Goal: Task Accomplishment & Management: Complete application form

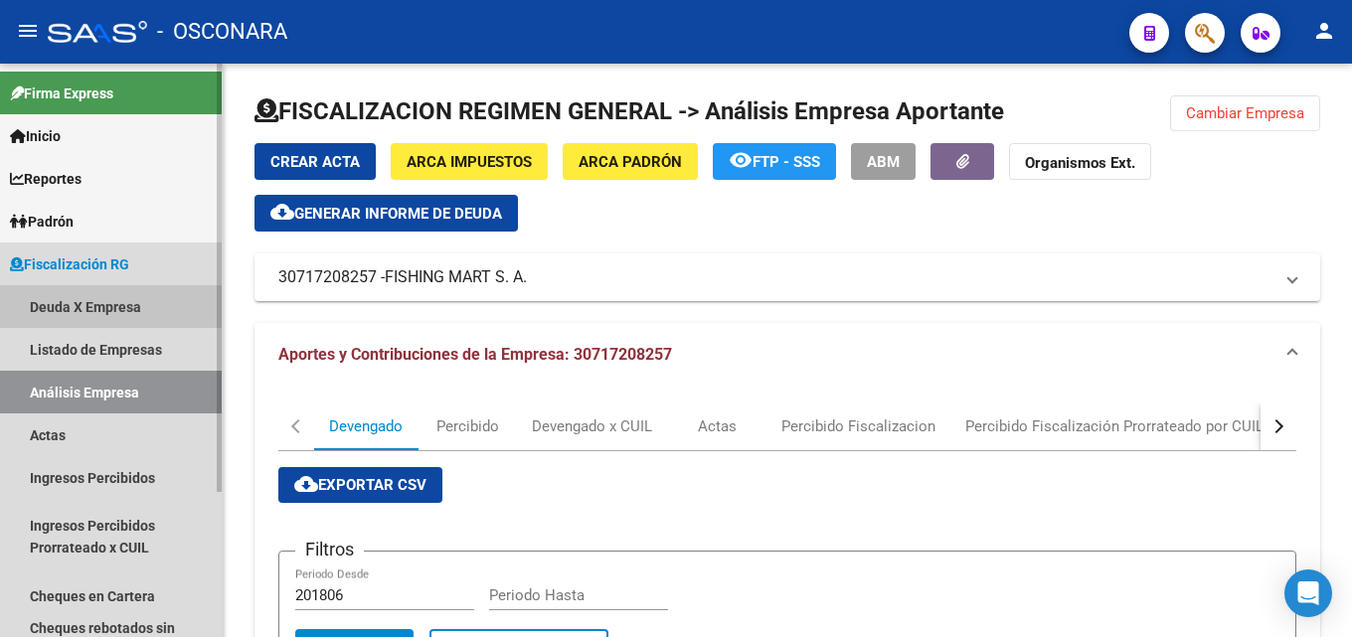
click at [81, 296] on link "Deuda X Empresa" at bounding box center [111, 306] width 222 height 43
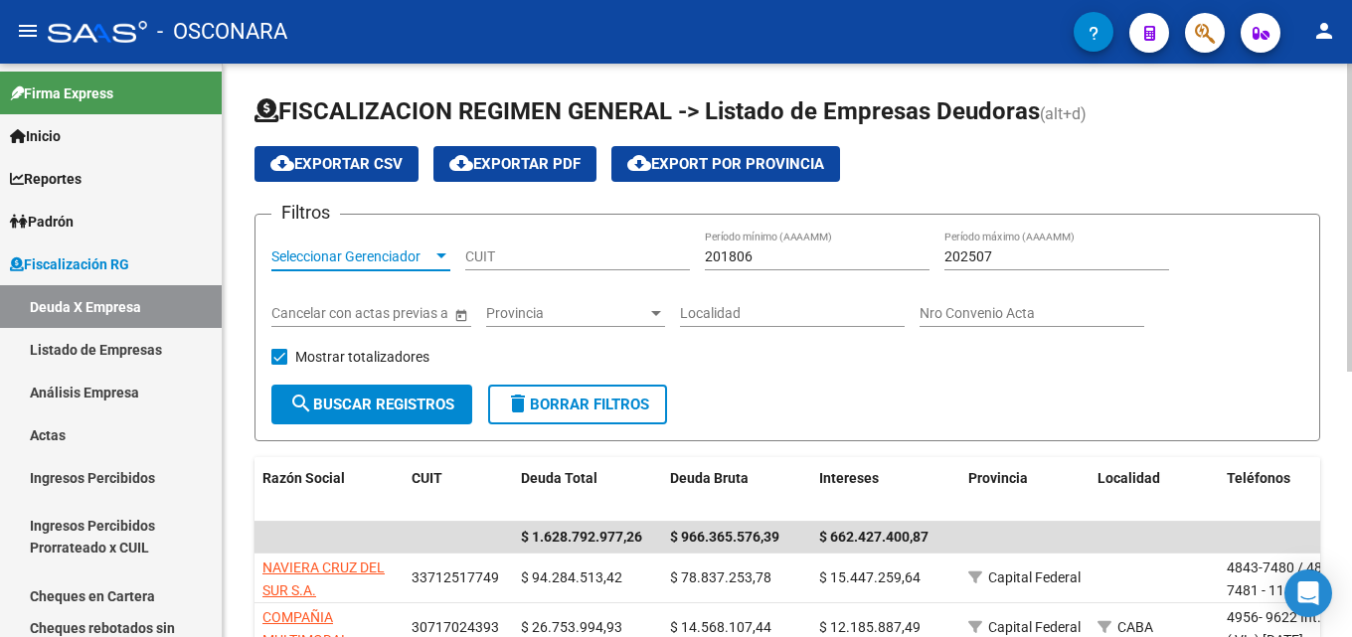
click at [441, 251] on div at bounding box center [441, 257] width 18 height 16
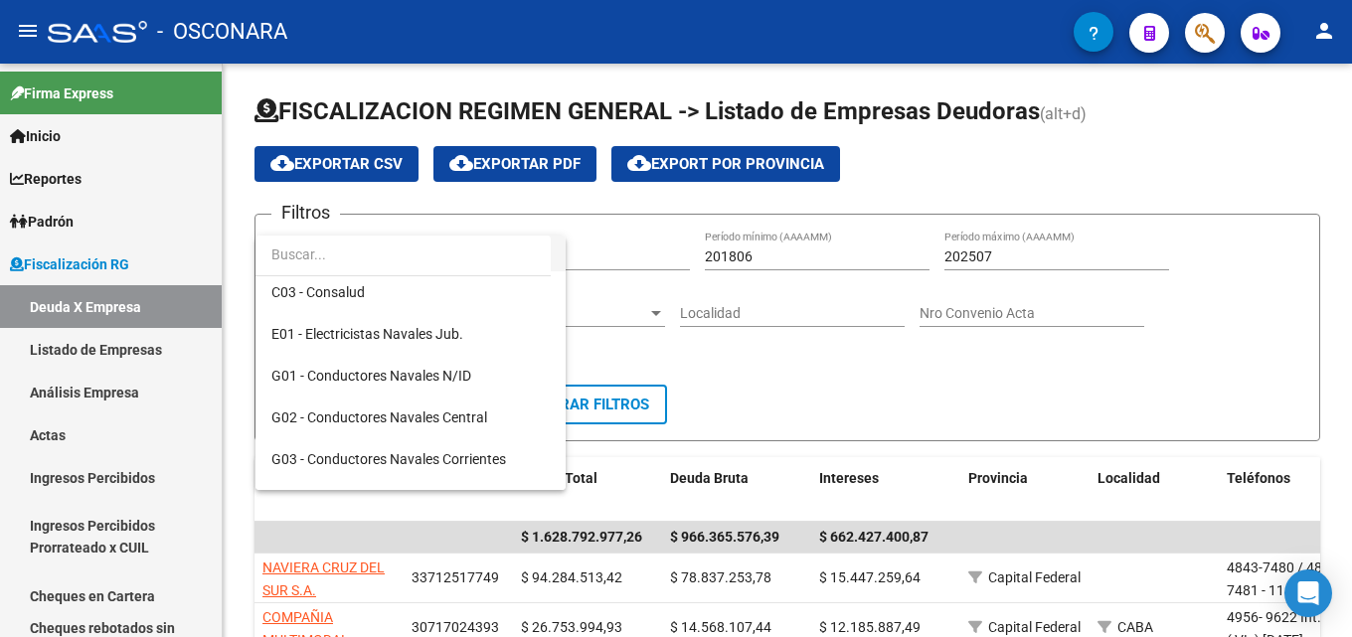
scroll to position [398, 0]
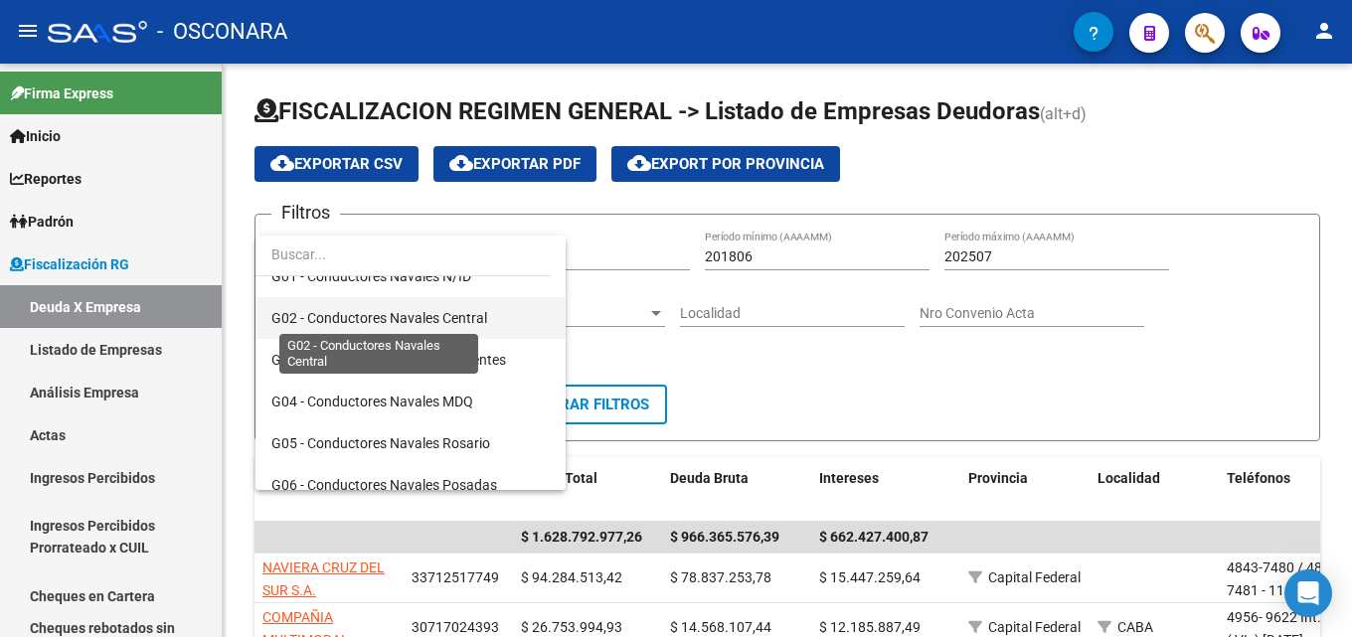
click at [440, 322] on span "G02 - Conductores Navales Central" at bounding box center [379, 318] width 216 height 16
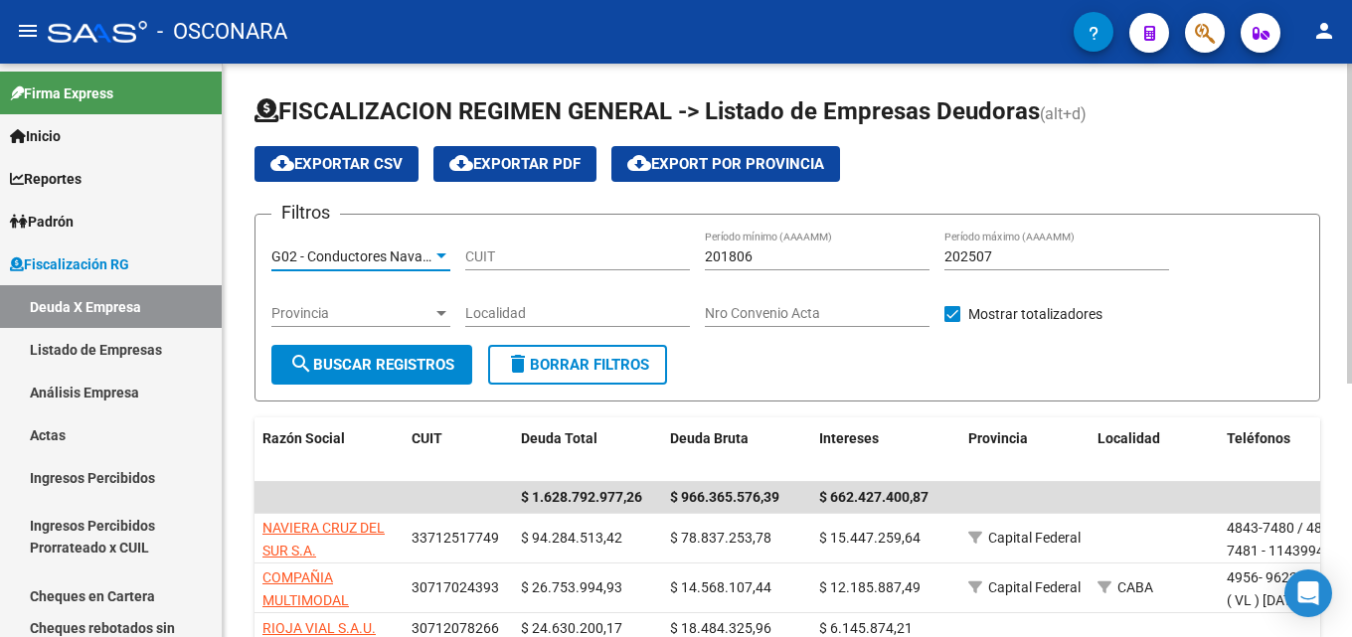
scroll to position [417, 0]
click at [1021, 257] on input "202507" at bounding box center [1056, 257] width 225 height 17
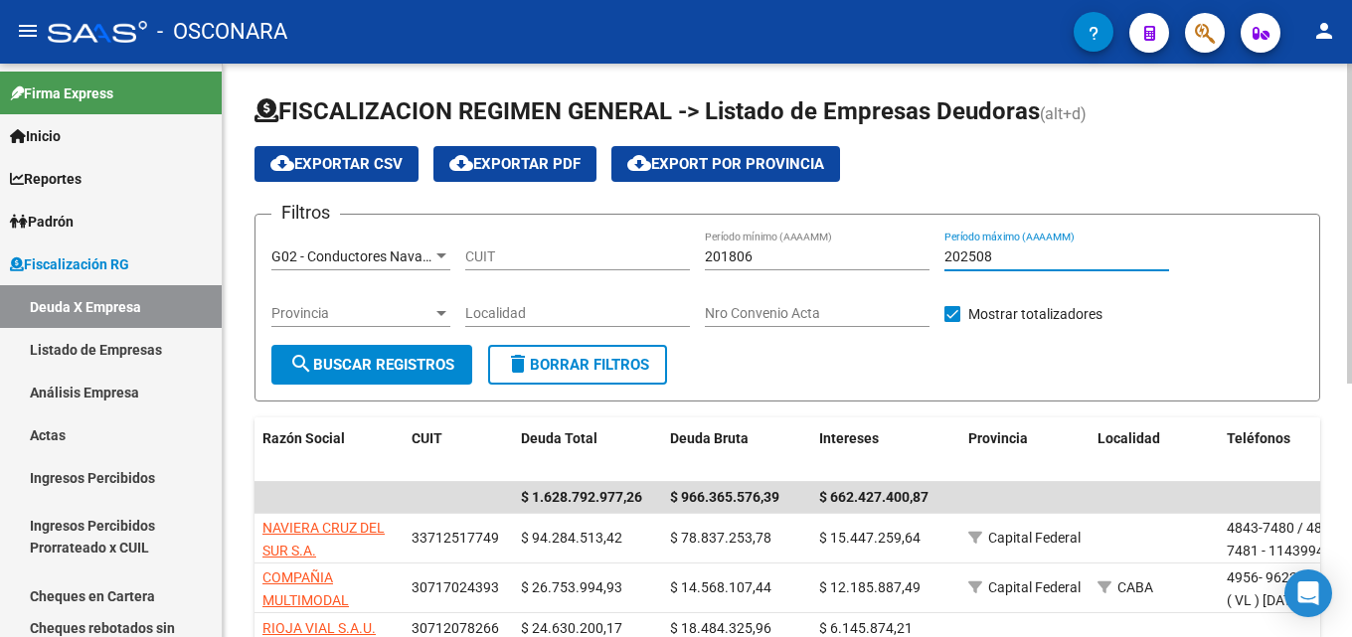
type input "202508"
click at [435, 358] on span "search Buscar Registros" at bounding box center [371, 365] width 165 height 18
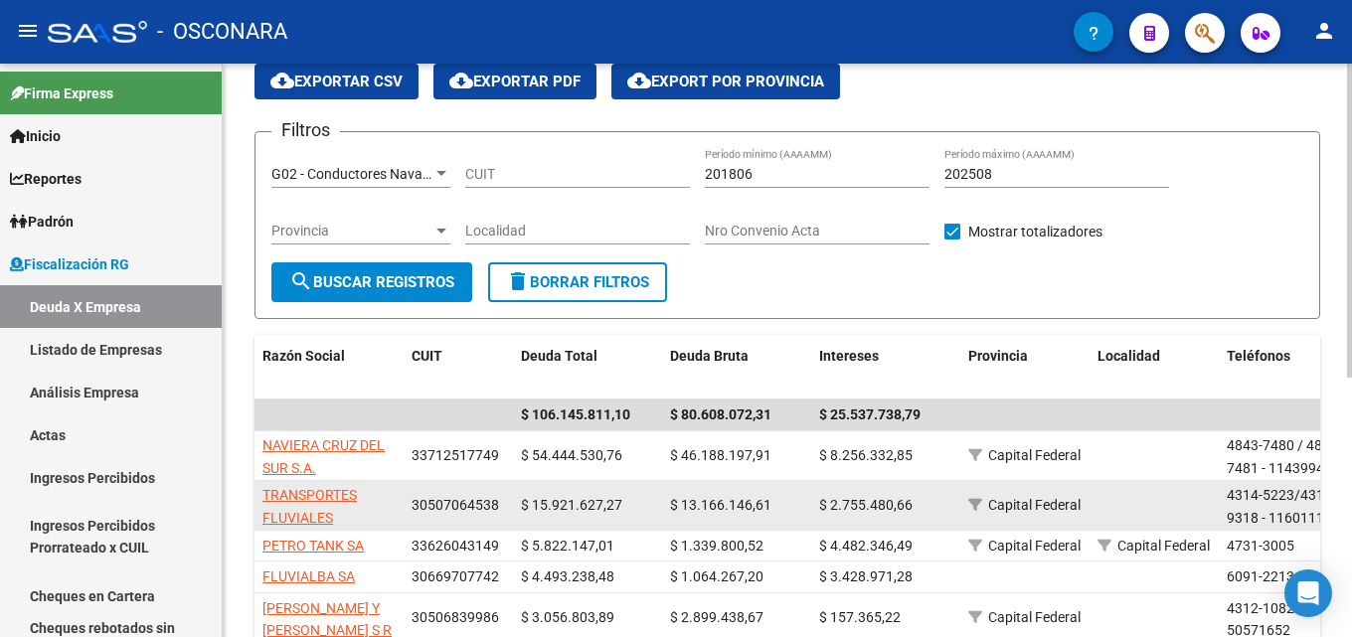
scroll to position [199, 0]
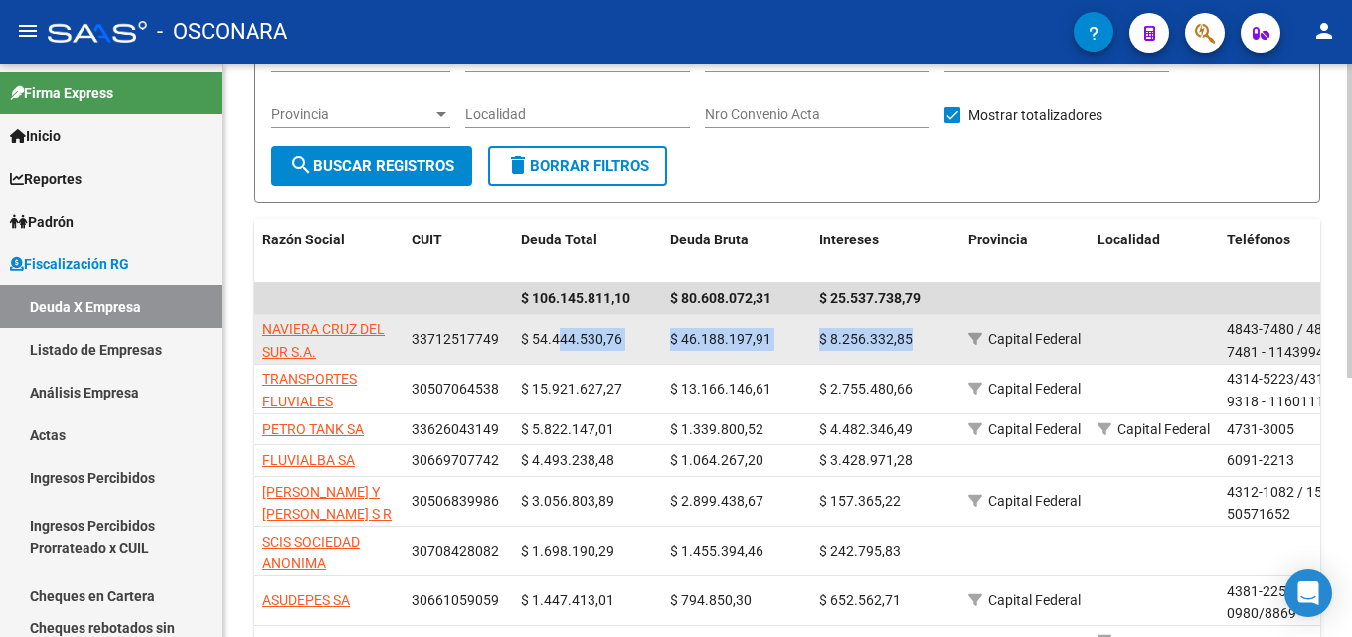
drag, startPoint x: 919, startPoint y: 340, endPoint x: 560, endPoint y: 340, distance: 359.8
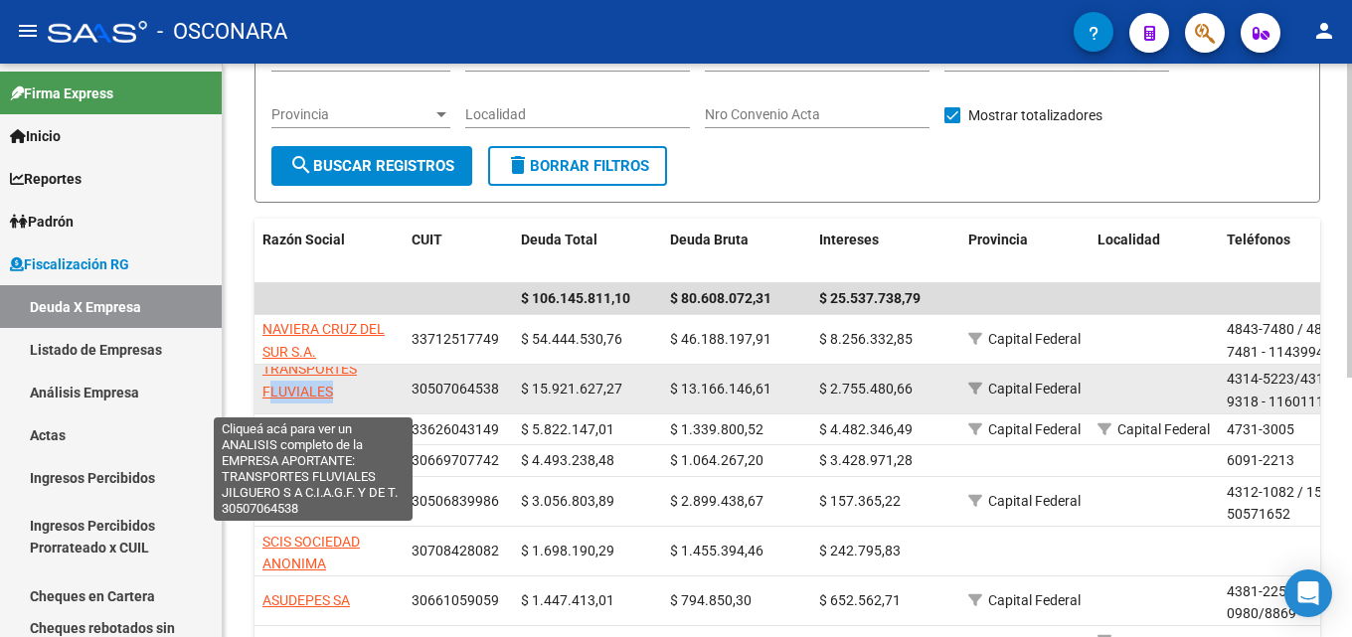
scroll to position [0, 0]
drag, startPoint x: 340, startPoint y: 407, endPoint x: 262, endPoint y: 386, distance: 80.3
click at [262, 386] on app-link-go-to "TRANSPORTES FLUVIALES JILGUERO S A C.I.A.G.F. Y DE T." at bounding box center [328, 412] width 133 height 90
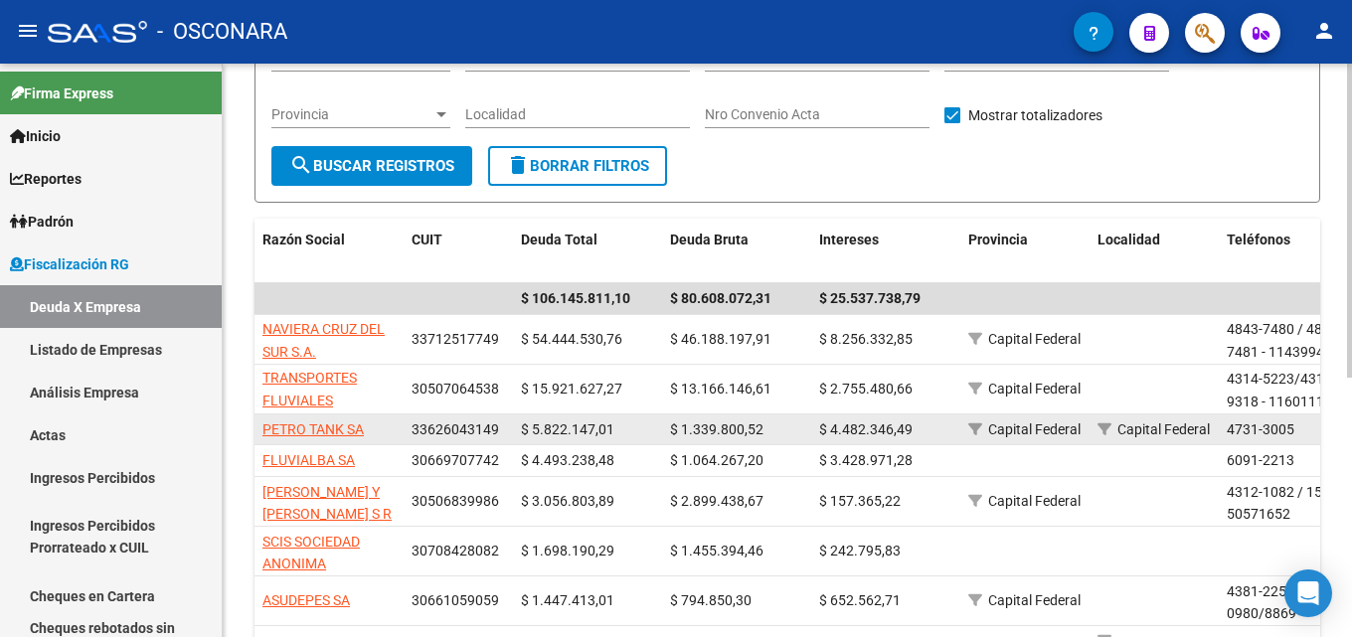
click at [582, 415] on datatable-body-cell "$ 5.822.147,01" at bounding box center [587, 430] width 149 height 31
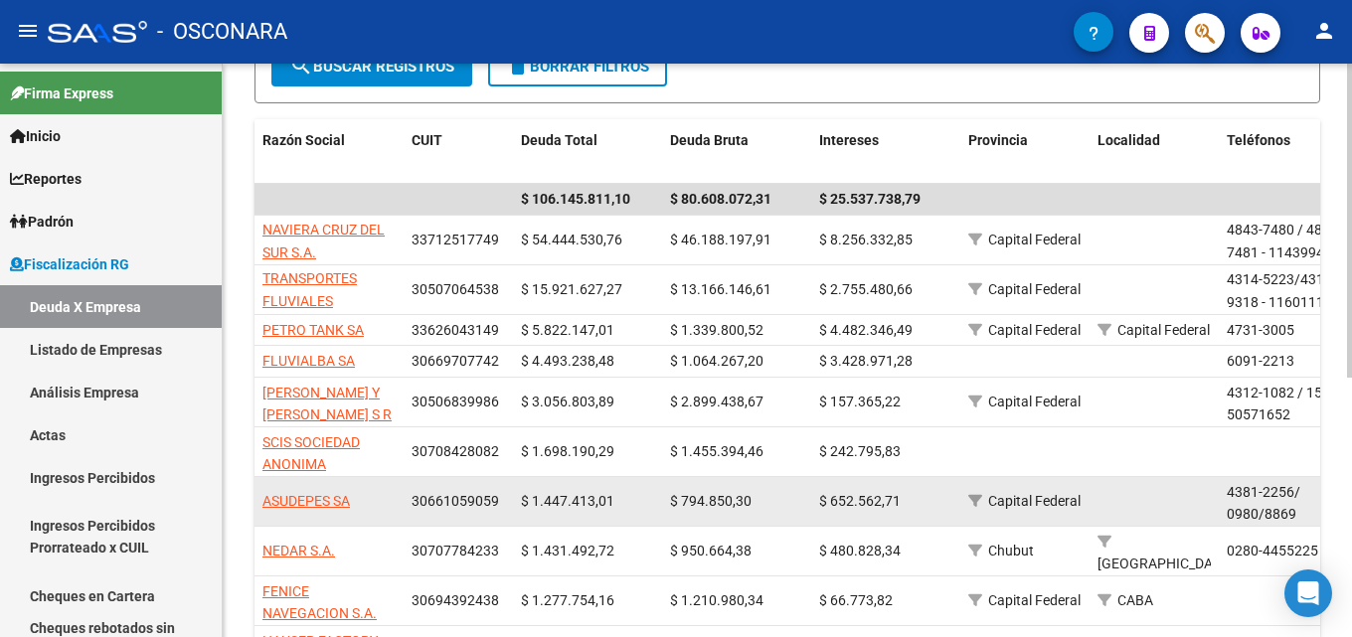
scroll to position [398, 0]
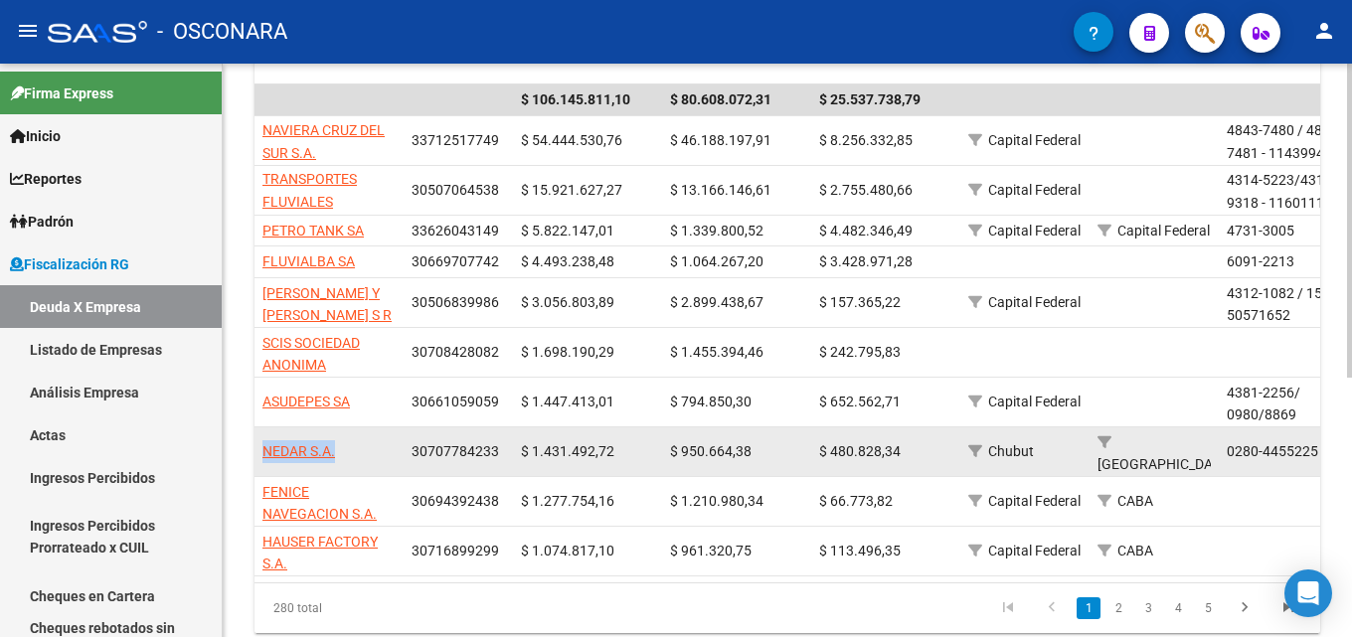
drag, startPoint x: 387, startPoint y: 452, endPoint x: 261, endPoint y: 446, distance: 125.4
click at [261, 446] on datatable-body-cell "NEDAR S.A." at bounding box center [328, 451] width 149 height 49
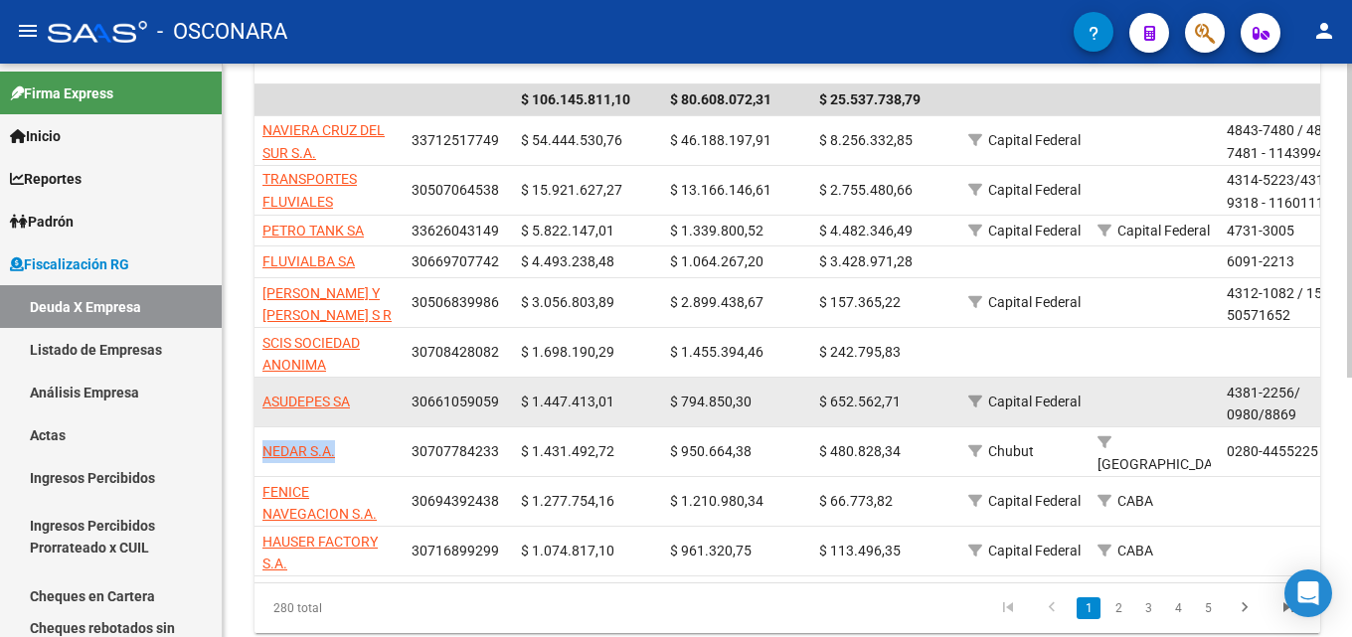
copy span "NEDAR S.A."
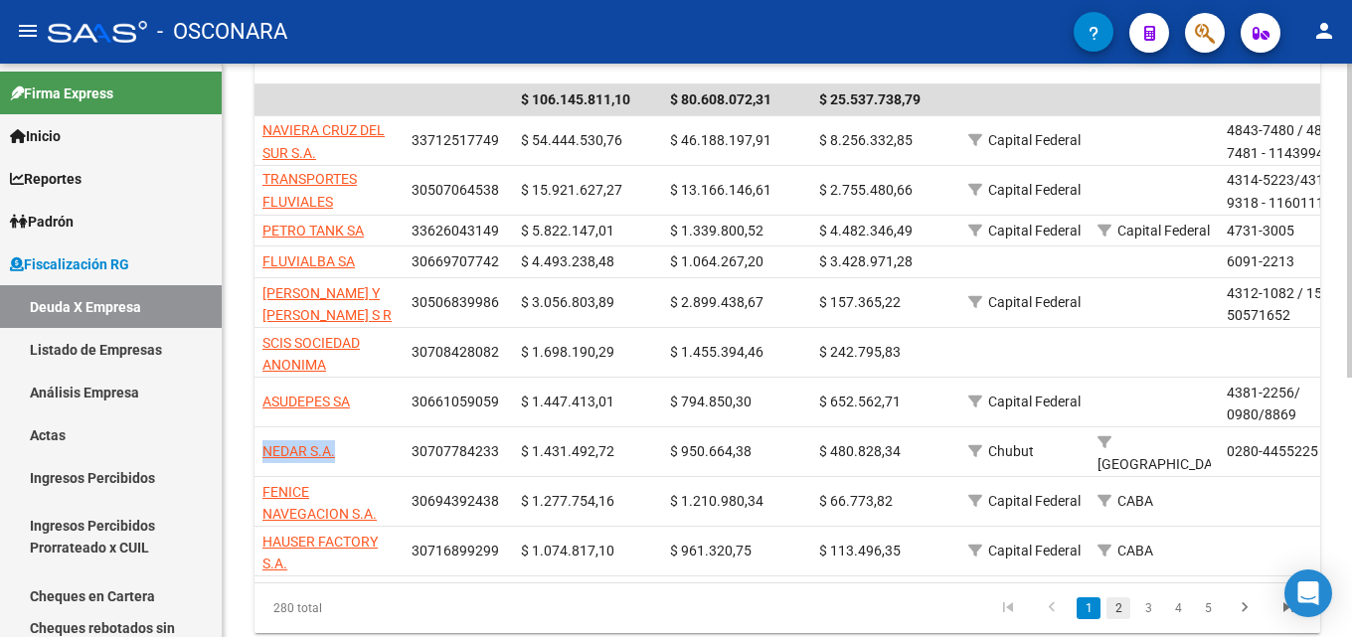
click at [1124, 619] on link "2" at bounding box center [1118, 608] width 24 height 22
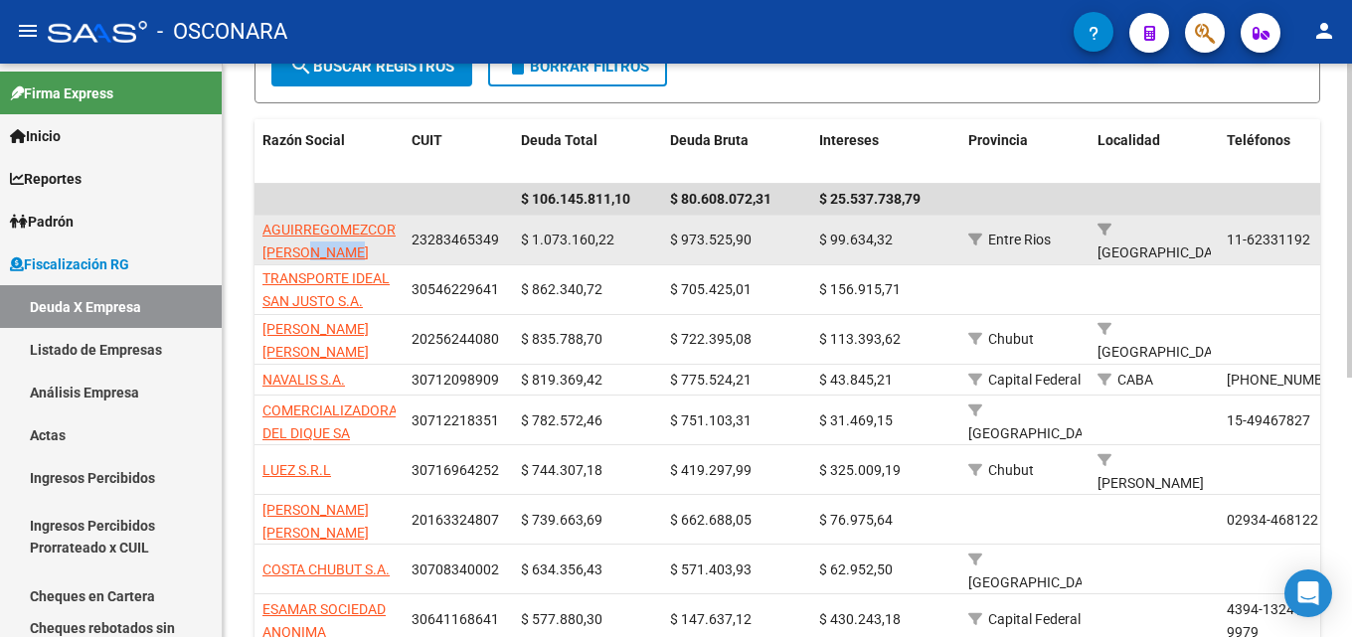
scroll to position [1, 0]
drag, startPoint x: 398, startPoint y: 262, endPoint x: 260, endPoint y: 241, distance: 138.9
click at [260, 241] on datatable-body-cell "AGUIRREGOMEZCORTA [PERSON_NAME]" at bounding box center [328, 240] width 149 height 49
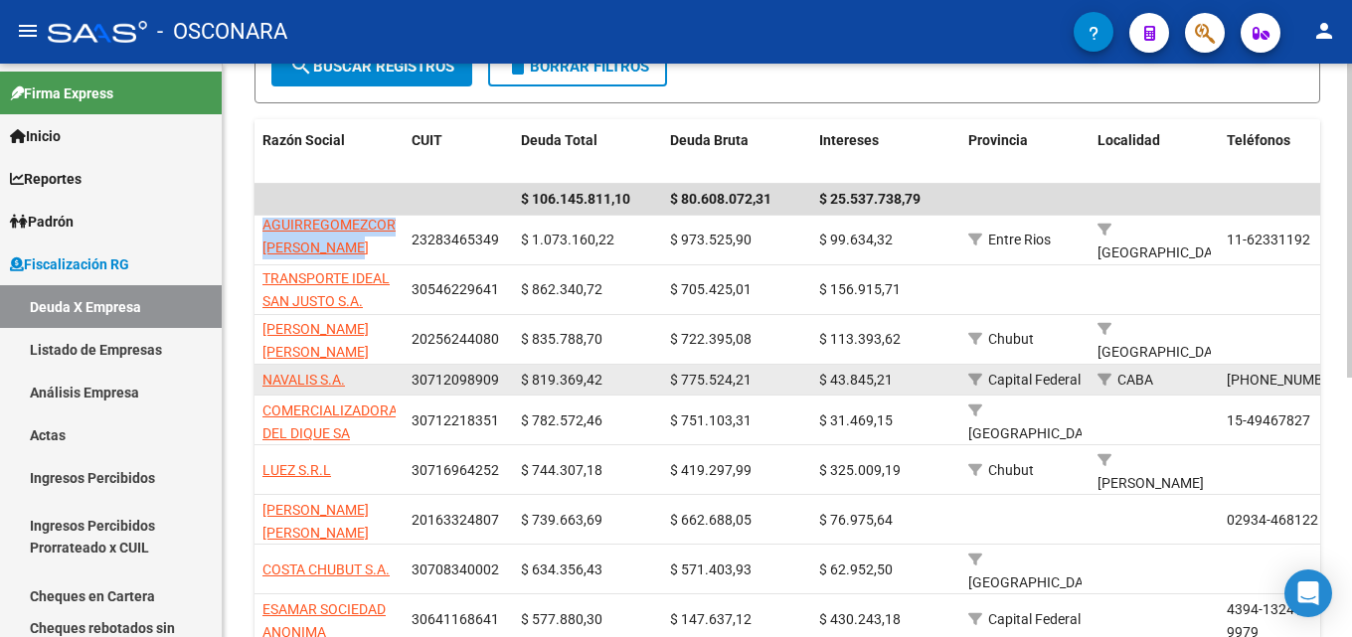
copy span "AGUIRREGOMEZCORTA [PERSON_NAME]"
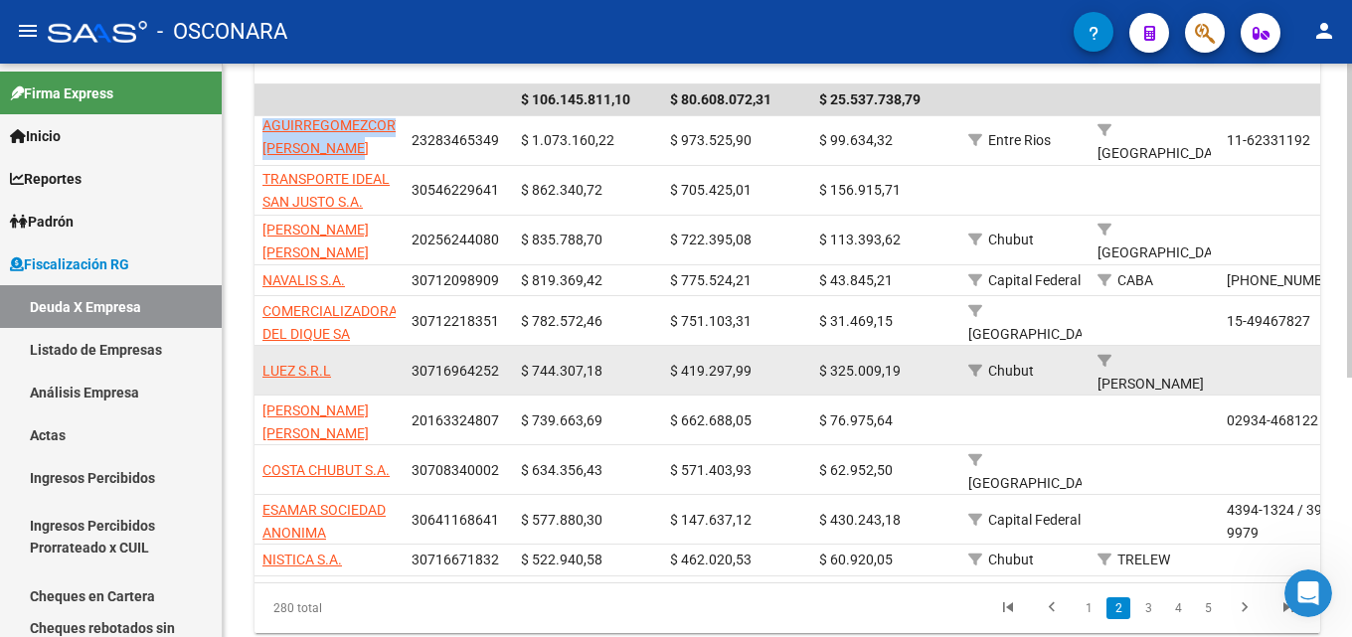
scroll to position [473, 0]
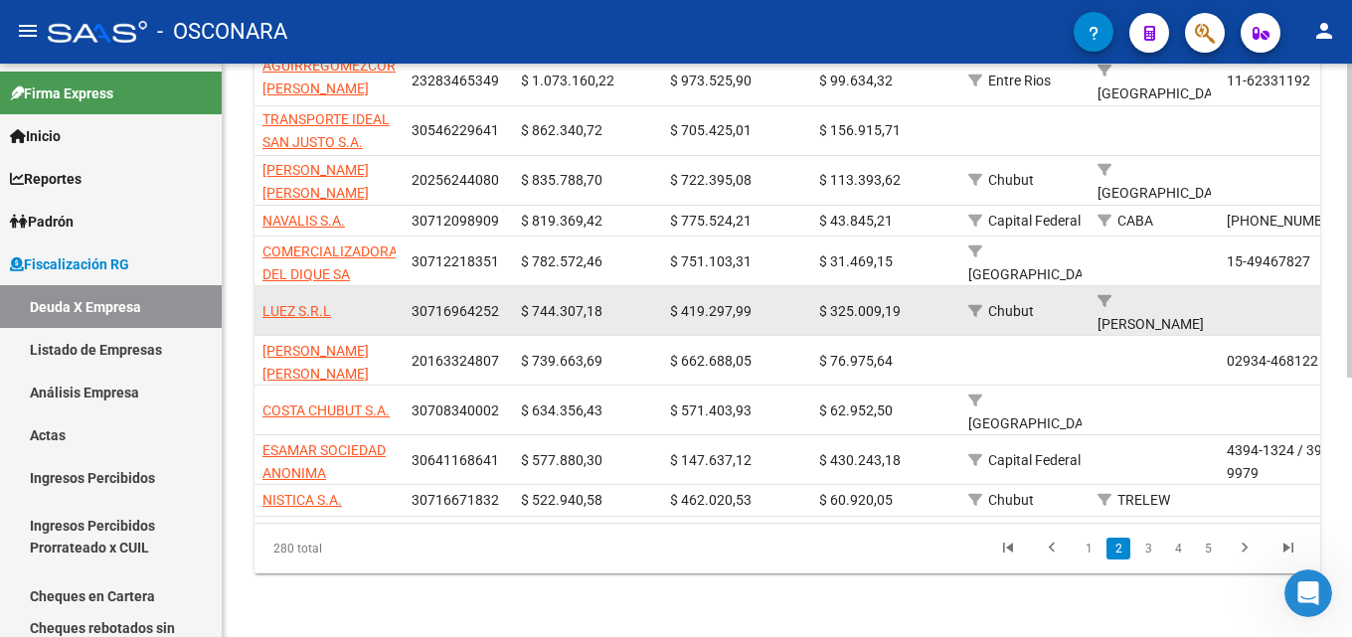
click at [339, 300] on div "LUEZ S.R.L" at bounding box center [328, 311] width 133 height 23
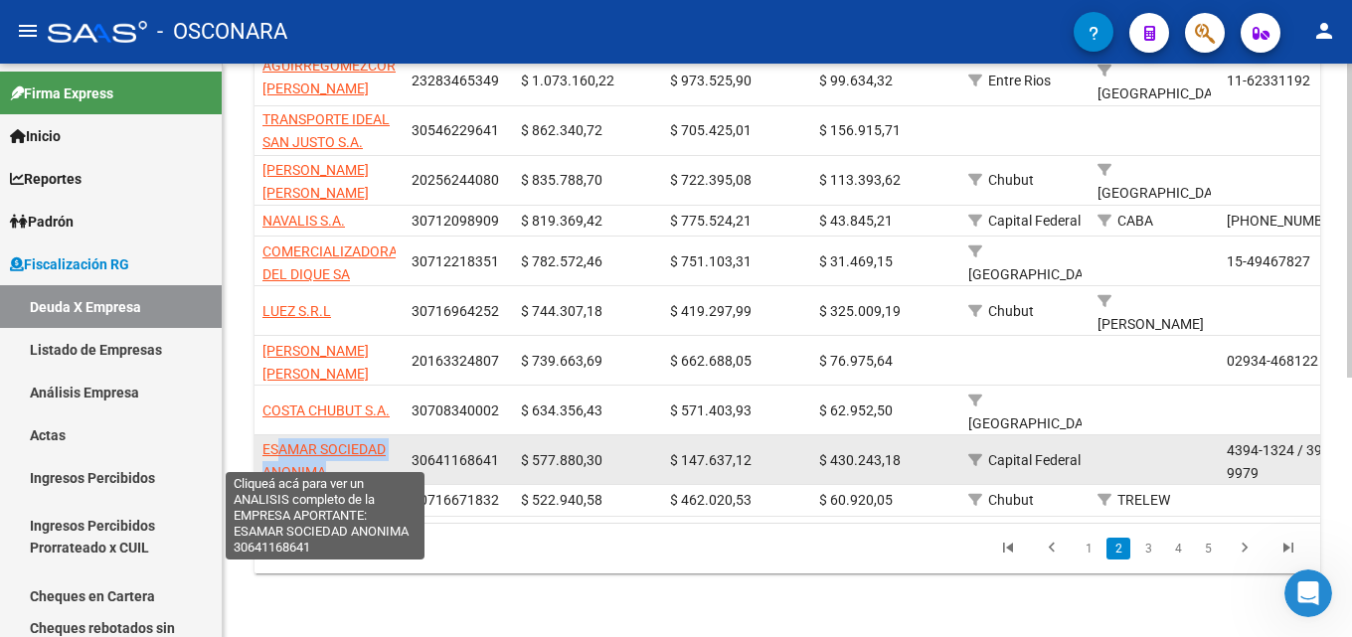
scroll to position [0, 0]
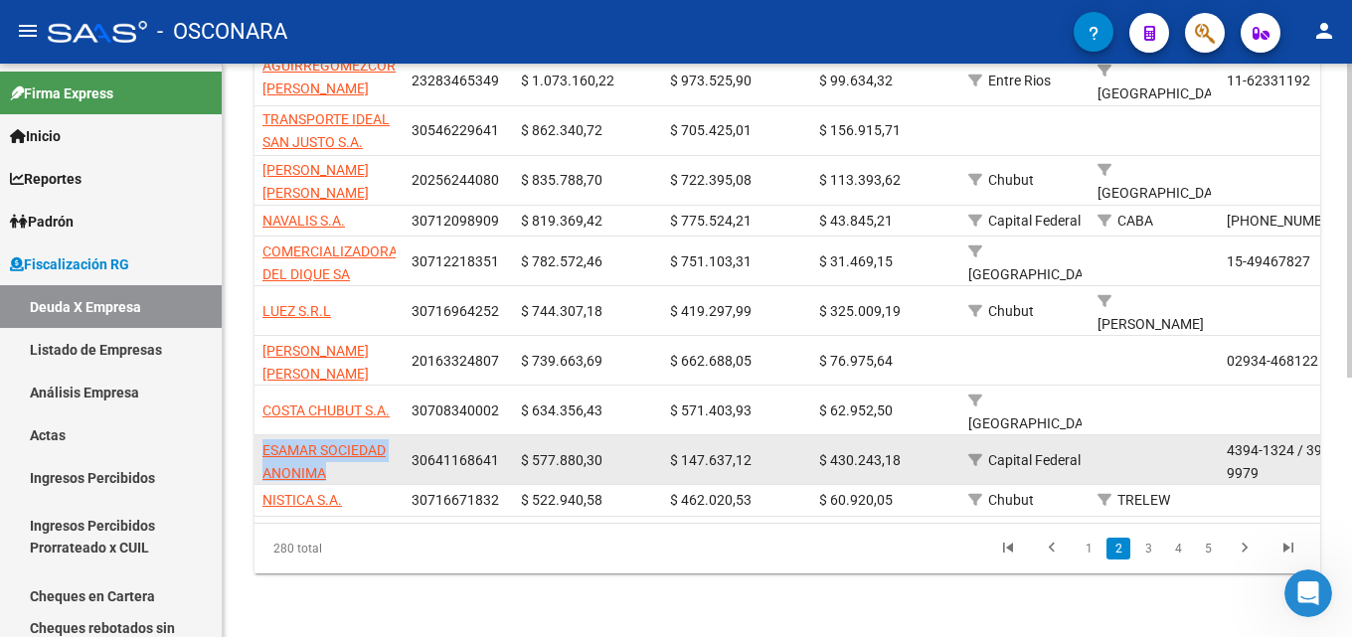
drag, startPoint x: 371, startPoint y: 459, endPoint x: 260, endPoint y: 433, distance: 113.3
click at [260, 435] on datatable-body-cell "ESAMAR SOCIEDAD ANONIMA" at bounding box center [328, 459] width 149 height 49
copy span "ESAMAR SOCIEDAD ANONIMA"
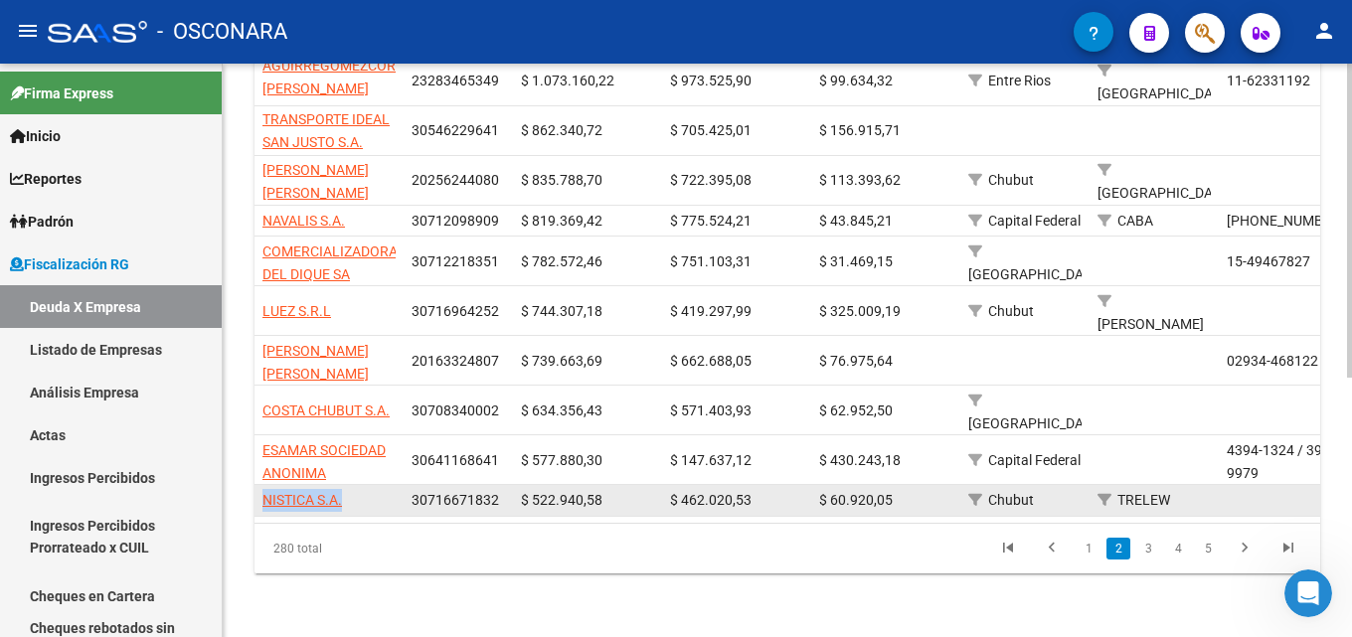
drag, startPoint x: 345, startPoint y: 492, endPoint x: 261, endPoint y: 491, distance: 83.5
click at [261, 491] on datatable-body-cell "NISTICA S.A." at bounding box center [328, 500] width 149 height 31
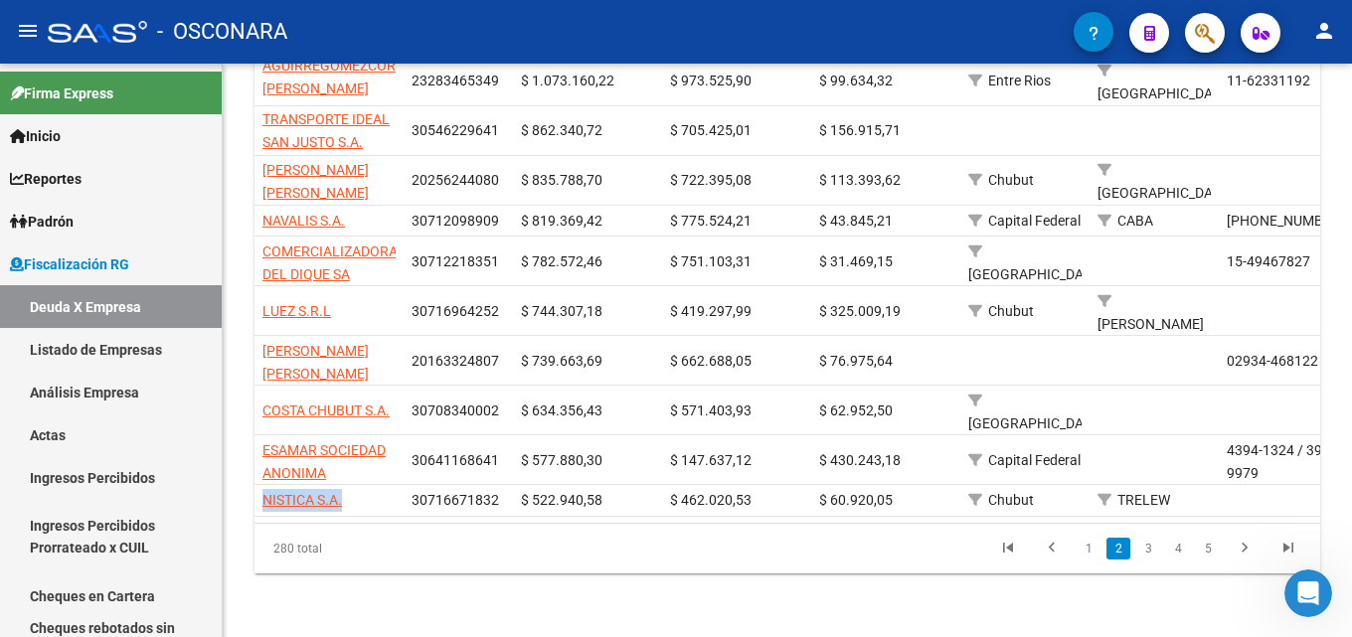
copy span "NISTICA S.A."
click at [1153, 550] on link "3" at bounding box center [1148, 549] width 24 height 22
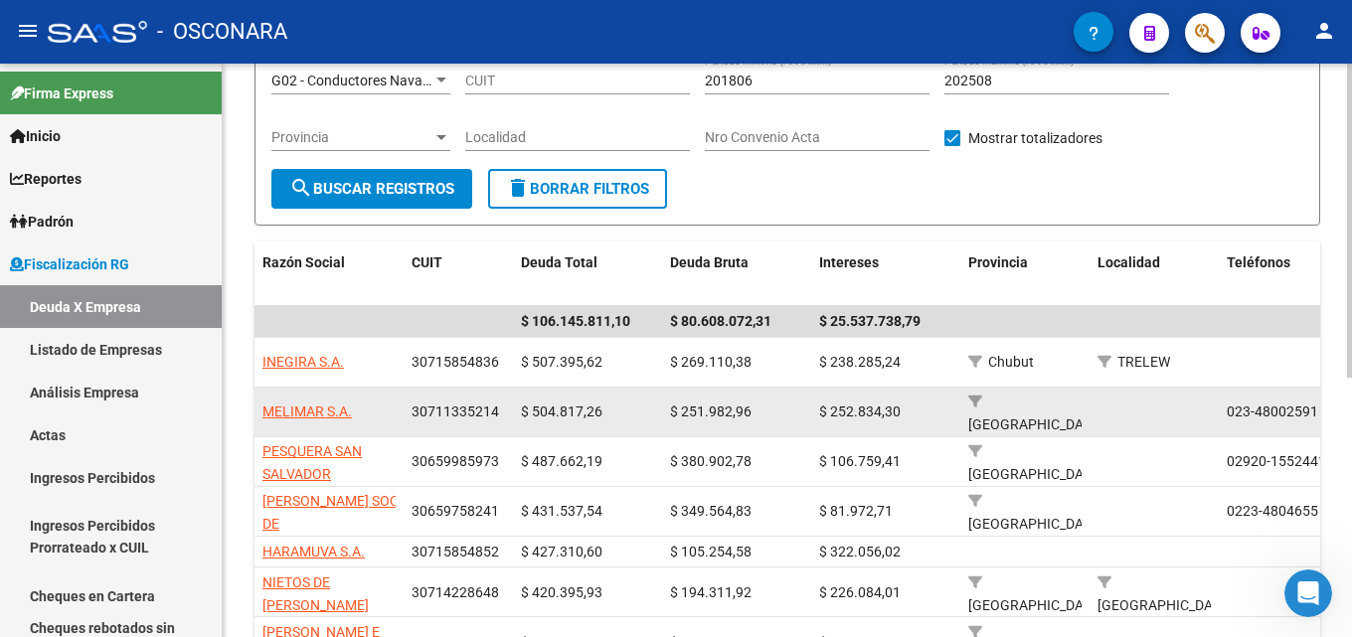
scroll to position [175, 0]
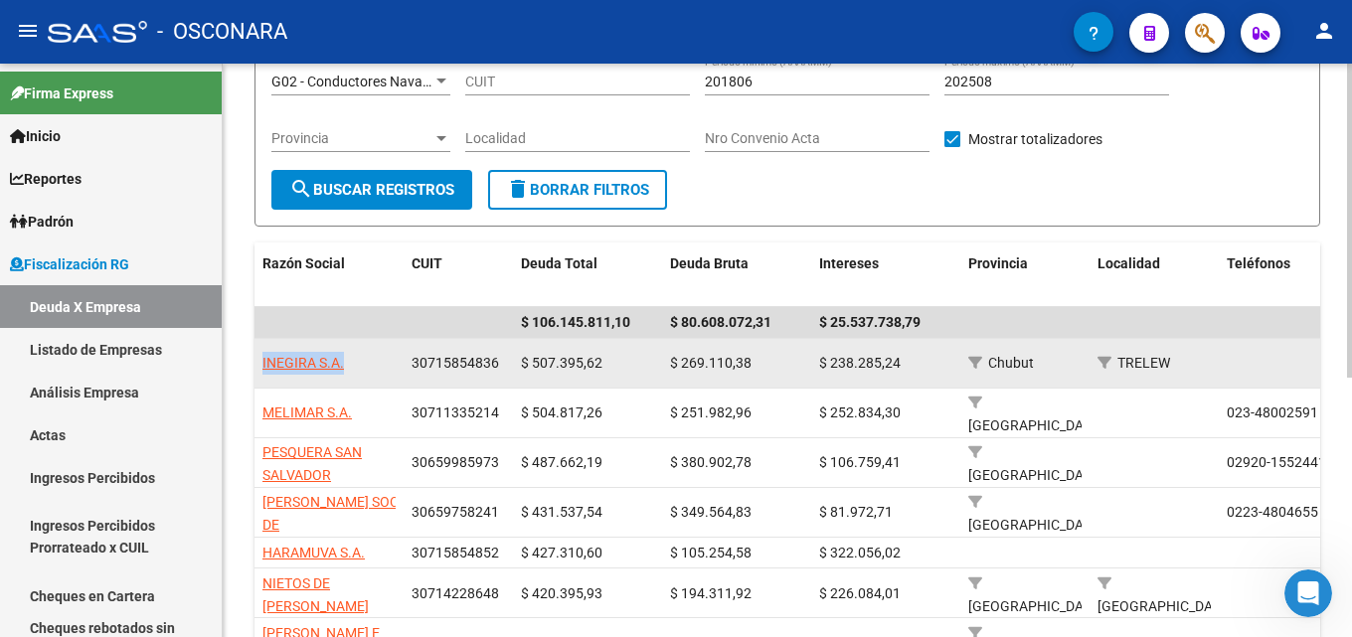
drag, startPoint x: 364, startPoint y: 375, endPoint x: 263, endPoint y: 372, distance: 100.4
click at [263, 372] on datatable-body-cell "INEGIRA S.A." at bounding box center [328, 363] width 149 height 49
copy span "INEGIRA S.A."
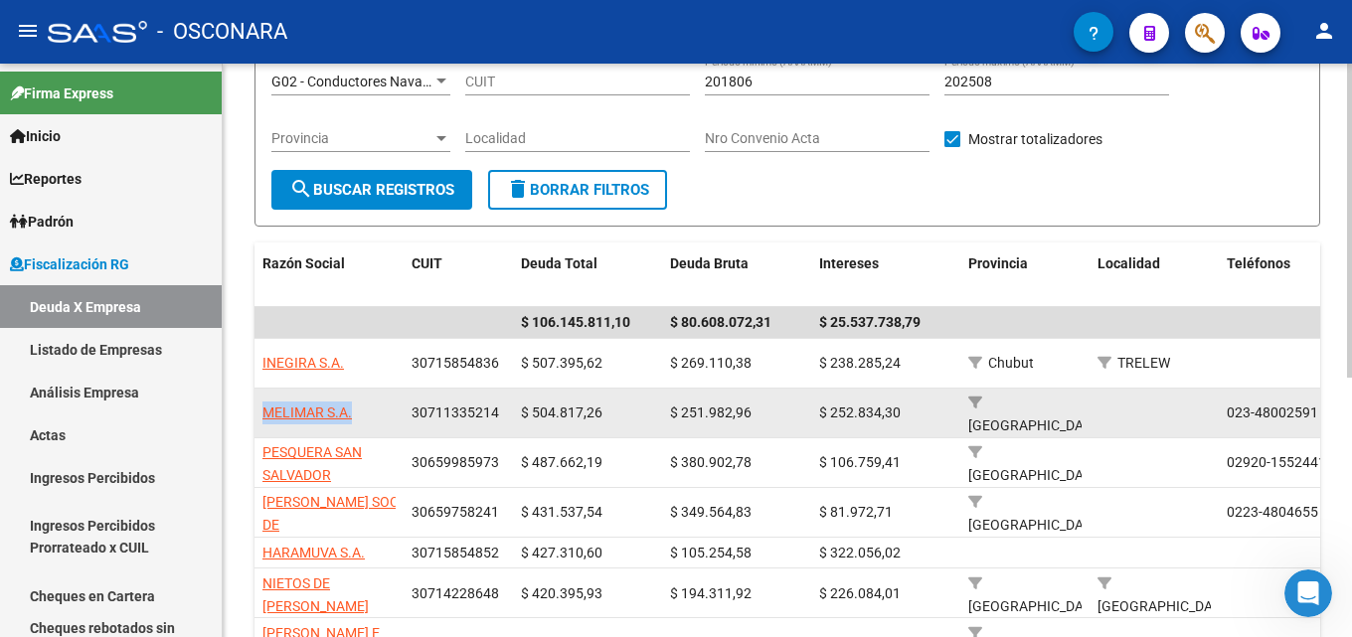
drag, startPoint x: 354, startPoint y: 412, endPoint x: 258, endPoint y: 414, distance: 95.4
click at [258, 414] on datatable-body-cell "MELIMAR S.A." at bounding box center [328, 413] width 149 height 49
copy span "MELIMAR S.A."
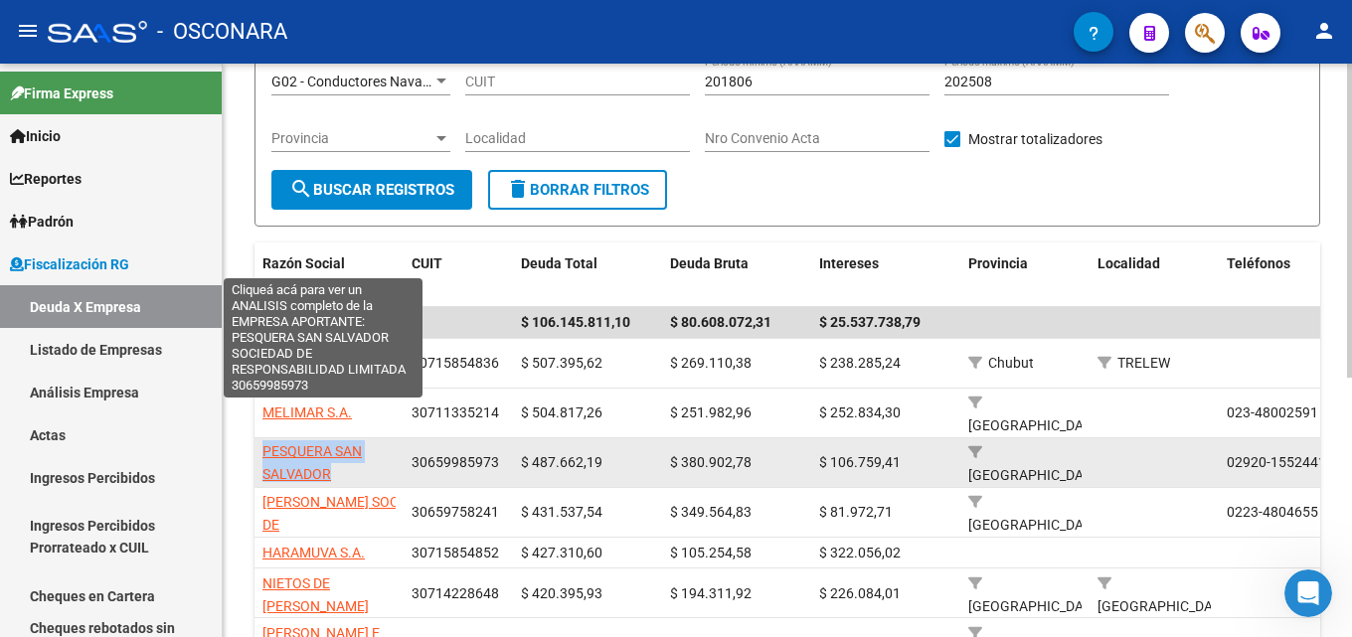
scroll to position [0, 0]
drag, startPoint x: 353, startPoint y: 469, endPoint x: 263, endPoint y: 449, distance: 91.6
click at [263, 449] on app-link-go-to "PESQUERA SAN SALVADOR SOCIEDAD DE RESPONSABILIDAD LIMITADA" at bounding box center [328, 497] width 133 height 113
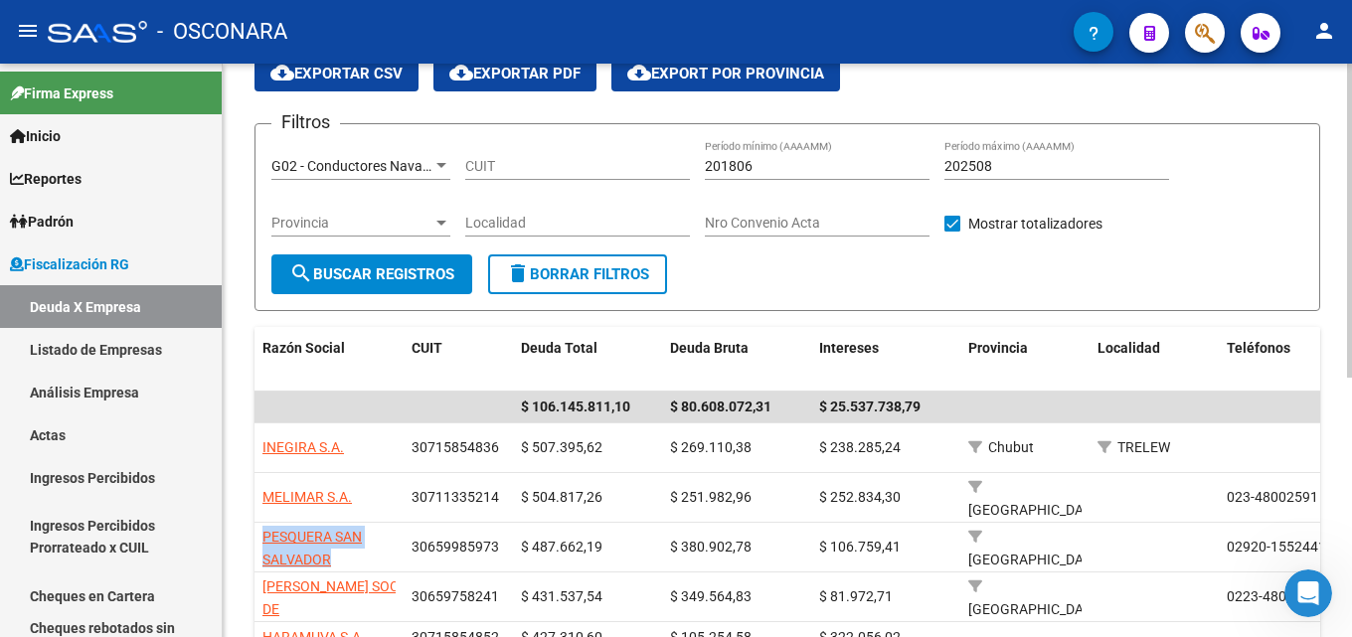
scroll to position [76, 0]
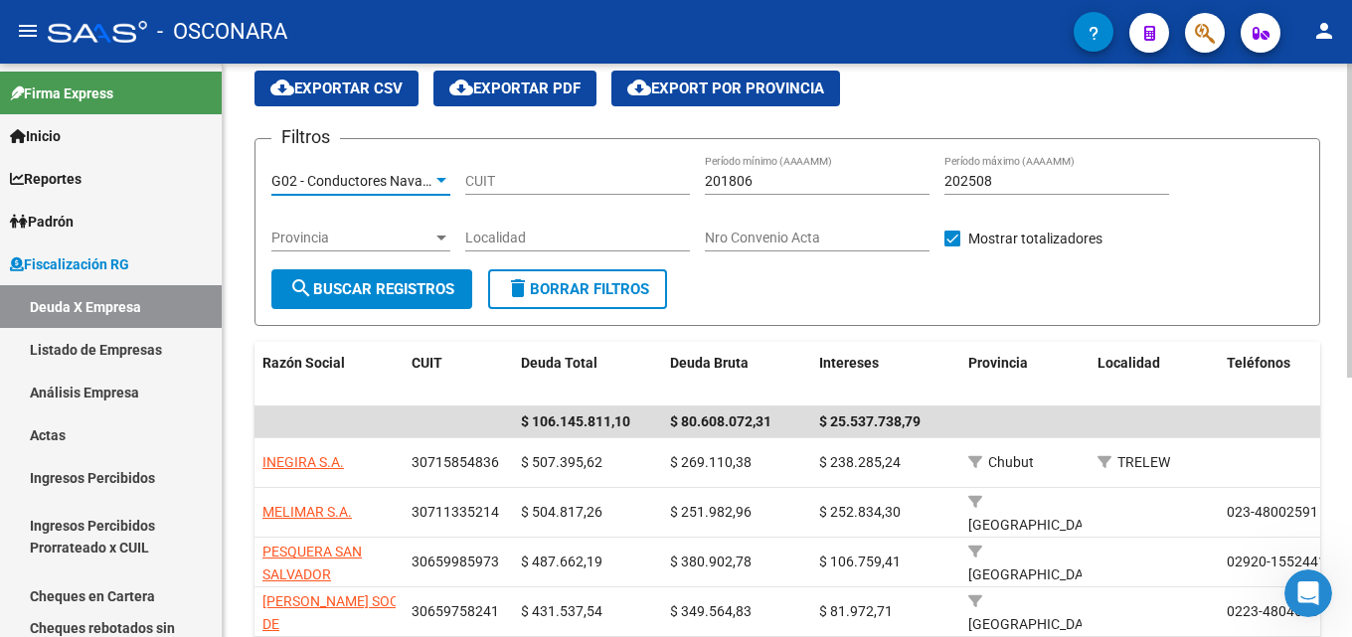
click at [397, 177] on span "G02 - Conductores Navales Central" at bounding box center [379, 181] width 216 height 16
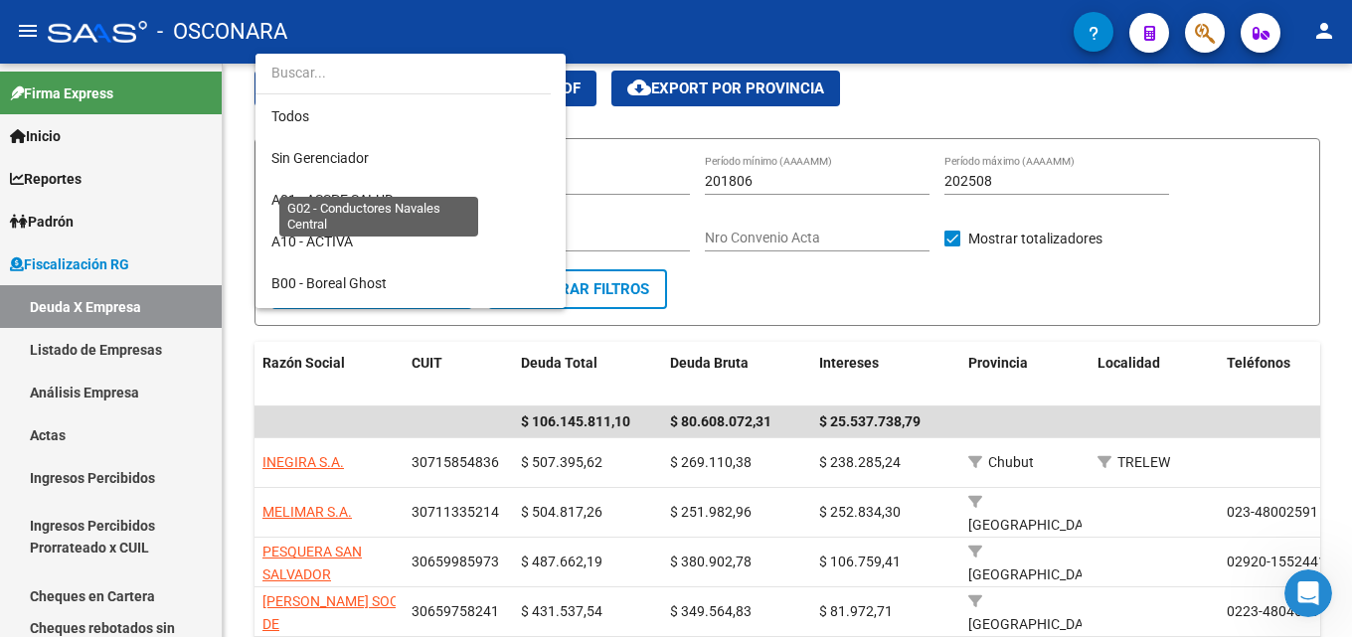
scroll to position [353, 0]
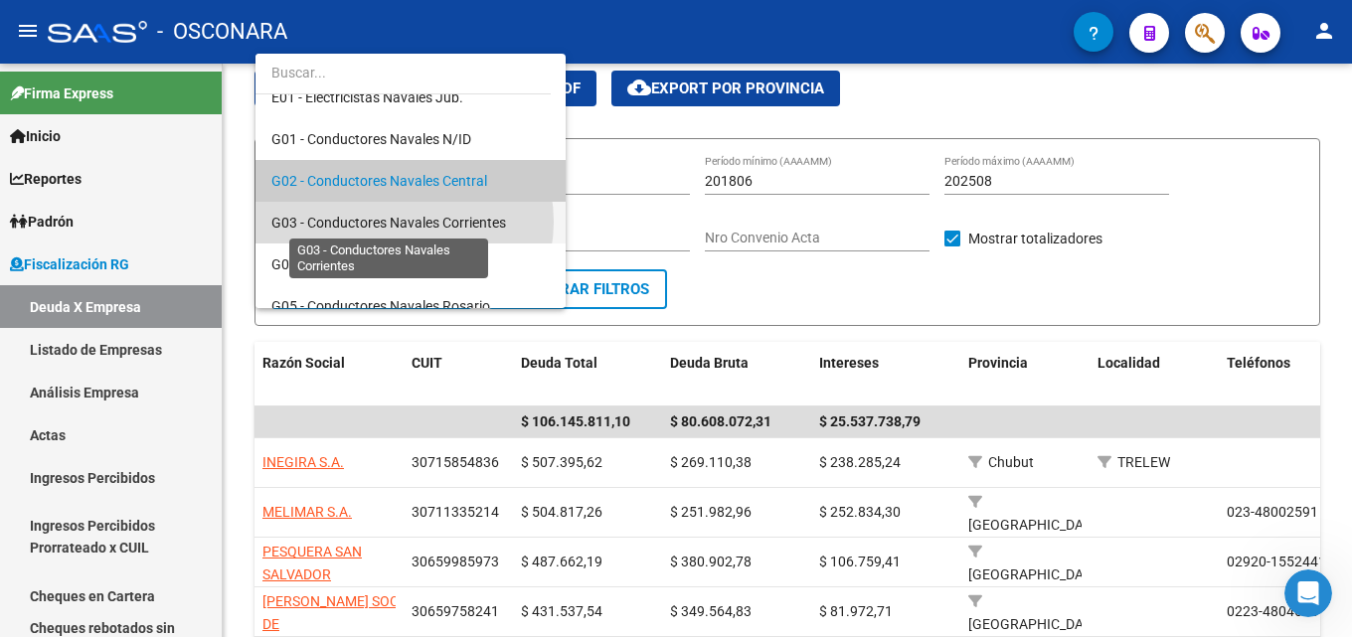
click at [404, 222] on span "G03 - Conductores Navales Corrientes" at bounding box center [388, 223] width 235 height 16
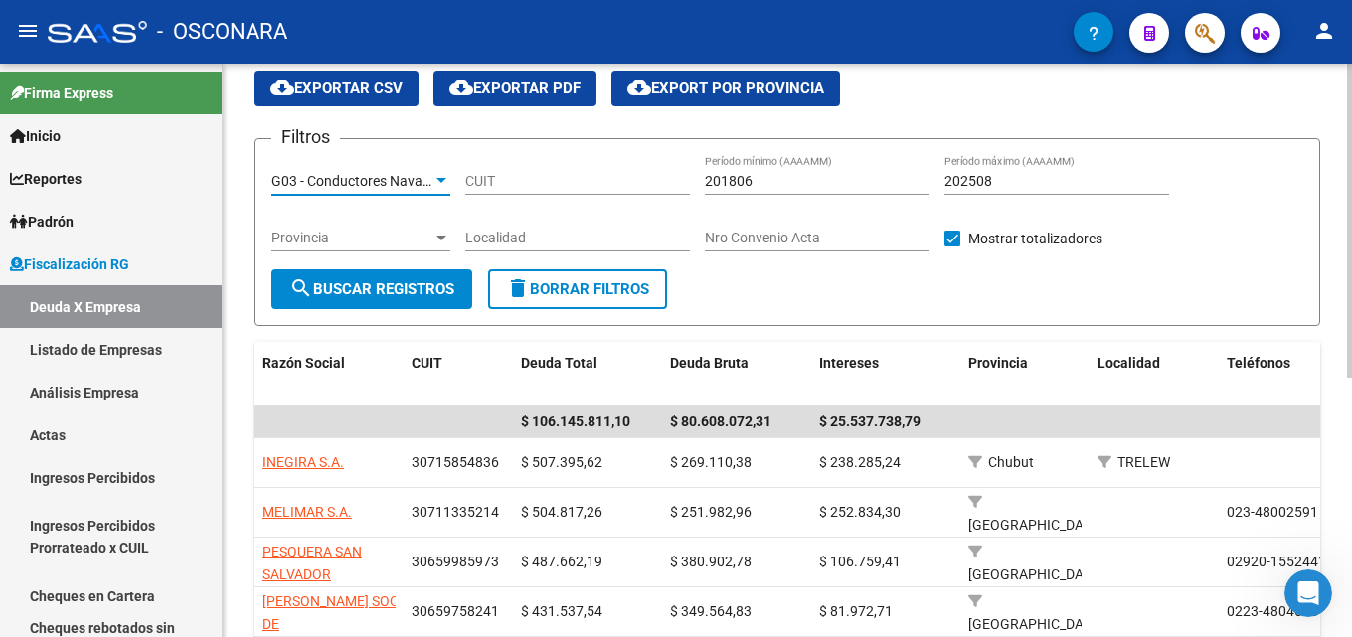
click at [358, 296] on span "search Buscar Registros" at bounding box center [371, 289] width 165 height 18
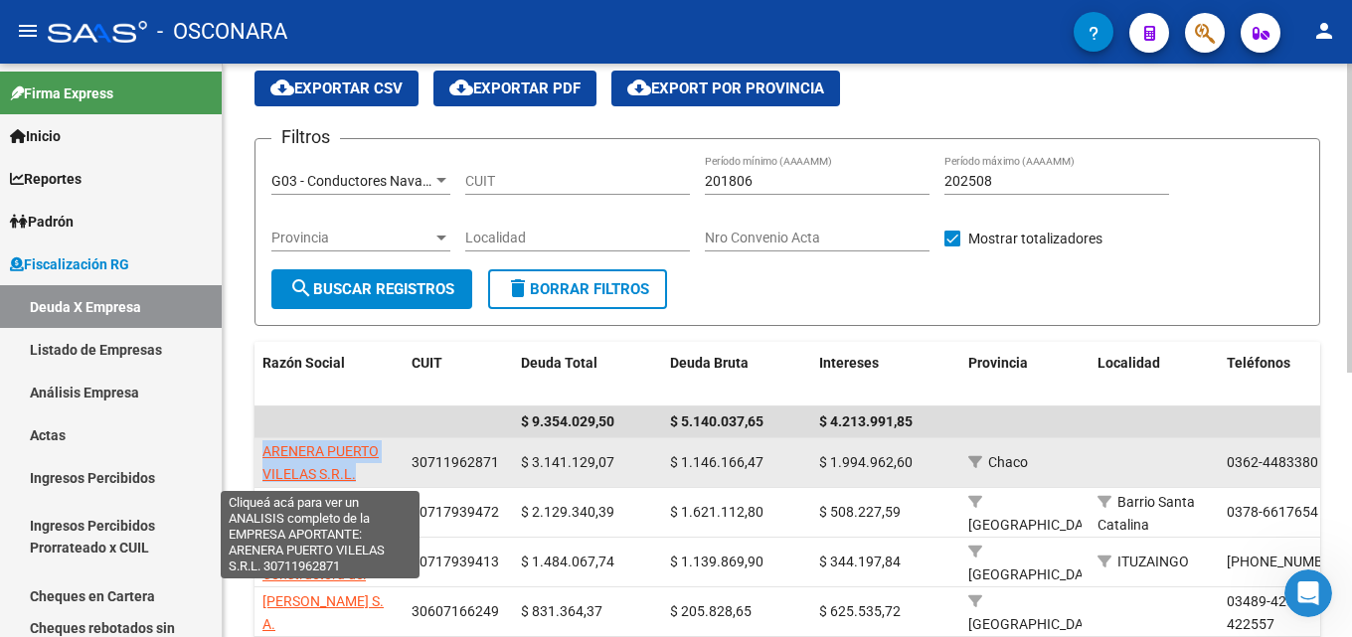
scroll to position [0, 0]
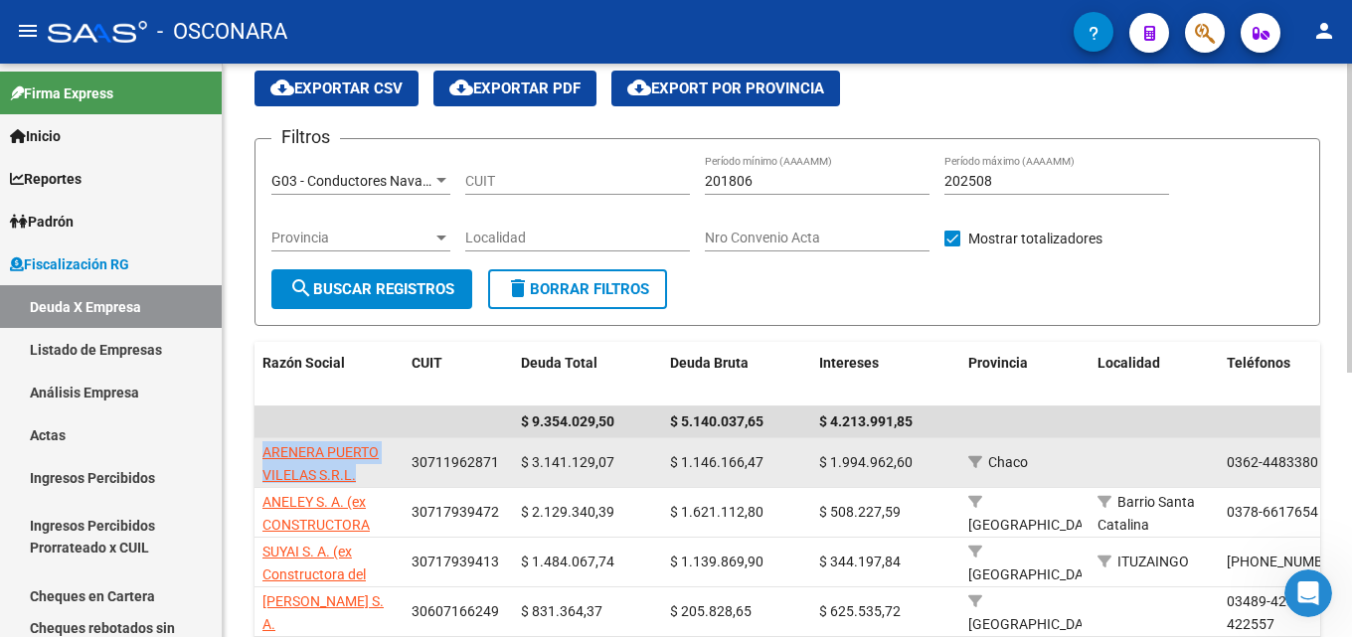
drag, startPoint x: 369, startPoint y: 473, endPoint x: 255, endPoint y: 449, distance: 115.8
click at [255, 449] on datatable-body-cell "ARENERA PUERTO VILELAS S.R.L." at bounding box center [328, 462] width 149 height 49
copy span "ARENERA PUERTO VILELAS S.R.L."
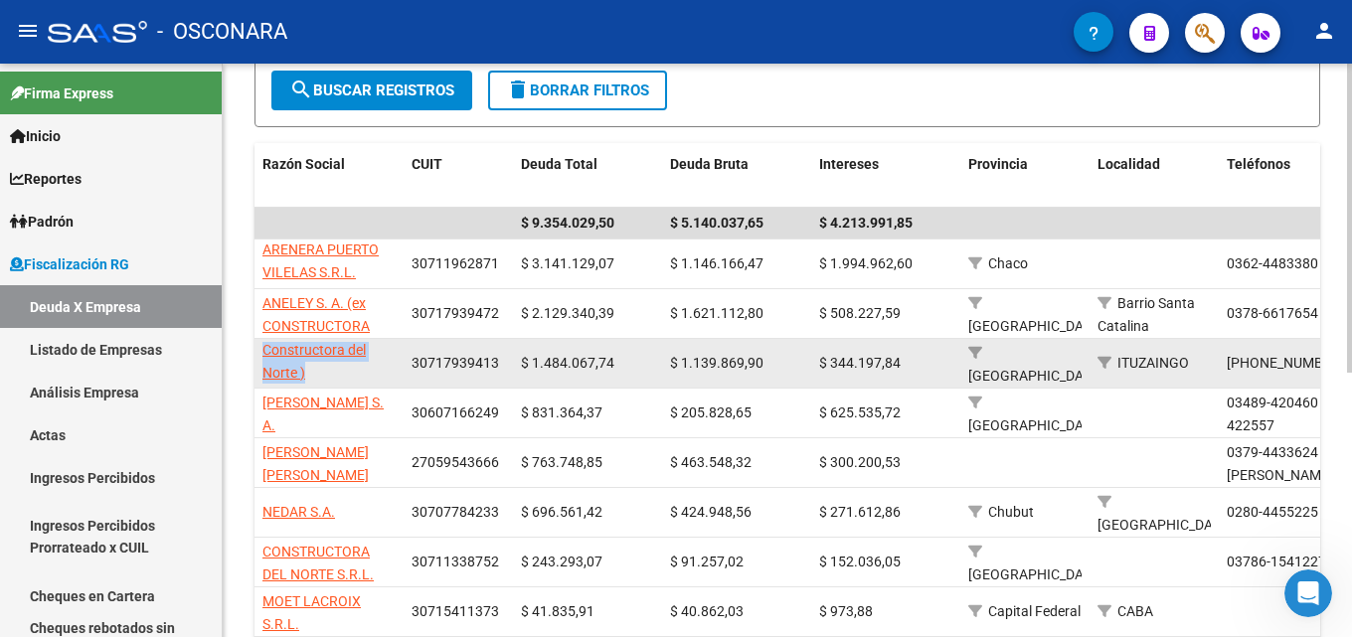
scroll to position [1, 0]
drag, startPoint x: 256, startPoint y: 355, endPoint x: 362, endPoint y: 369, distance: 106.3
click at [362, 369] on datatable-body-cell "SUYAI S. A. (ex Constructora del Norte )" at bounding box center [328, 363] width 149 height 49
copy span "SUYAI S. A. (ex Constructora del Norte )"
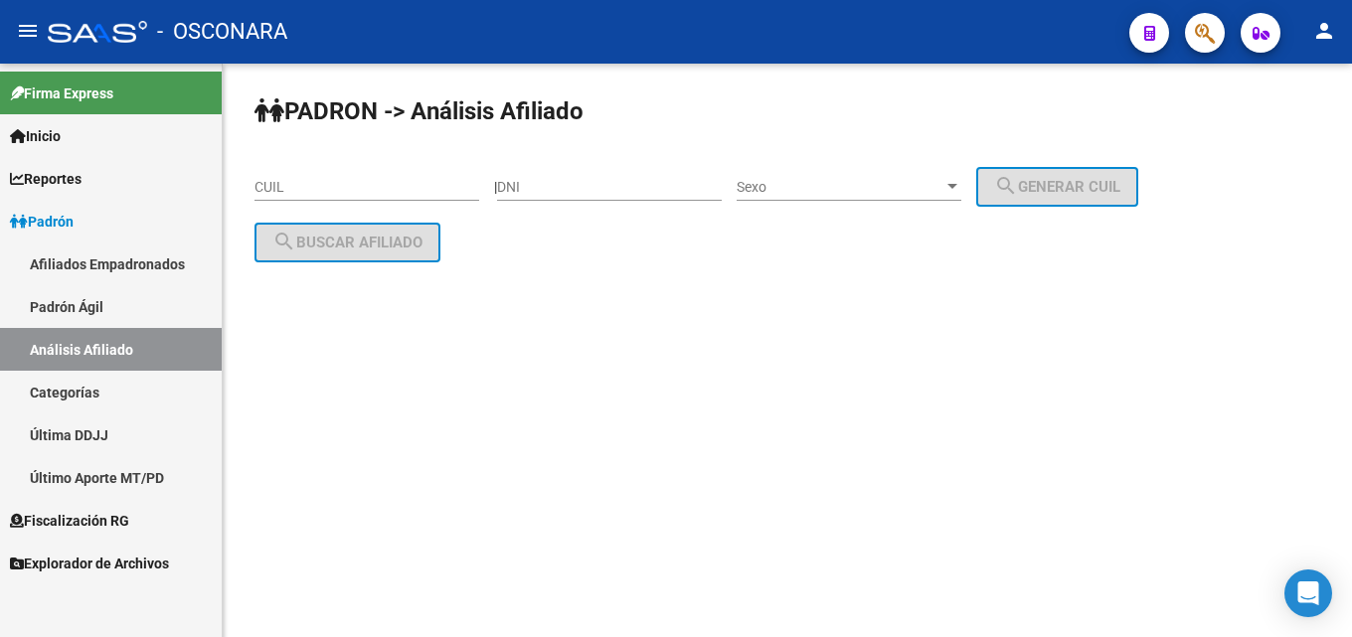
click at [342, 172] on div "CUIL" at bounding box center [366, 181] width 225 height 40
paste input
click at [58, 229] on span "Padrón" at bounding box center [42, 222] width 64 height 22
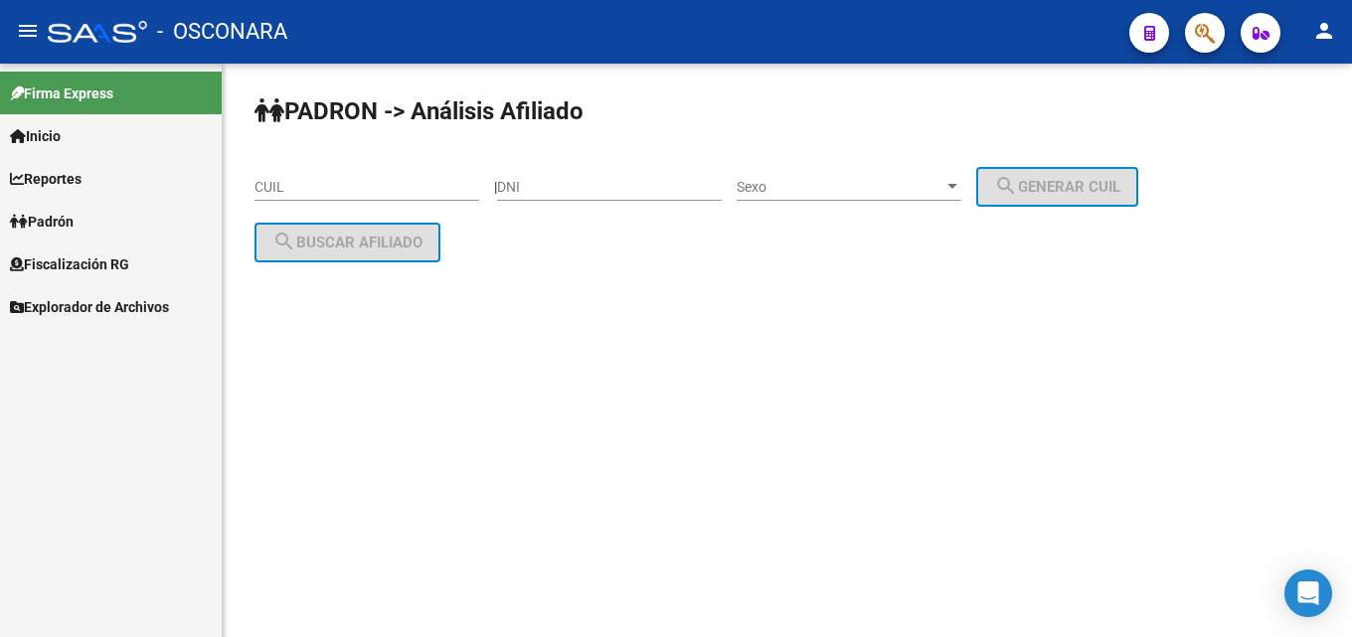
click at [71, 270] on span "Fiscalización RG" at bounding box center [69, 264] width 119 height 22
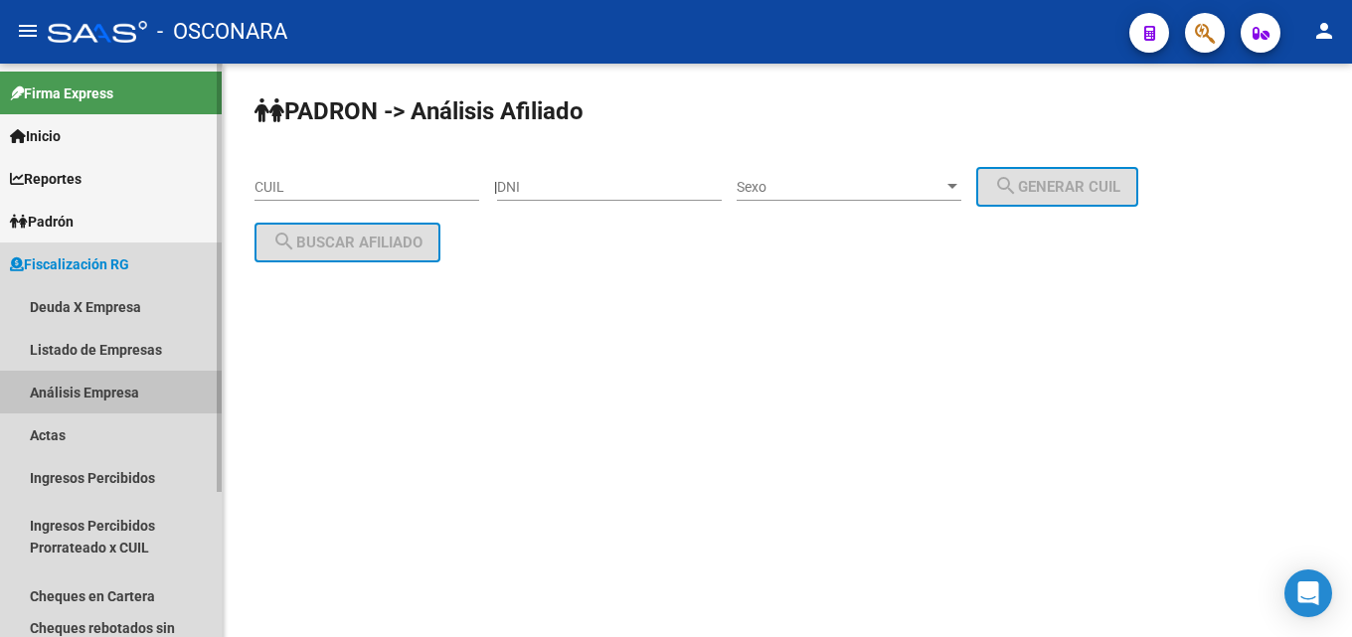
click at [61, 385] on link "Análisis Empresa" at bounding box center [111, 392] width 222 height 43
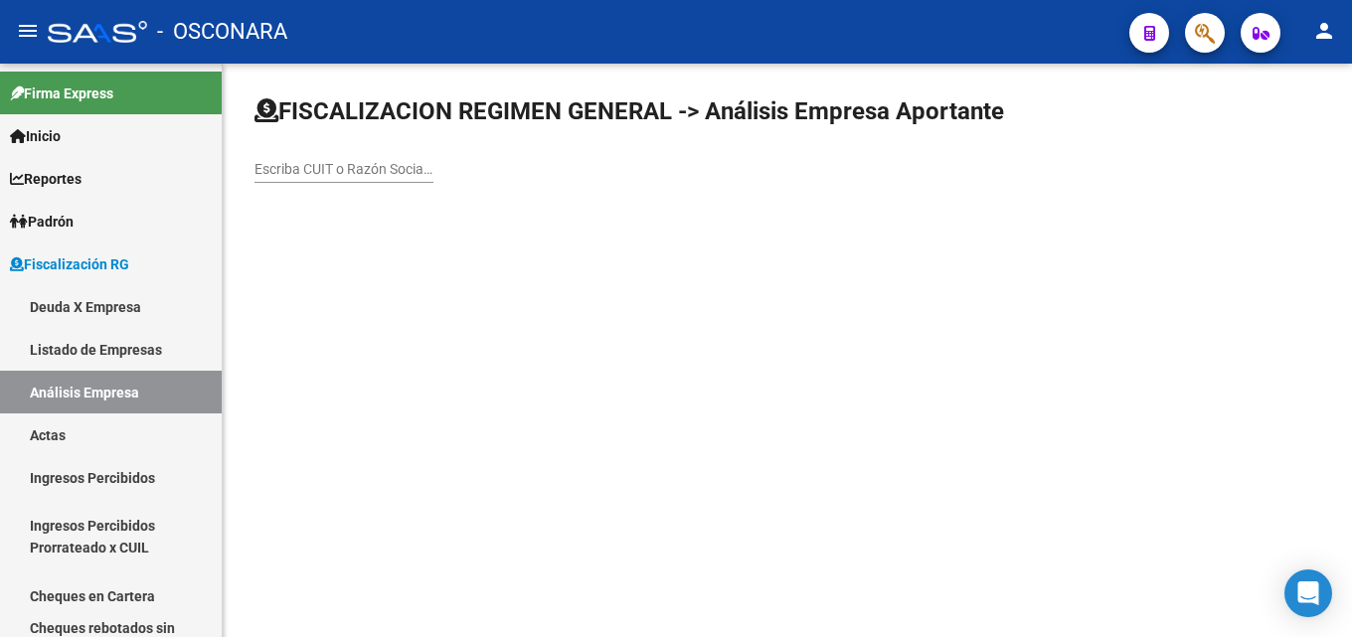
click at [322, 171] on input "Escriba CUIT o Razón Social para buscar" at bounding box center [343, 169] width 179 height 17
paste input "AGUIRREGOMEZCORTA [PERSON_NAME]"
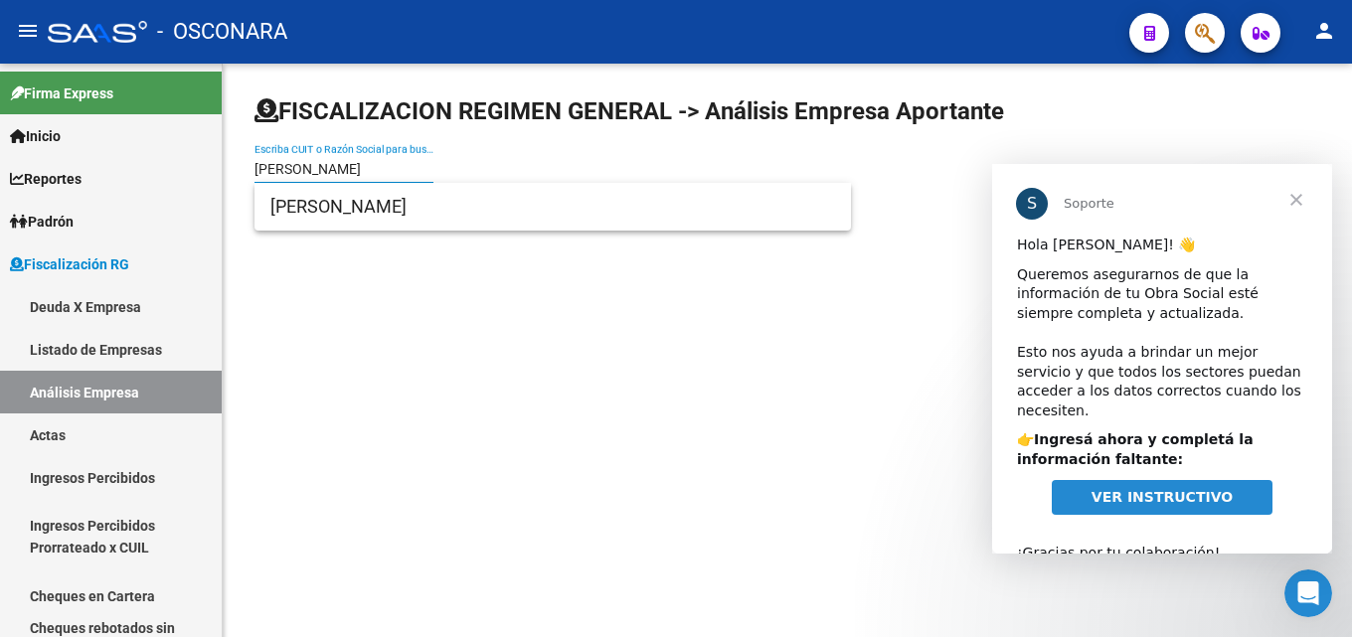
type input "AGUIRREGOMEZCORTA [PERSON_NAME]"
click at [1232, 480] on link "VER INSTRUCTIVO" at bounding box center [1162, 498] width 221 height 36
click at [1294, 195] on span "Cerrar" at bounding box center [1296, 200] width 72 height 72
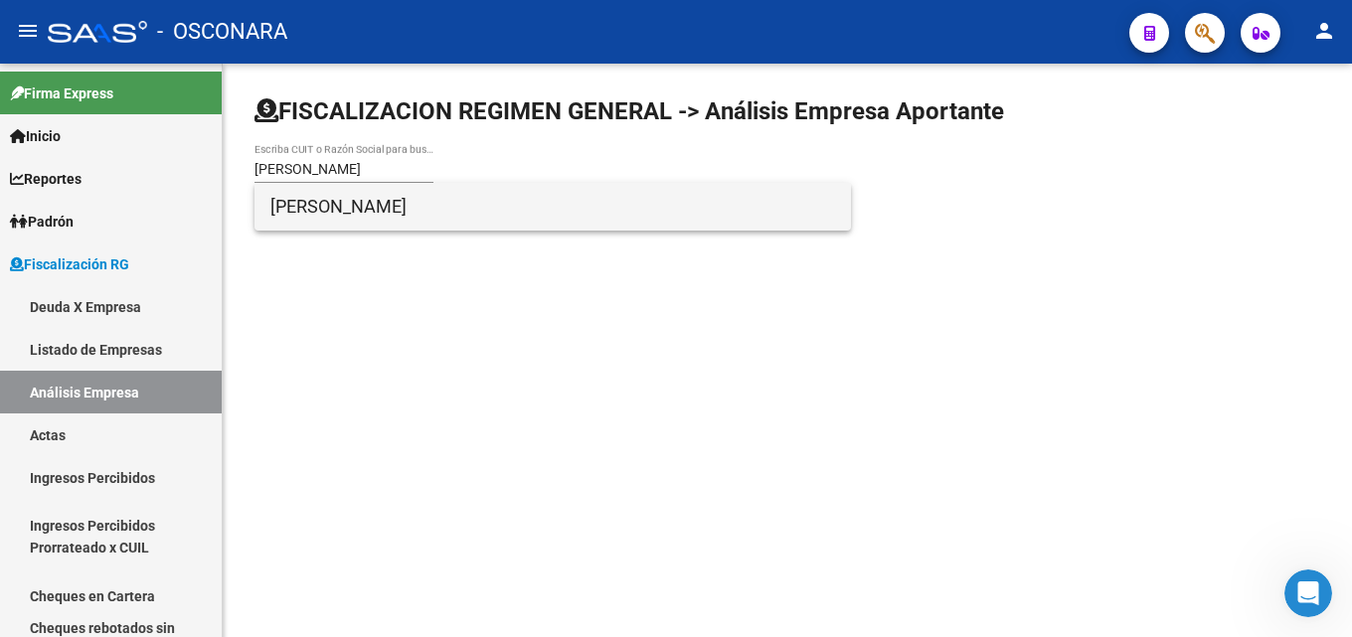
click at [472, 201] on span "AGUIRREGOMEZCORTA [PERSON_NAME]" at bounding box center [552, 207] width 565 height 48
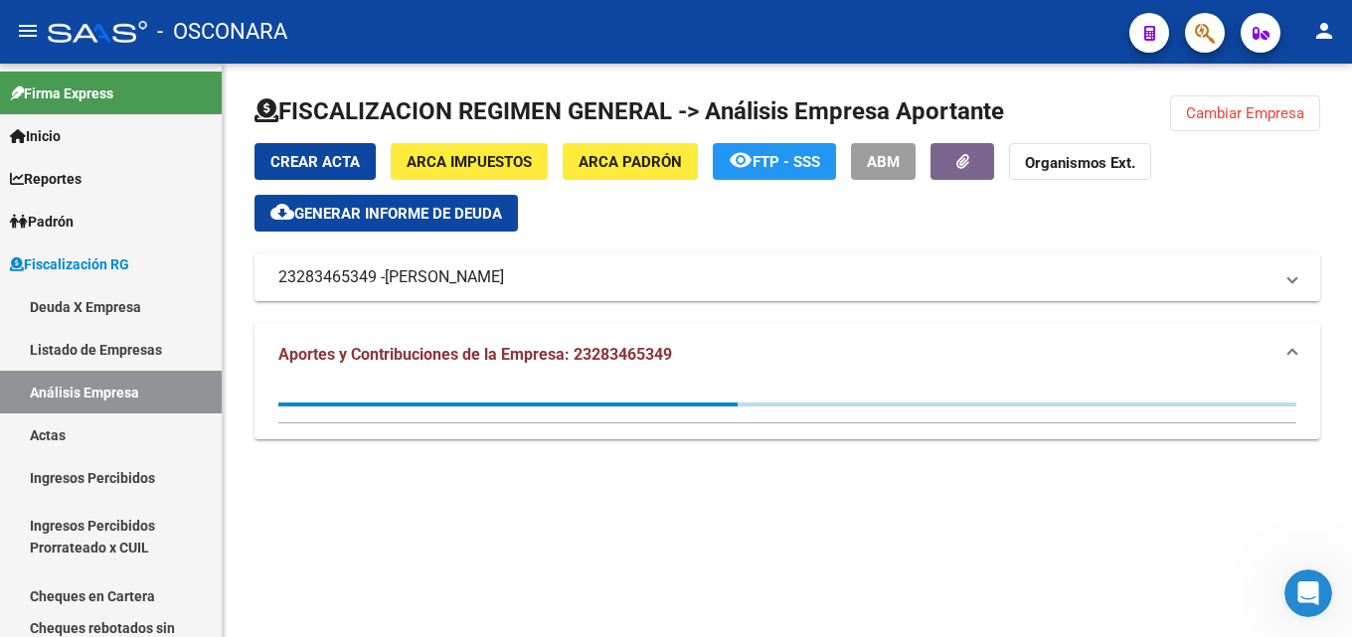
drag, startPoint x: 418, startPoint y: 194, endPoint x: 419, endPoint y: 214, distance: 19.9
click at [419, 199] on div "Crear Acta ARCA Impuestos ARCA Padrón remove_red_eye FTP - SSS ABM Organismos E…" at bounding box center [787, 187] width 1066 height 88
click at [419, 214] on span "Generar informe de deuda" at bounding box center [398, 214] width 208 height 18
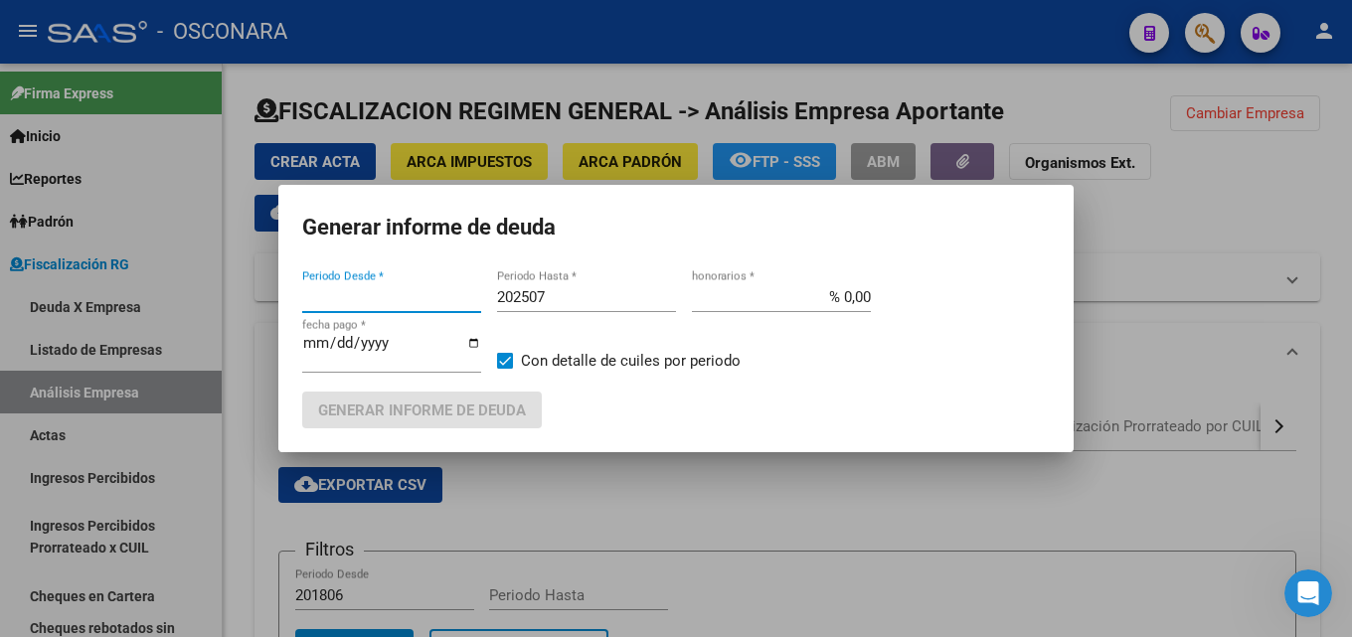
type input "202503"
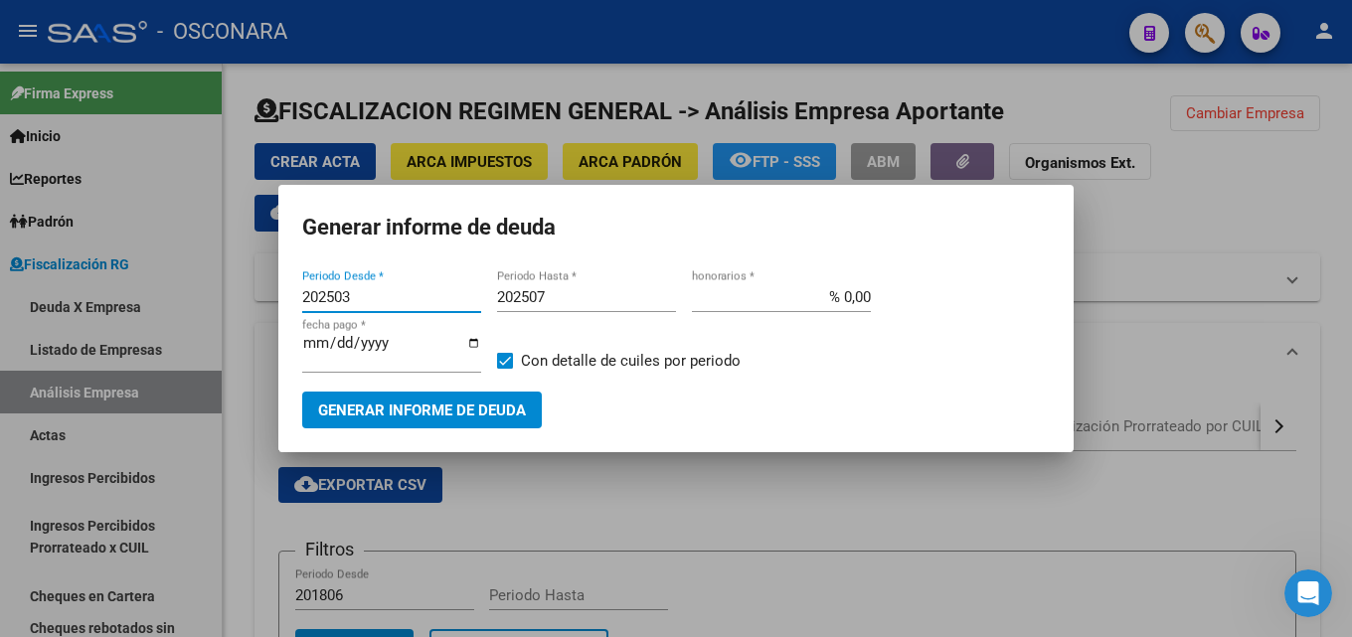
click at [568, 290] on input "202507" at bounding box center [586, 297] width 179 height 18
type input "202508"
type input "% 15,00"
click at [396, 407] on span "Generar informe de deuda" at bounding box center [422, 411] width 208 height 18
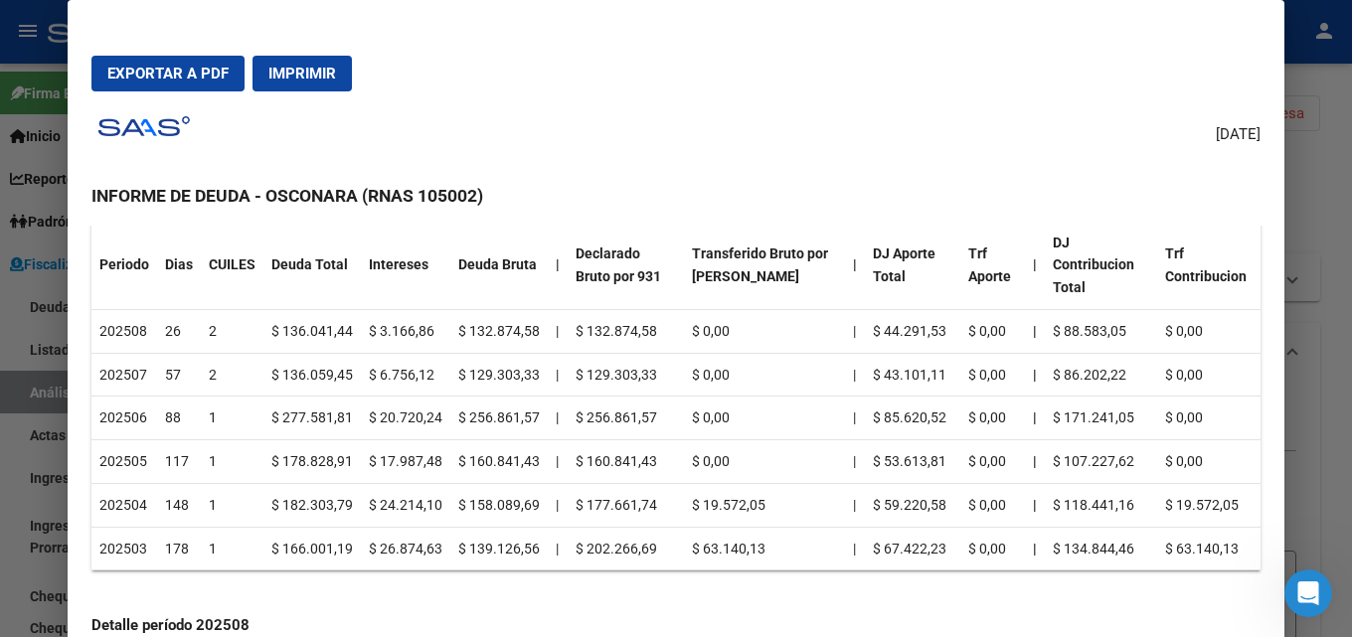
scroll to position [199, 0]
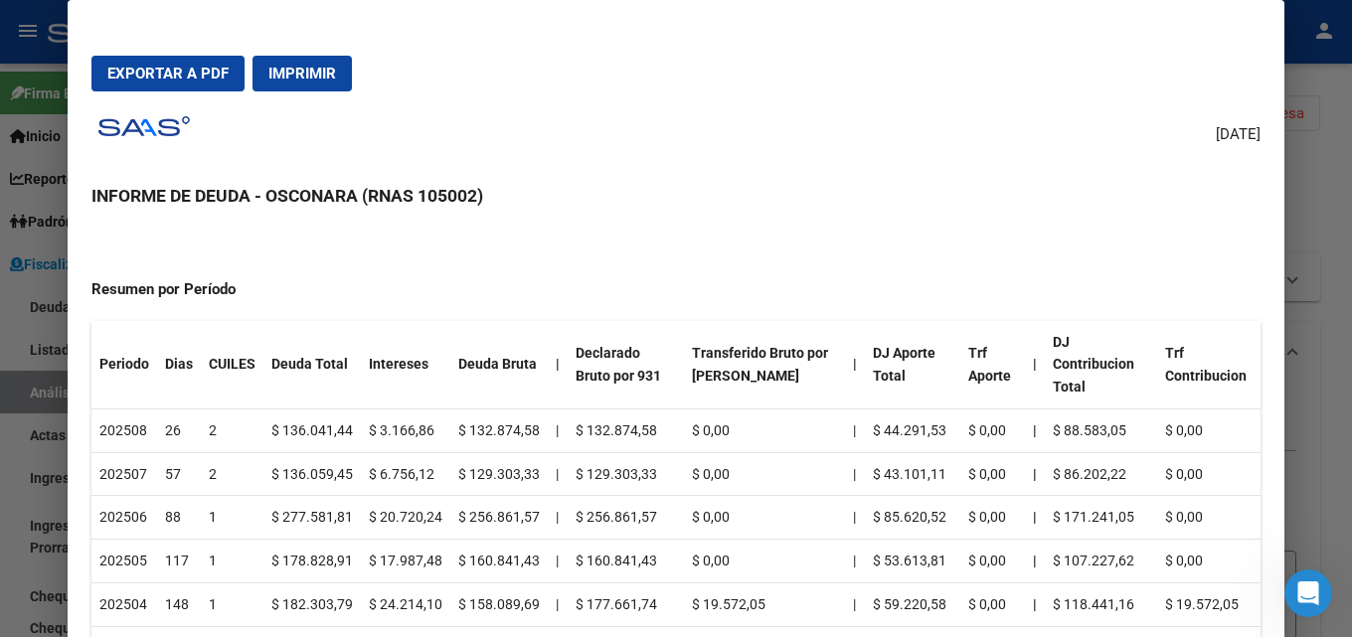
click at [1351, 249] on div at bounding box center [676, 318] width 1352 height 637
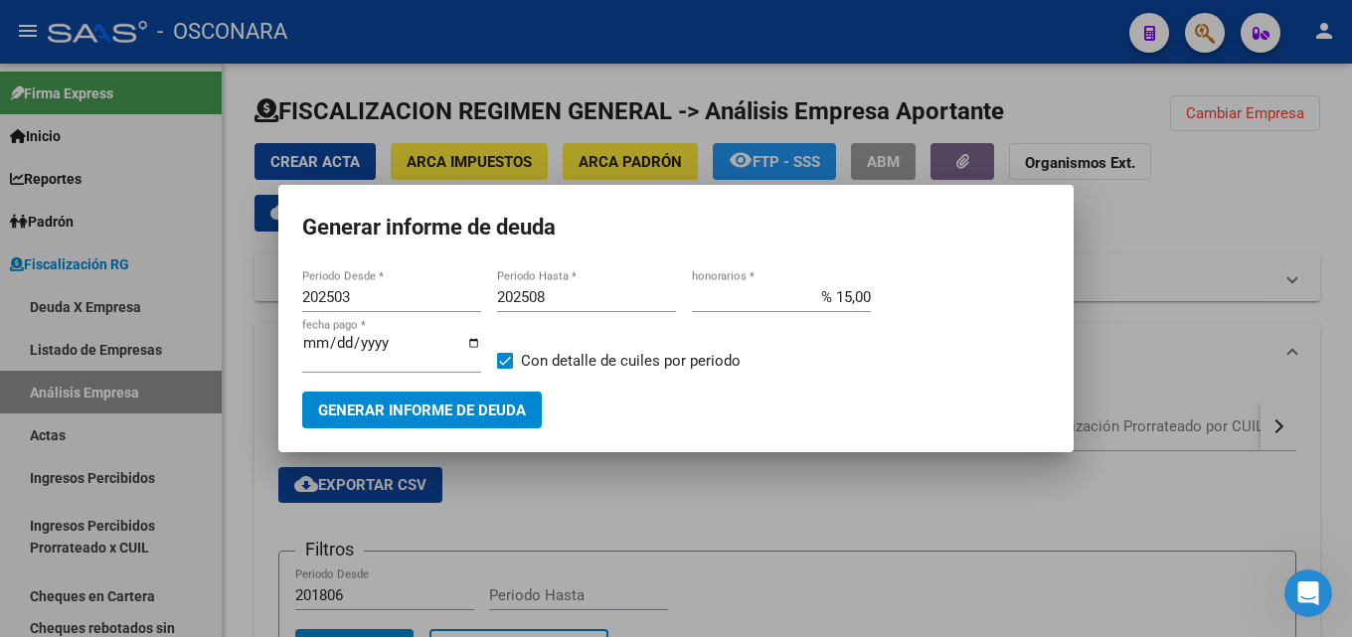
click at [586, 305] on input "202508" at bounding box center [586, 297] width 179 height 18
type input "202509"
click at [482, 405] on span "Generar informe de deuda" at bounding box center [422, 411] width 208 height 18
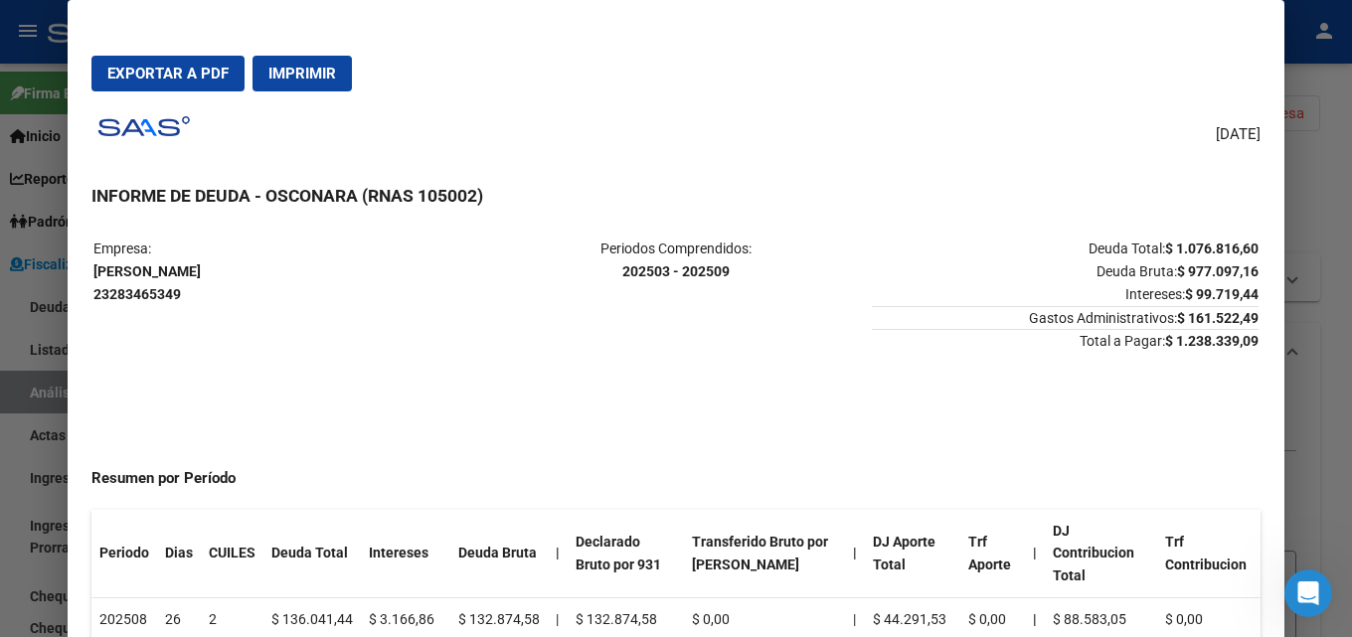
scroll to position [0, 0]
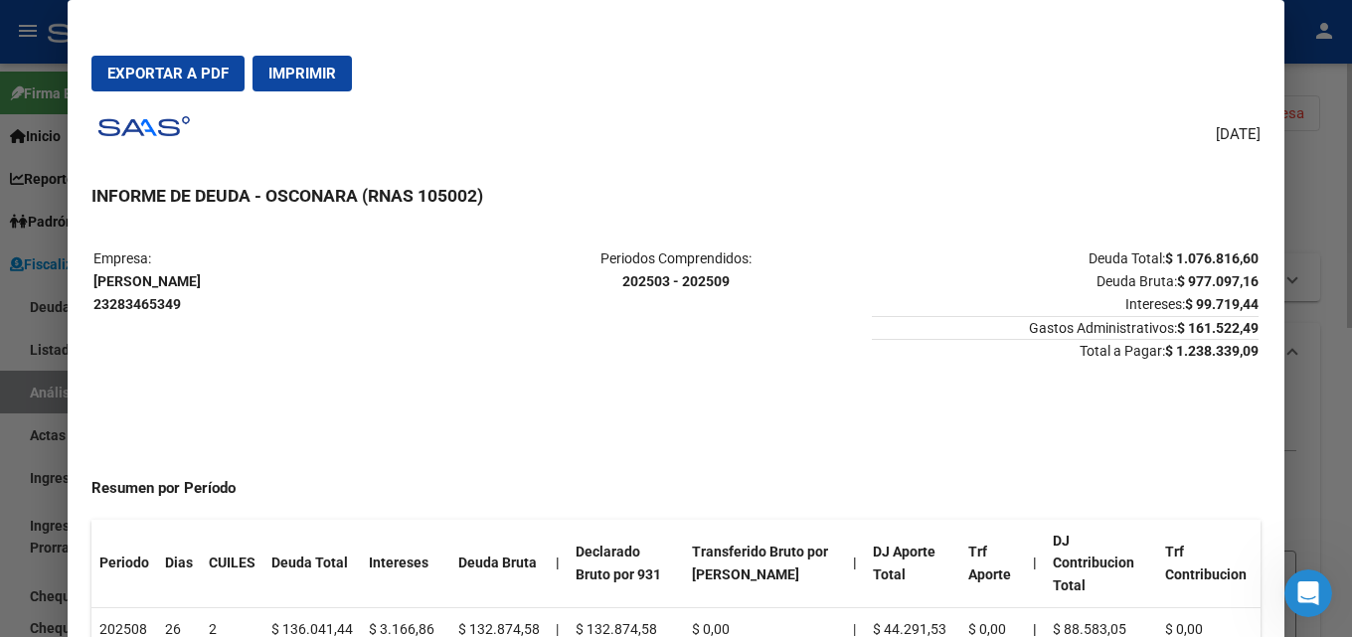
click at [1318, 170] on div at bounding box center [676, 318] width 1352 height 637
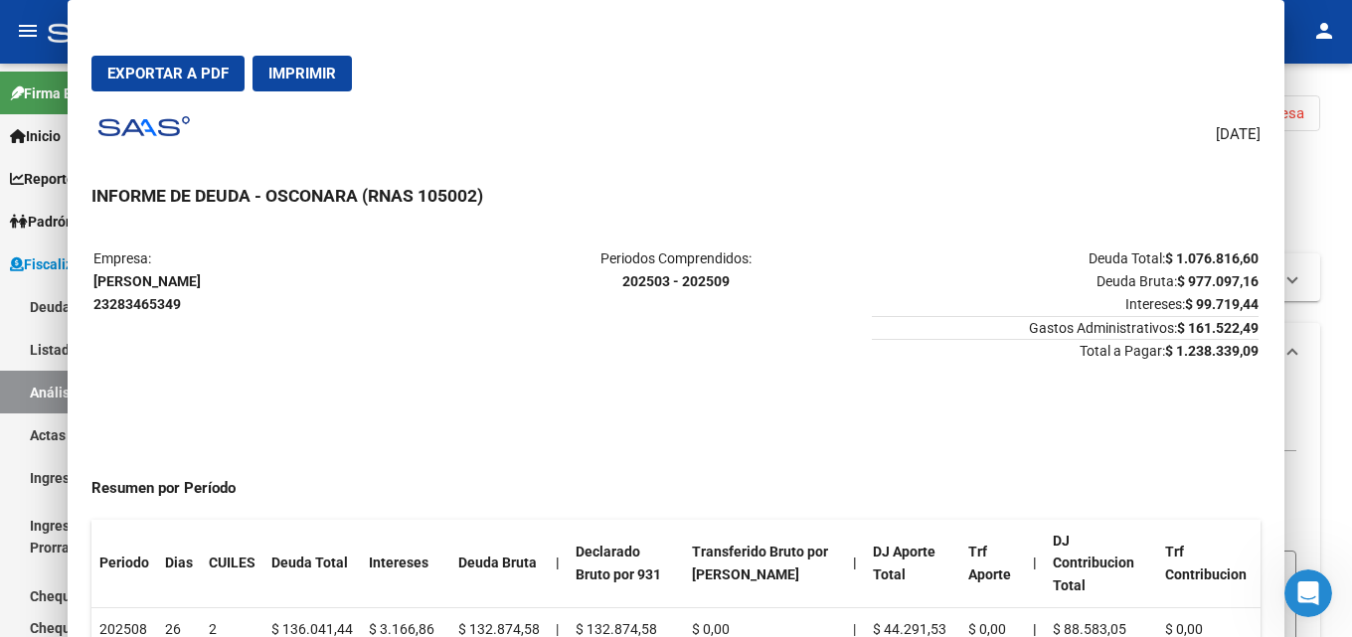
click at [1280, 127] on button "Cambiar Empresa" at bounding box center [1245, 113] width 150 height 36
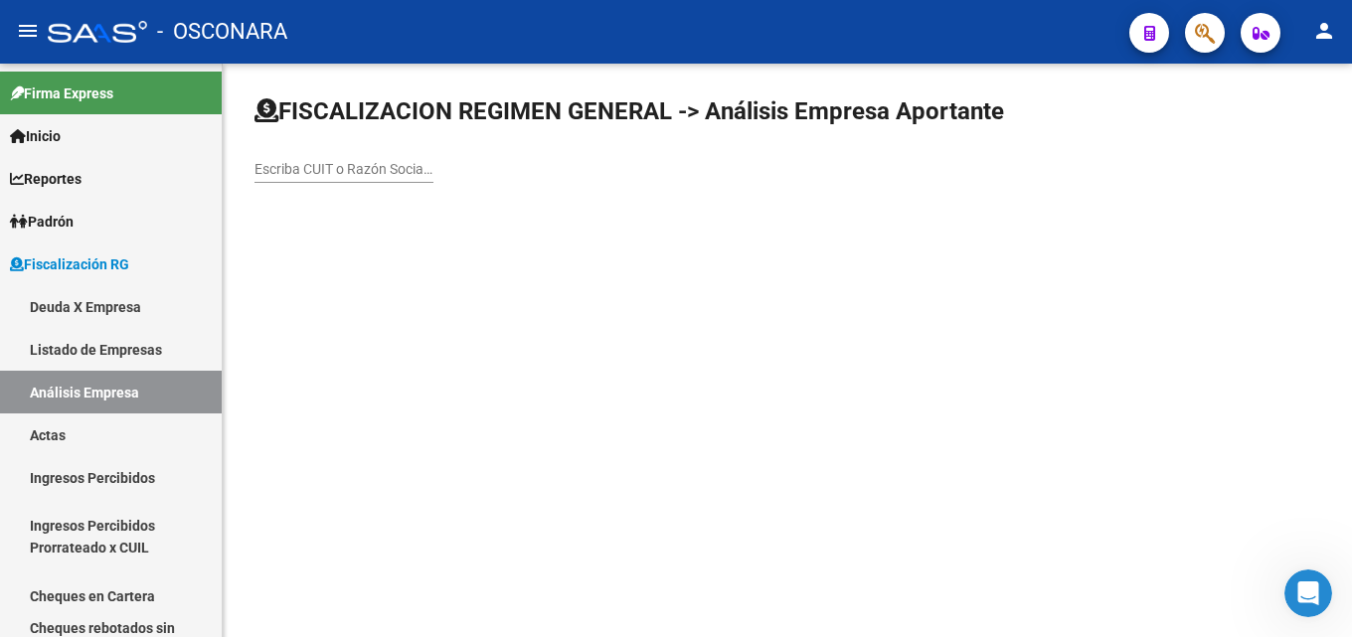
click at [1272, 120] on div "Escriba CUIT o Razón Social para buscar" at bounding box center [787, 147] width 1066 height 104
click at [339, 174] on input "Escriba CUIT o Razón Social para buscar" at bounding box center [343, 169] width 179 height 17
paste input "SUYAI S. A. (ex Constructora del Norte )"
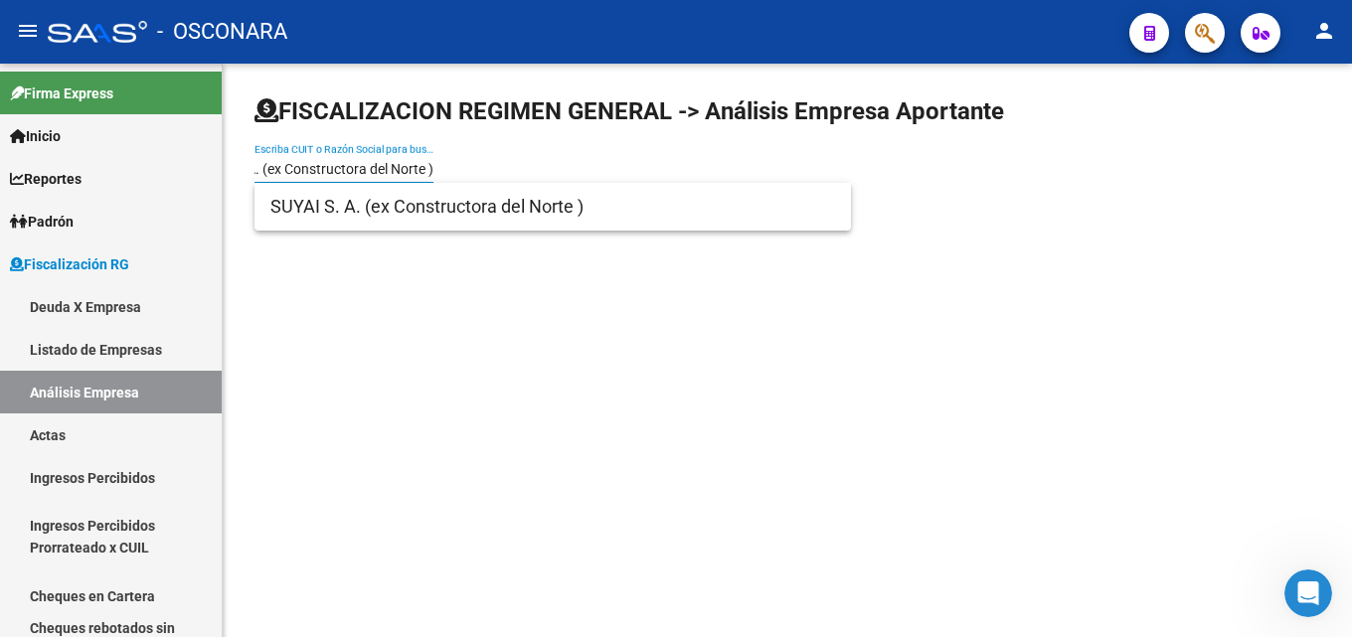
type input "SUYAI S. A. (ex Constructora del Norte )"
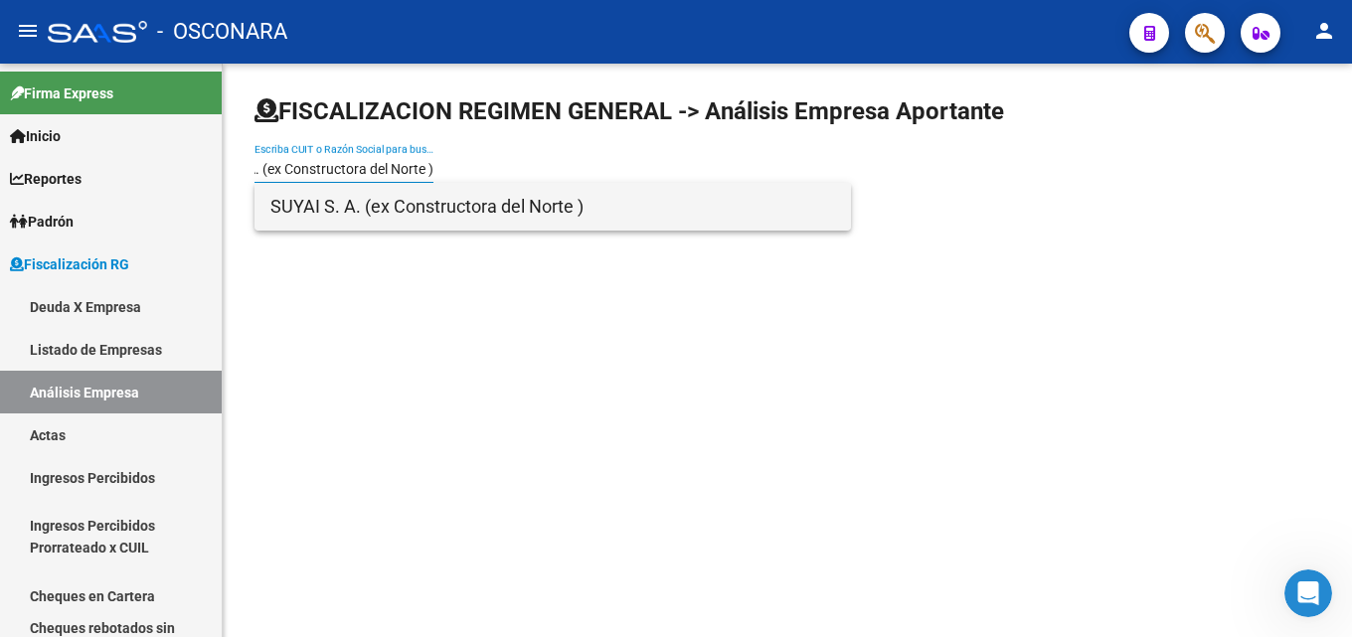
scroll to position [0, 0]
click at [394, 205] on span "SUYAI S. A. (ex Constructora del Norte )" at bounding box center [552, 207] width 565 height 48
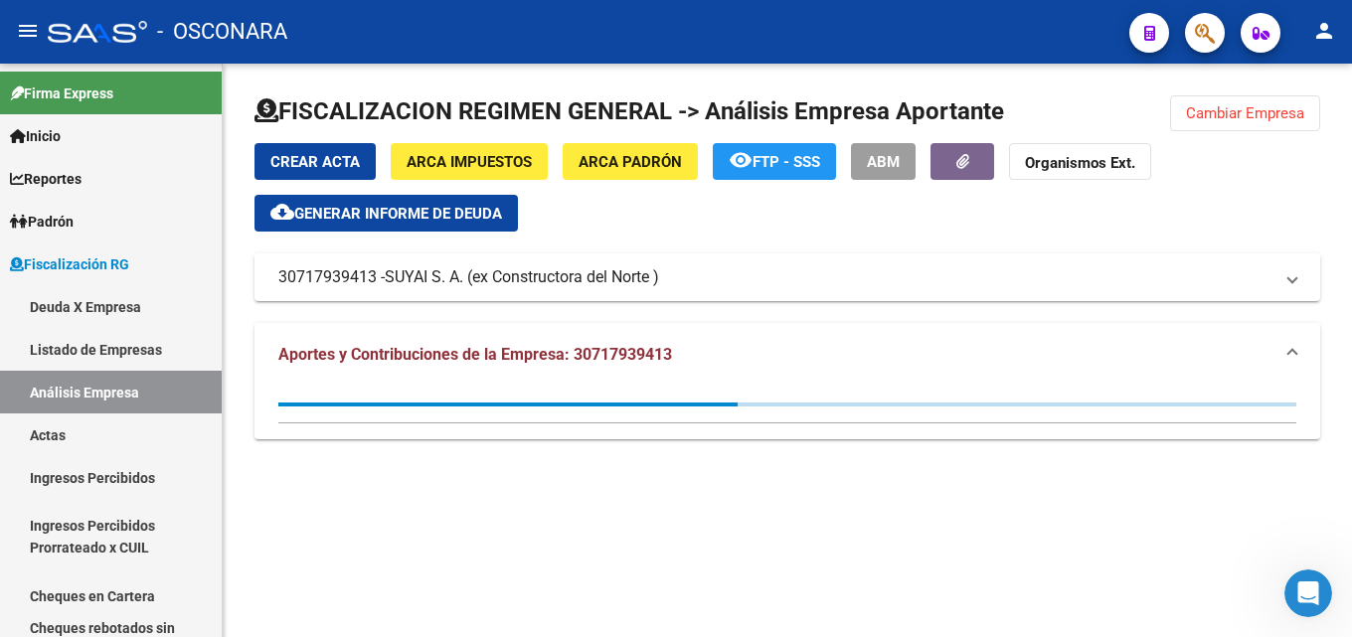
click at [393, 213] on span "Generar informe de deuda" at bounding box center [398, 214] width 208 height 18
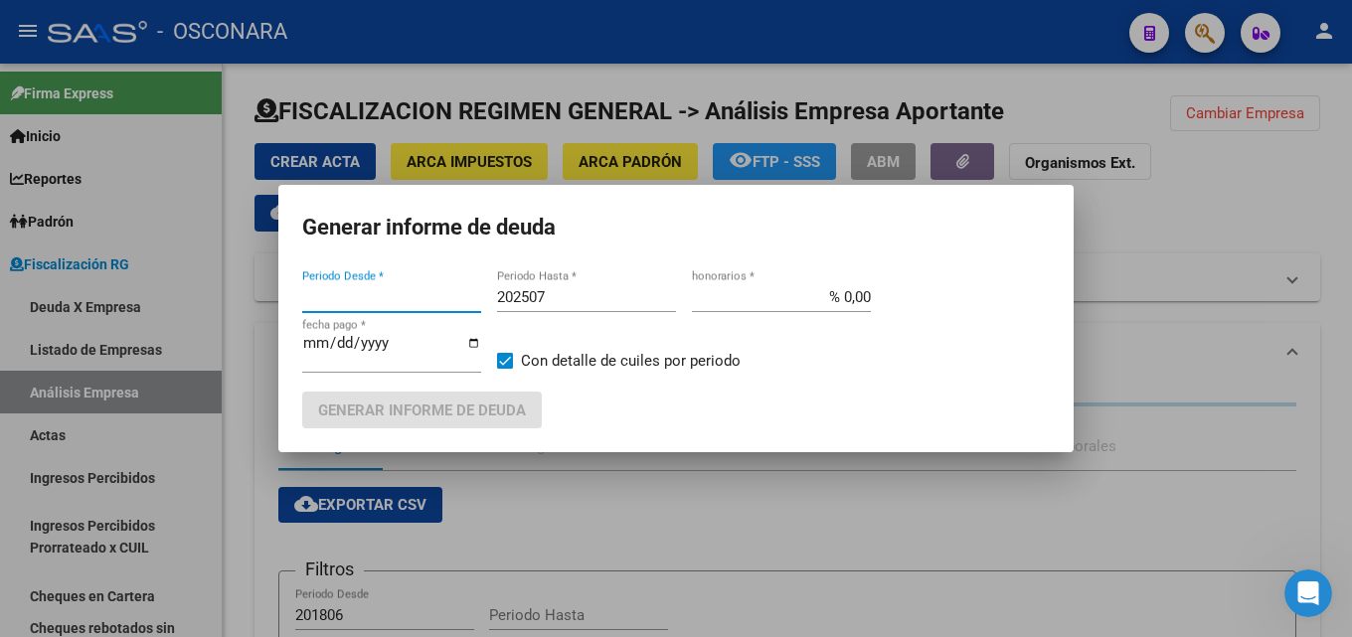
type input "201806"
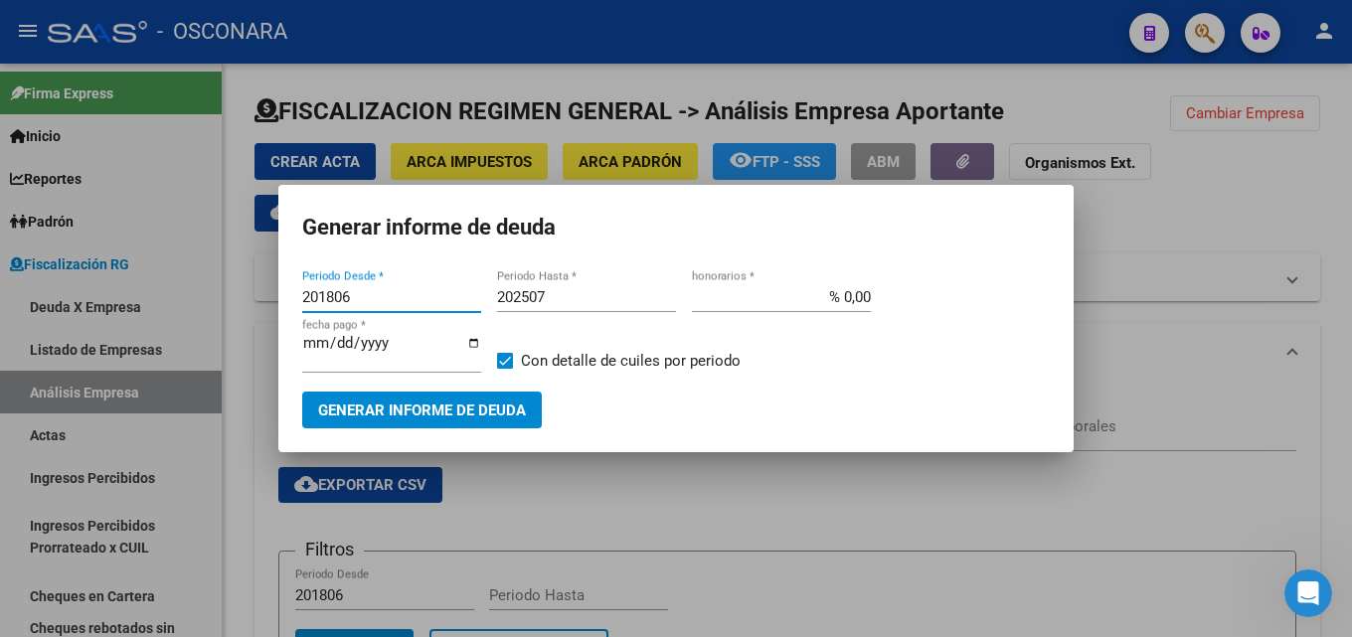
click at [583, 293] on input "202507" at bounding box center [586, 297] width 179 height 18
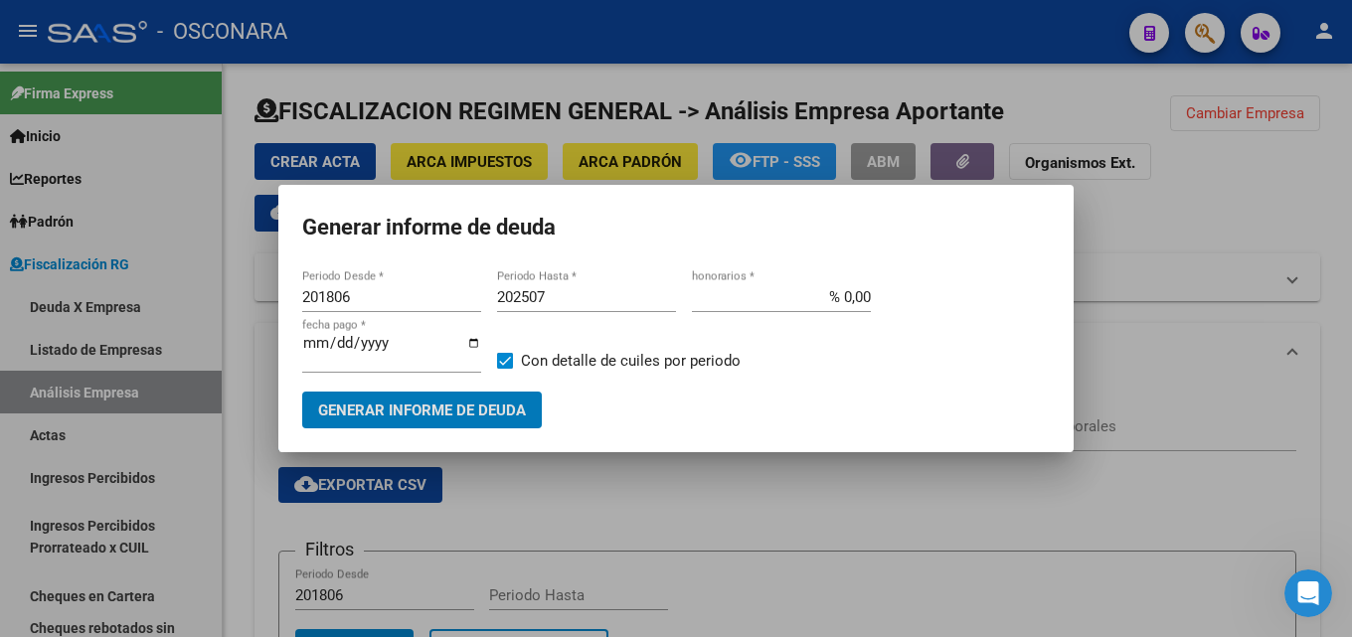
click at [583, 293] on input "202507" at bounding box center [586, 297] width 179 height 18
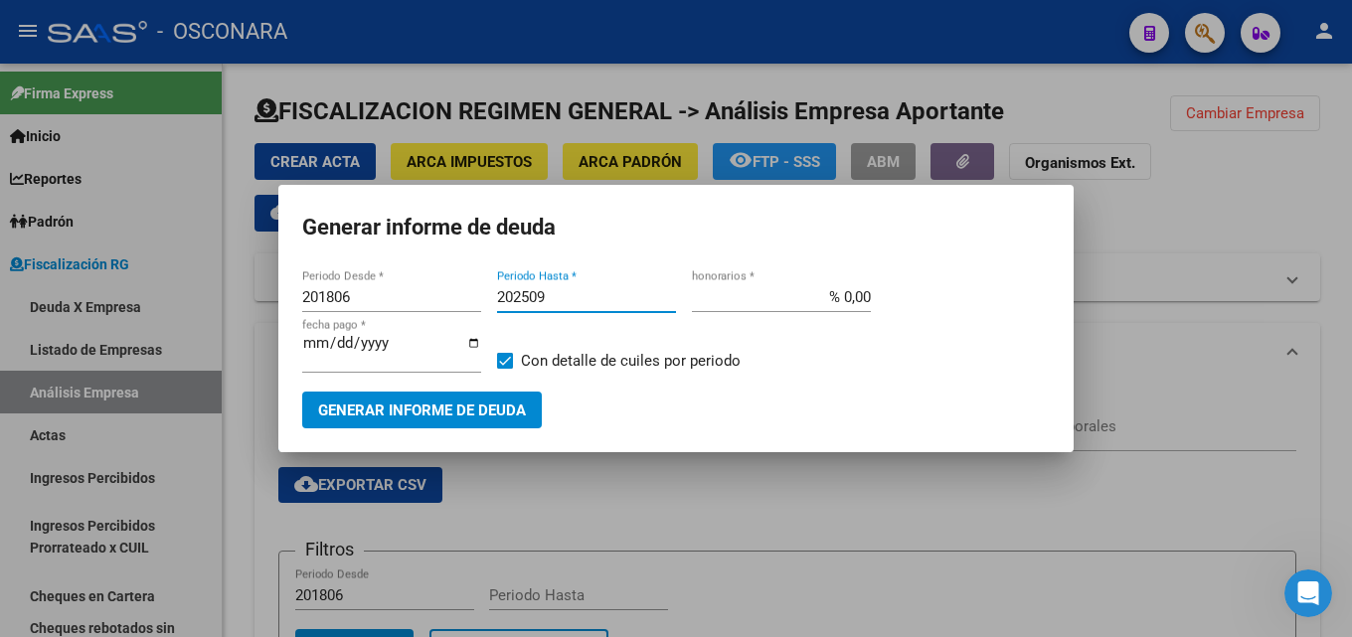
type input "202509"
type input "% 15,00"
type input "2025-10-20"
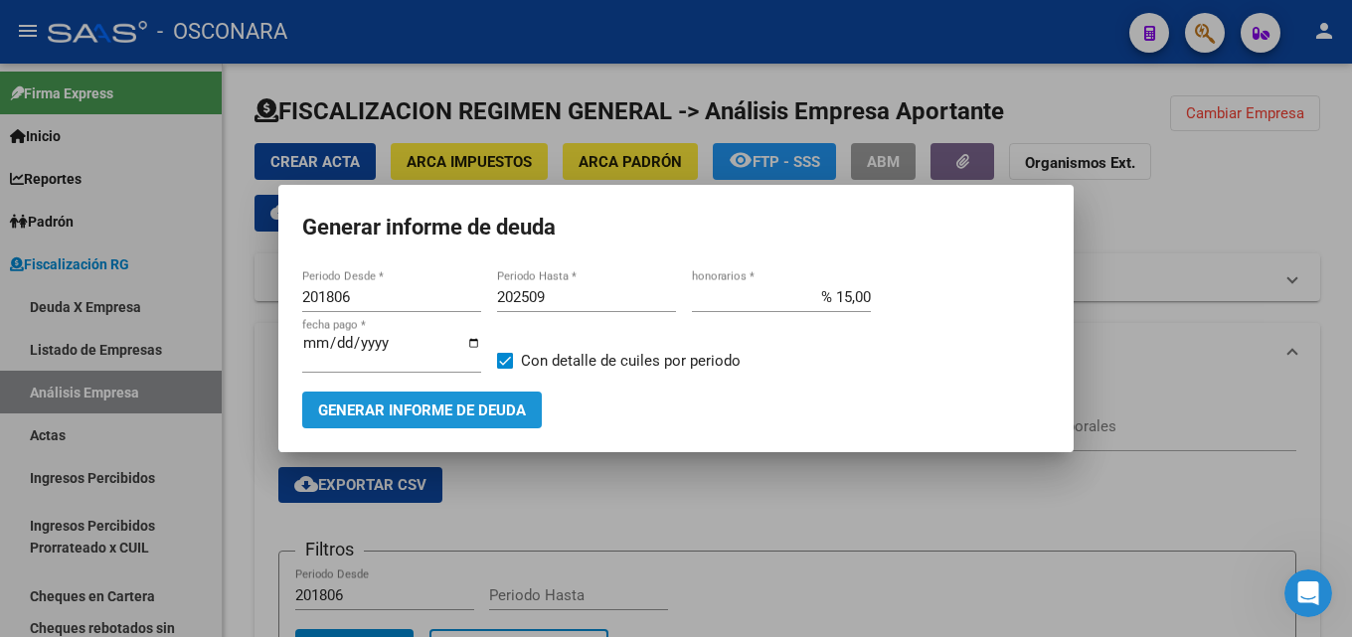
click at [472, 403] on span "Generar informe de deuda" at bounding box center [422, 411] width 208 height 18
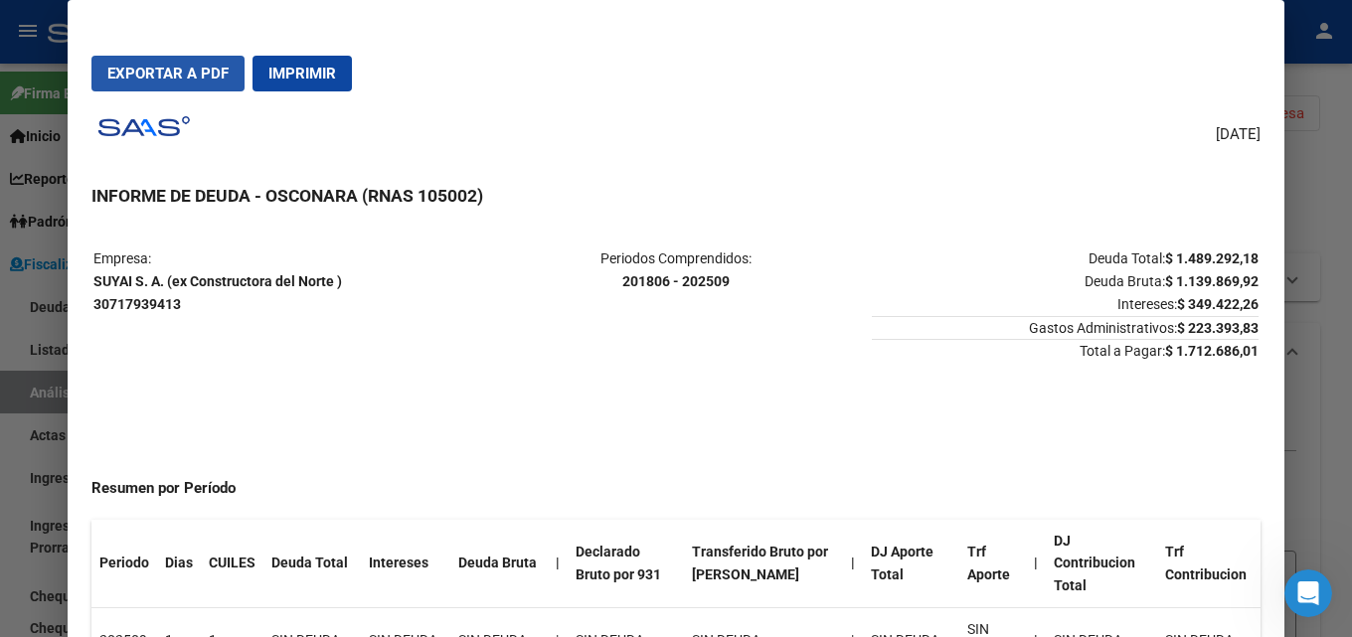
click at [171, 83] on button "Exportar a PDF" at bounding box center [167, 74] width 153 height 36
click at [1351, 319] on div at bounding box center [676, 318] width 1352 height 637
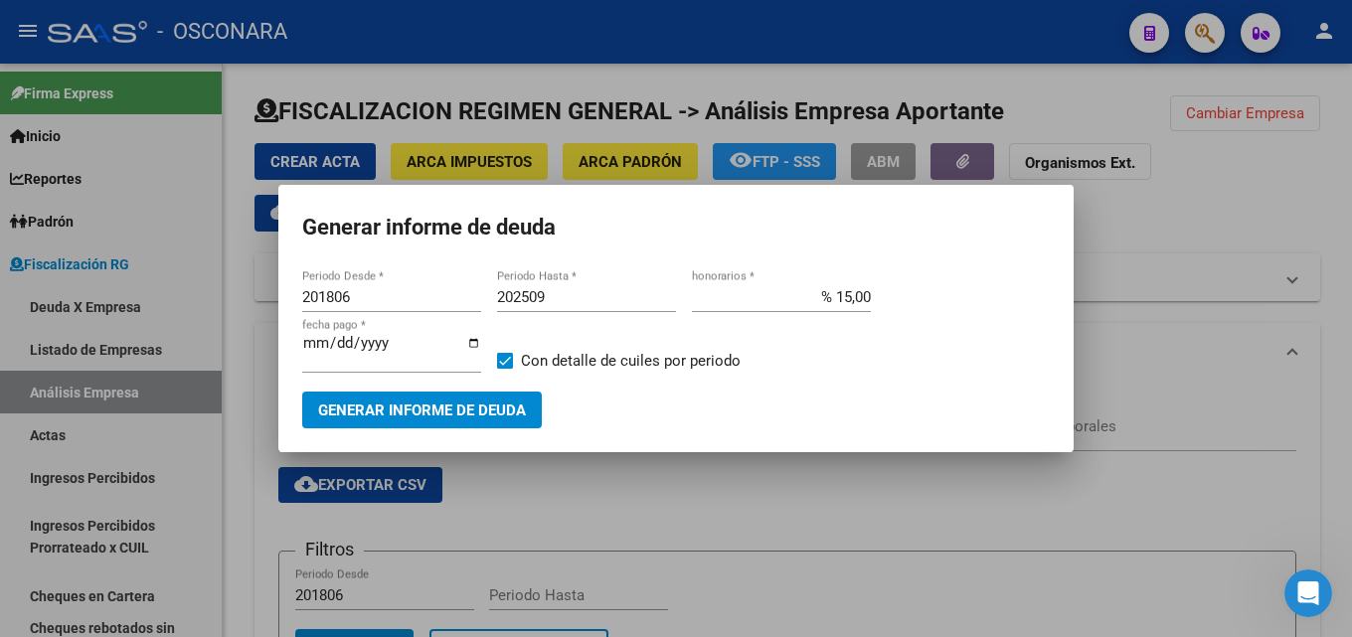
click at [1246, 416] on div at bounding box center [676, 318] width 1352 height 637
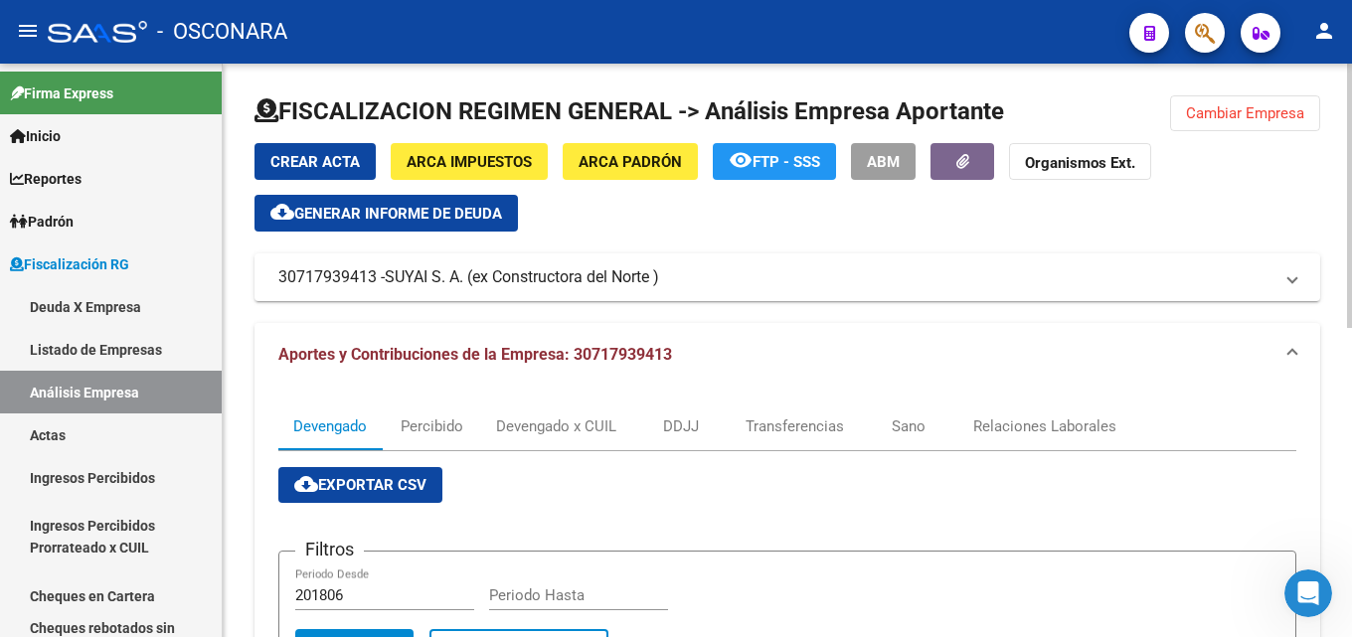
click at [888, 152] on span "ABM" at bounding box center [883, 161] width 33 height 18
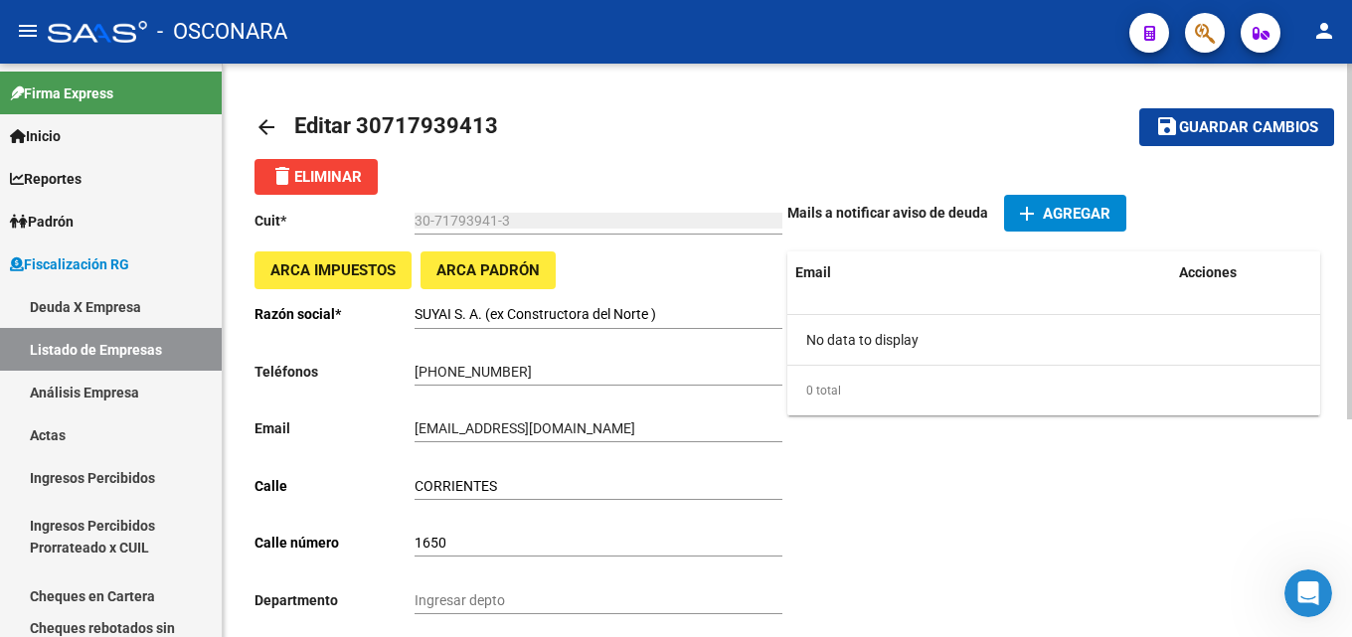
click at [259, 129] on mat-icon "arrow_back" at bounding box center [266, 127] width 24 height 24
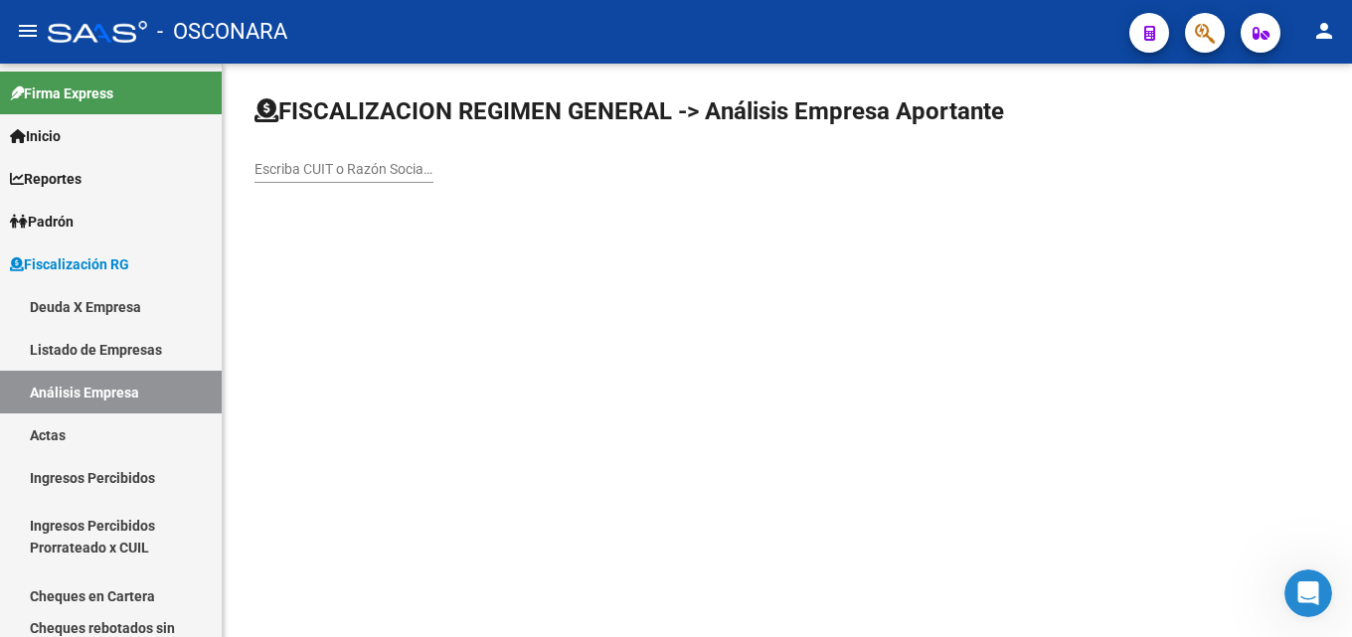
click at [300, 146] on div "Escriba CUIT o Razón Social para buscar" at bounding box center [343, 163] width 179 height 40
paste input "SUYAI S. A. (ex Constructora del Norte )"
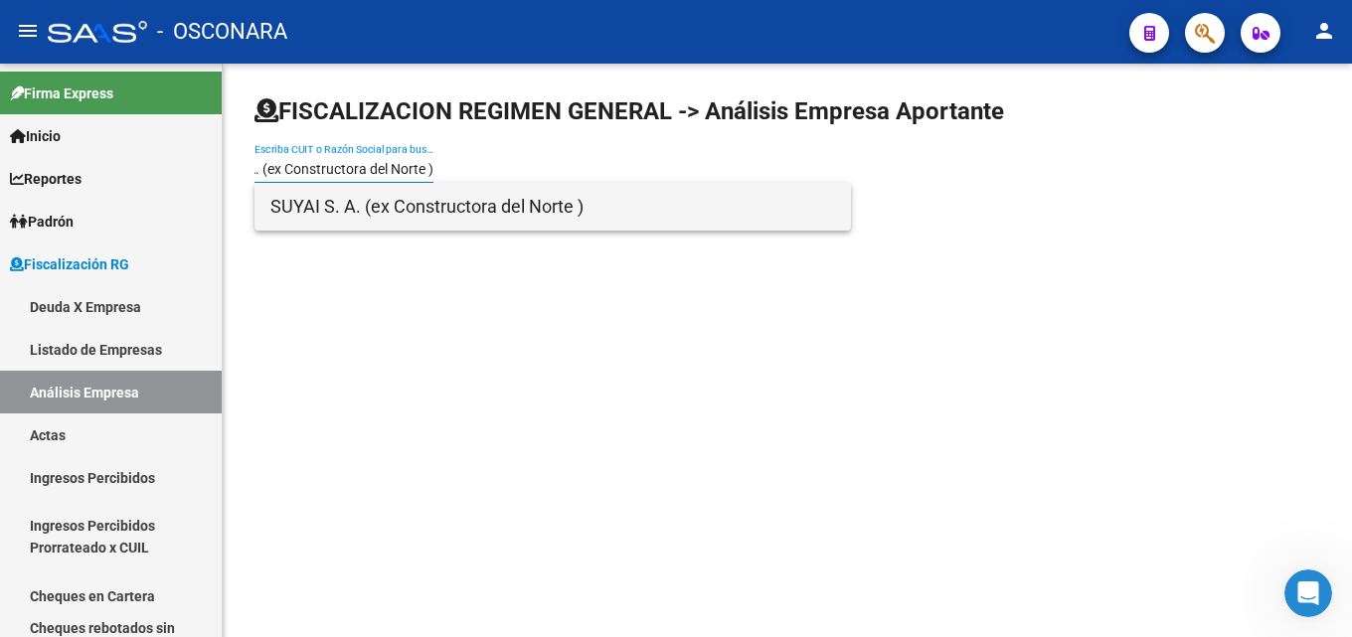
type input "SUYAI S. A. (ex Constructora del Norte )"
click at [336, 192] on span "SUYAI S. A. (ex Constructora del Norte )" at bounding box center [552, 207] width 565 height 48
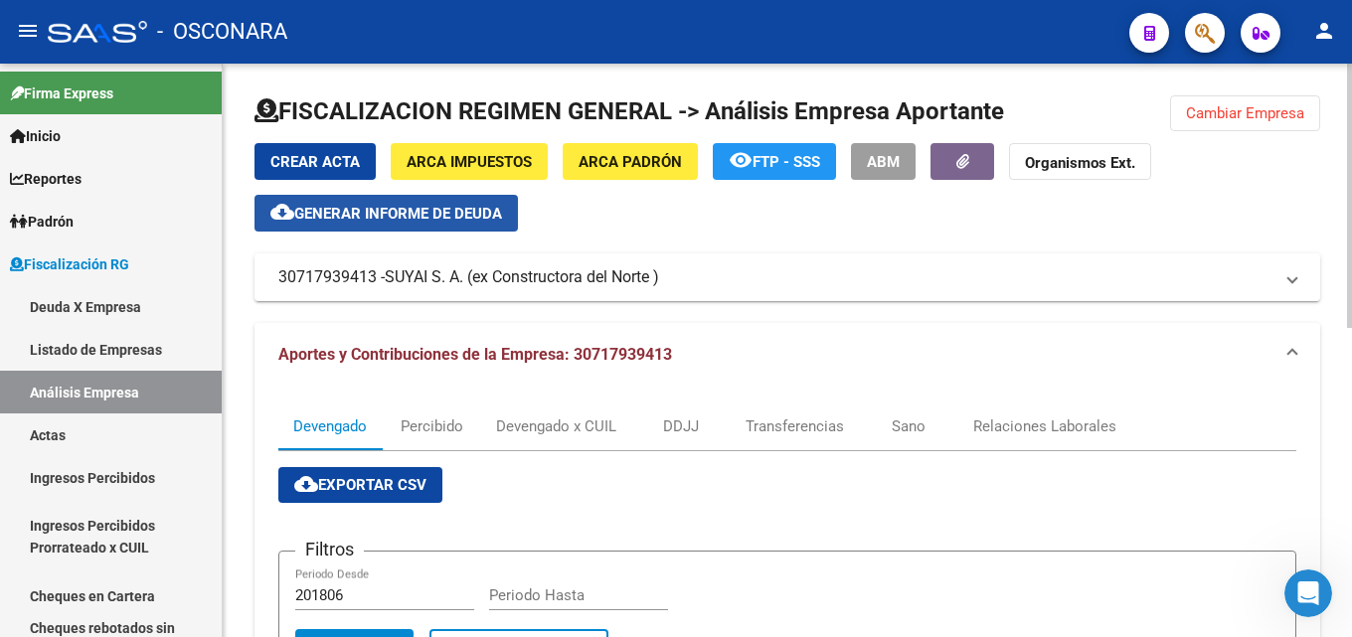
click at [343, 215] on span "Generar informe de deuda" at bounding box center [398, 214] width 208 height 18
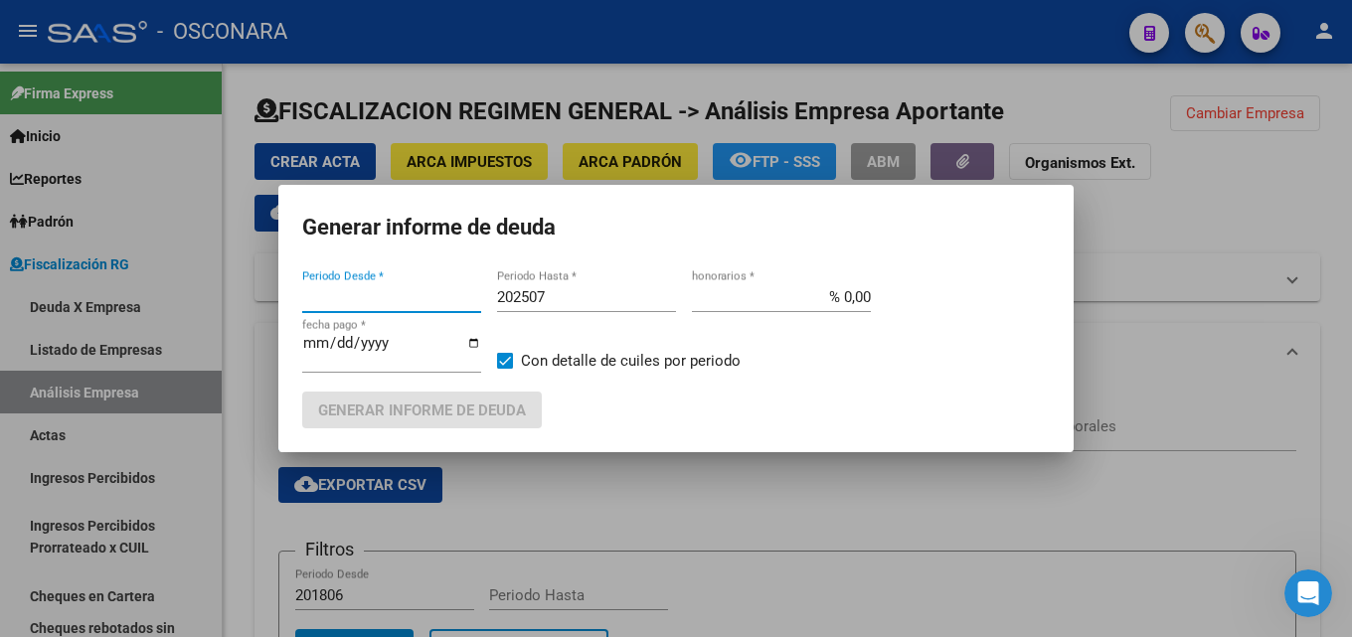
type input "201806"
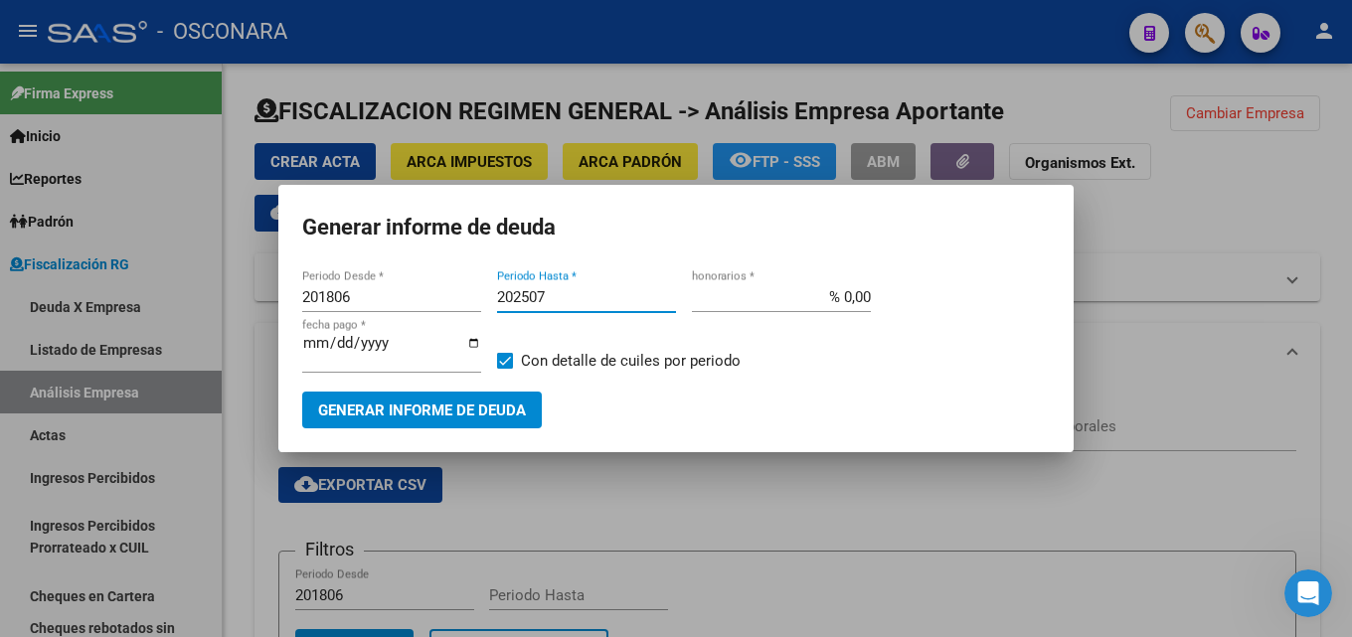
click at [566, 295] on input "202507" at bounding box center [586, 297] width 179 height 18
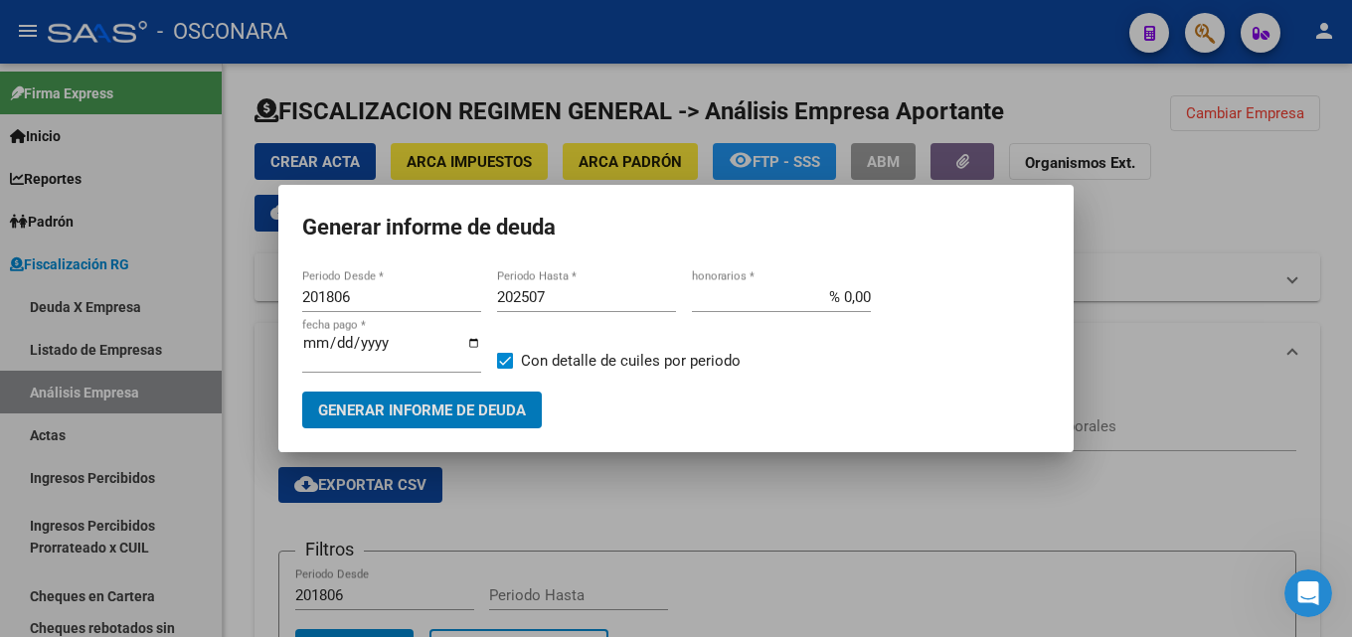
click at [775, 518] on div at bounding box center [676, 318] width 1352 height 637
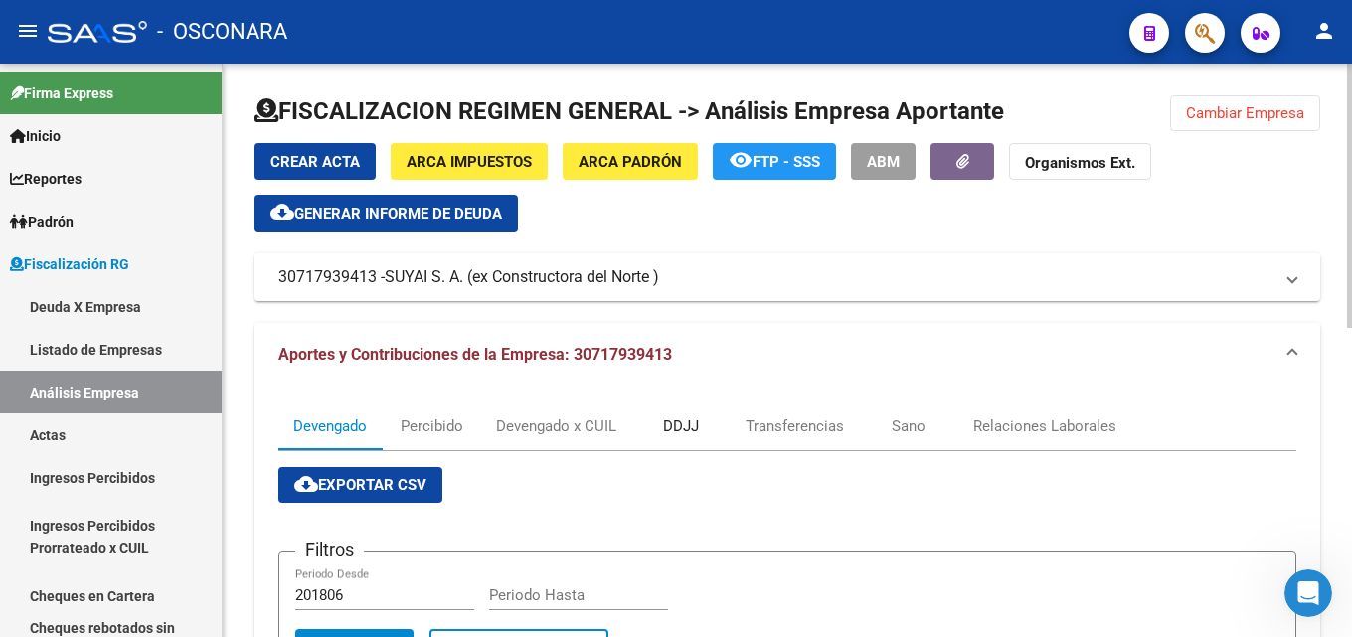
click at [689, 431] on div "DDJJ" at bounding box center [681, 426] width 36 height 22
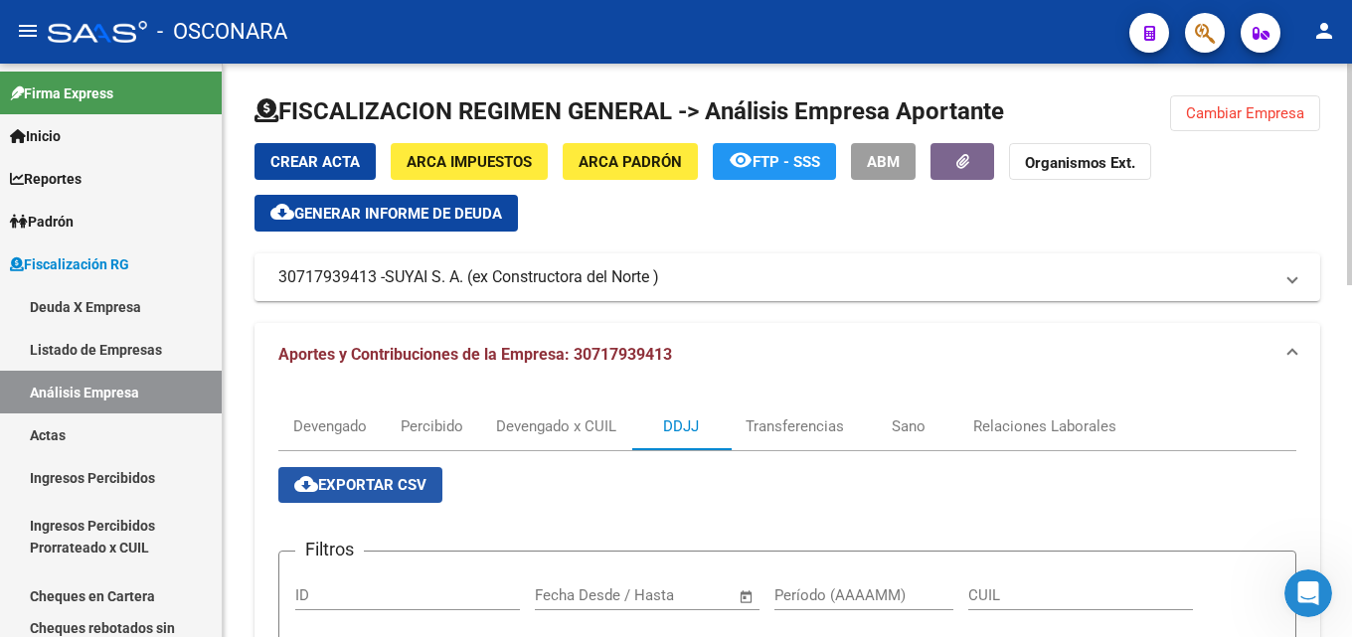
click at [371, 477] on span "cloud_download Exportar CSV" at bounding box center [360, 485] width 132 height 18
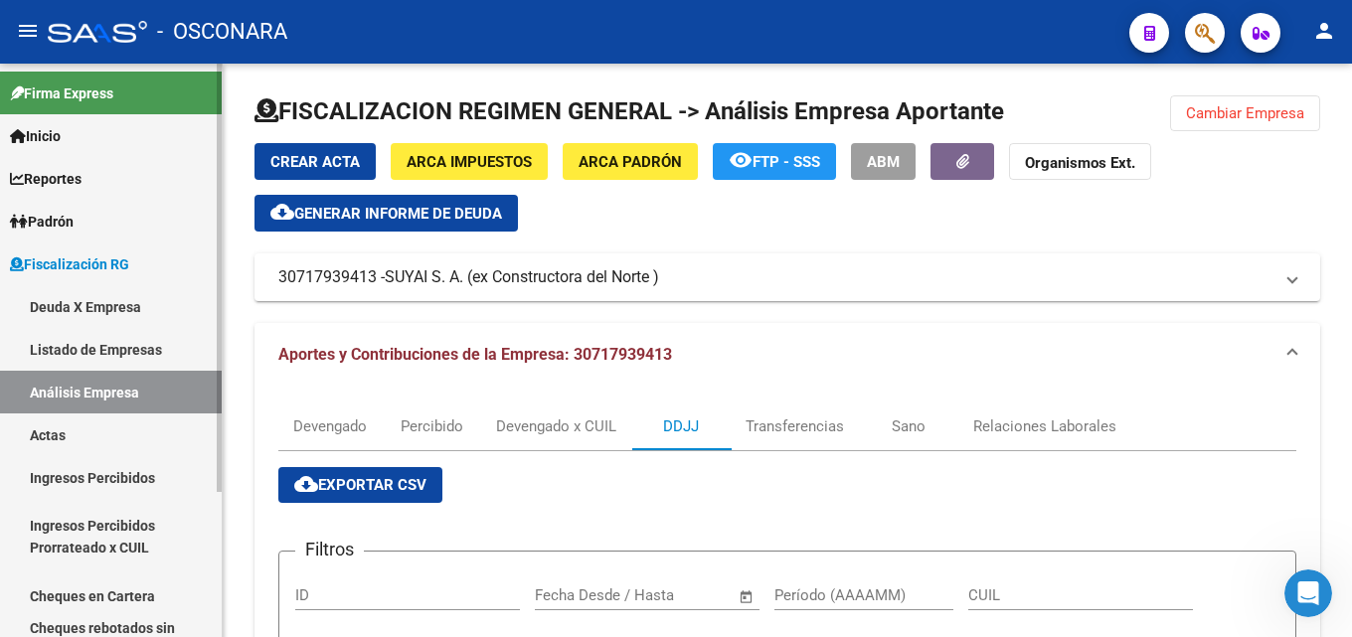
click at [56, 437] on link "Actas" at bounding box center [111, 435] width 222 height 43
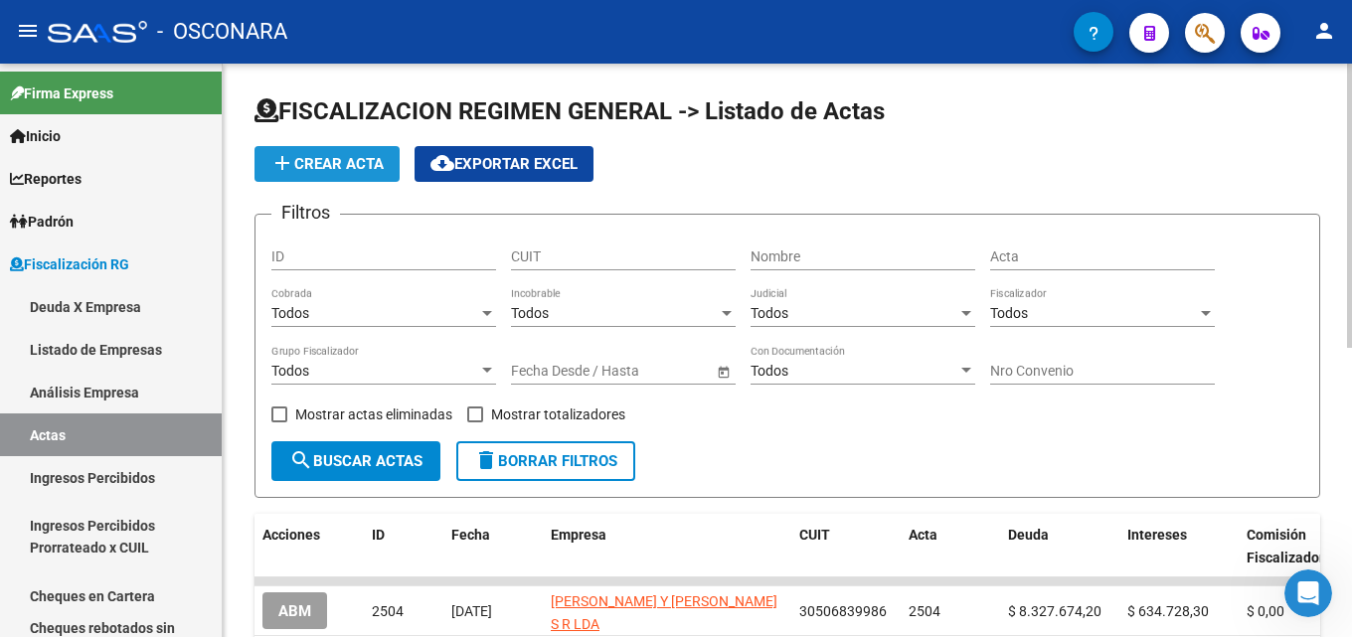
click at [343, 168] on span "add Crear Acta" at bounding box center [326, 164] width 113 height 18
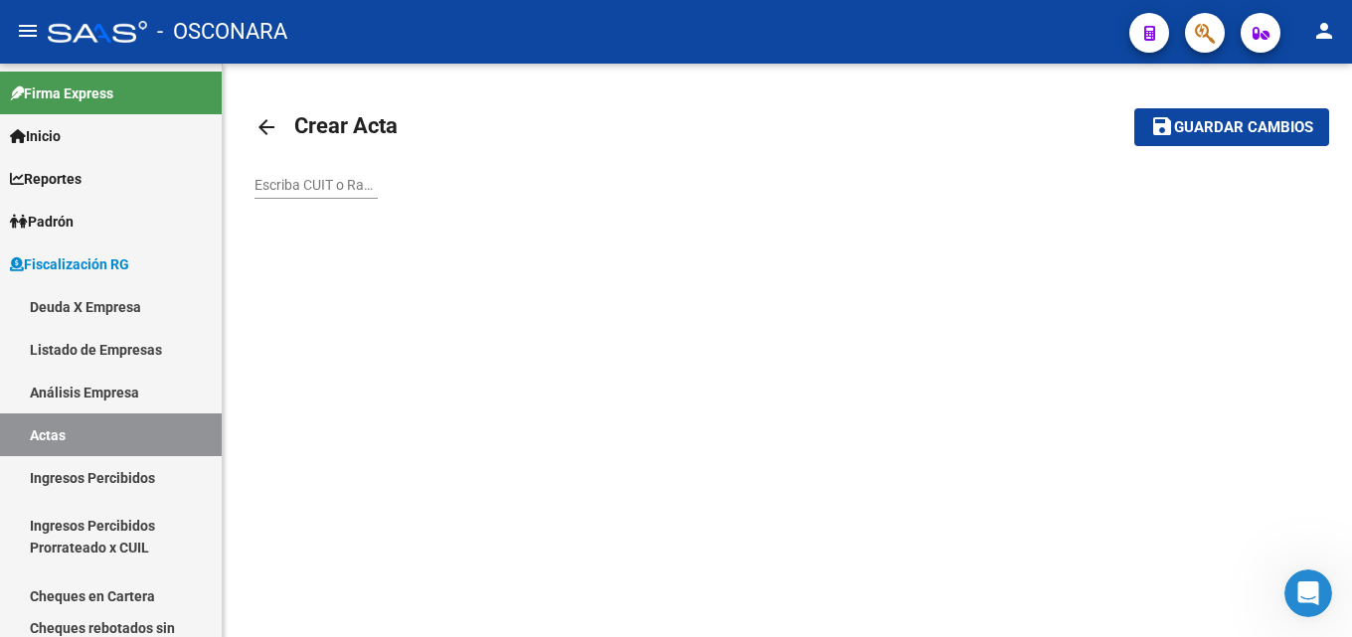
click at [346, 180] on input "Escriba CUIT o Razón Social para buscar" at bounding box center [315, 185] width 123 height 17
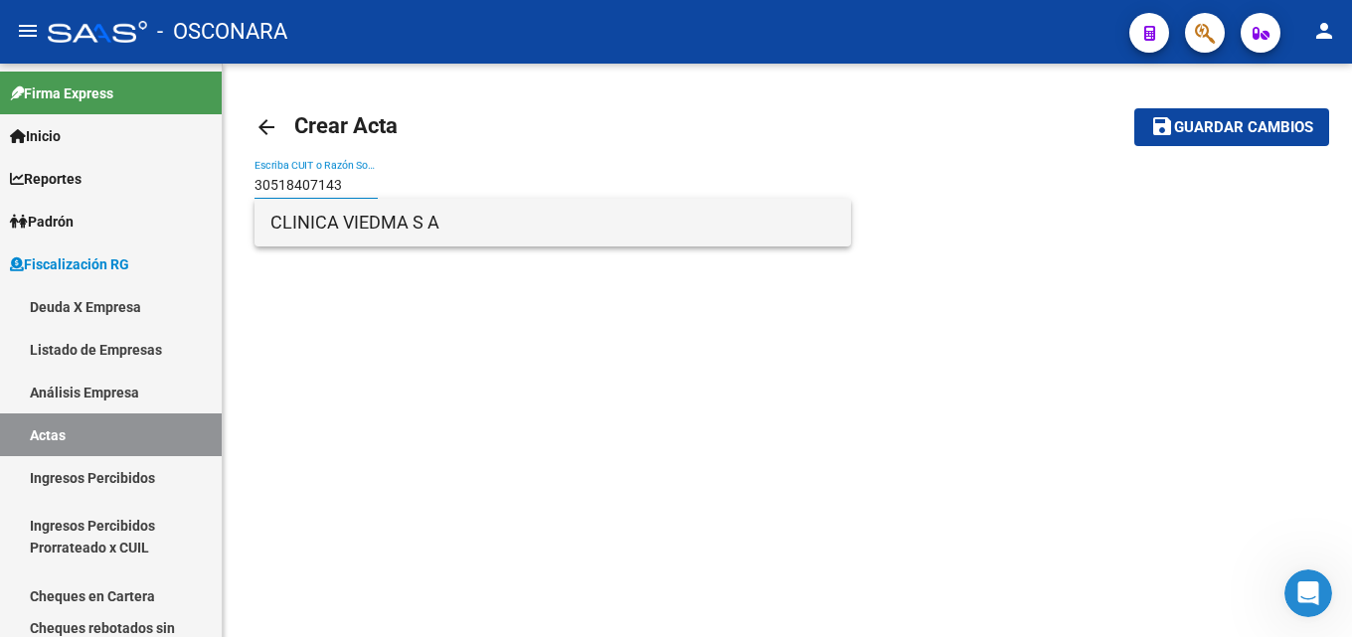
type input "30518407143"
click at [361, 223] on span "CLINICA VIEDMA S A" at bounding box center [552, 223] width 565 height 48
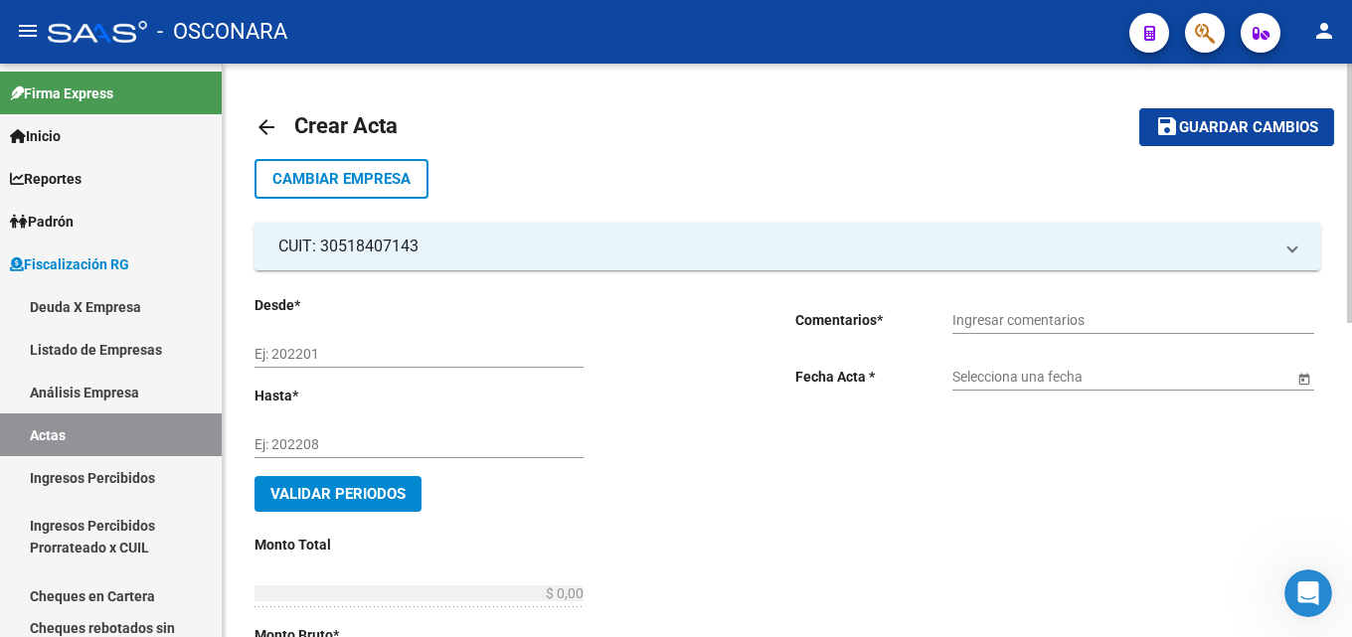
click at [340, 348] on input "Ej: 202201" at bounding box center [418, 354] width 329 height 17
type input "202105"
click at [406, 440] on input "Ej: 202208" at bounding box center [418, 444] width 329 height 17
type input "202306"
click at [387, 503] on button "Validar Periodos" at bounding box center [337, 494] width 167 height 36
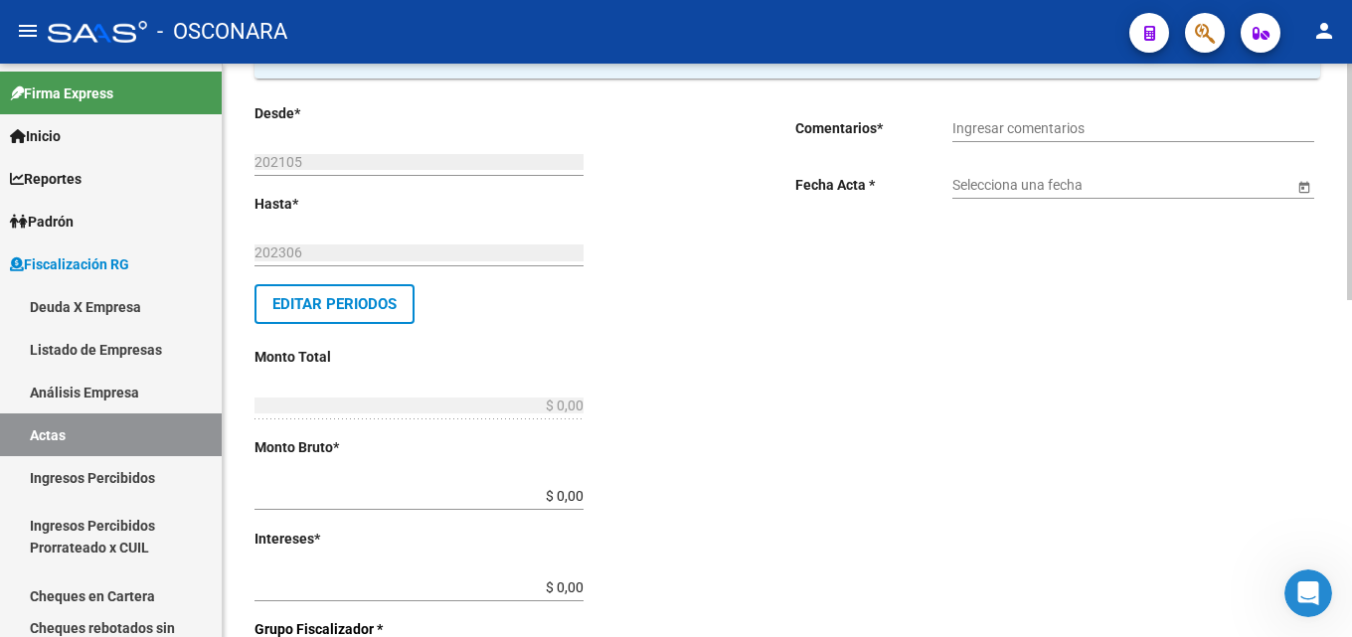
scroll to position [199, 0]
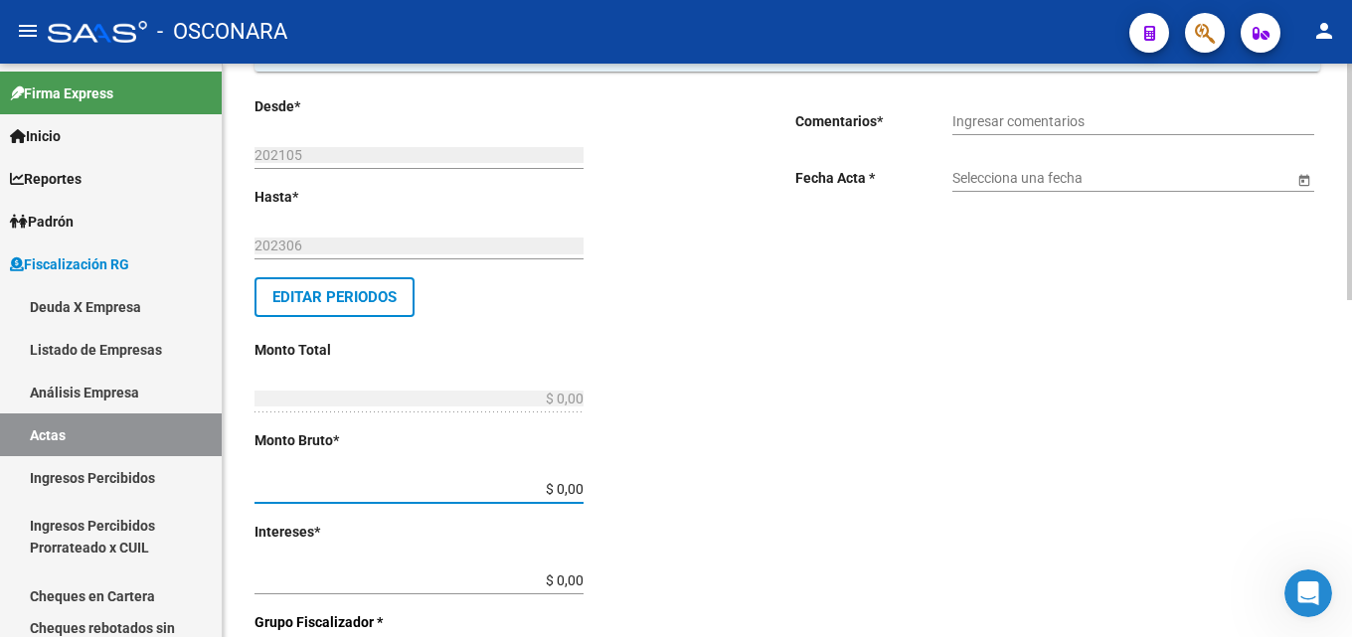
drag, startPoint x: 546, startPoint y: 488, endPoint x: 680, endPoint y: 483, distance: 134.3
type input "$ 861.324,87"
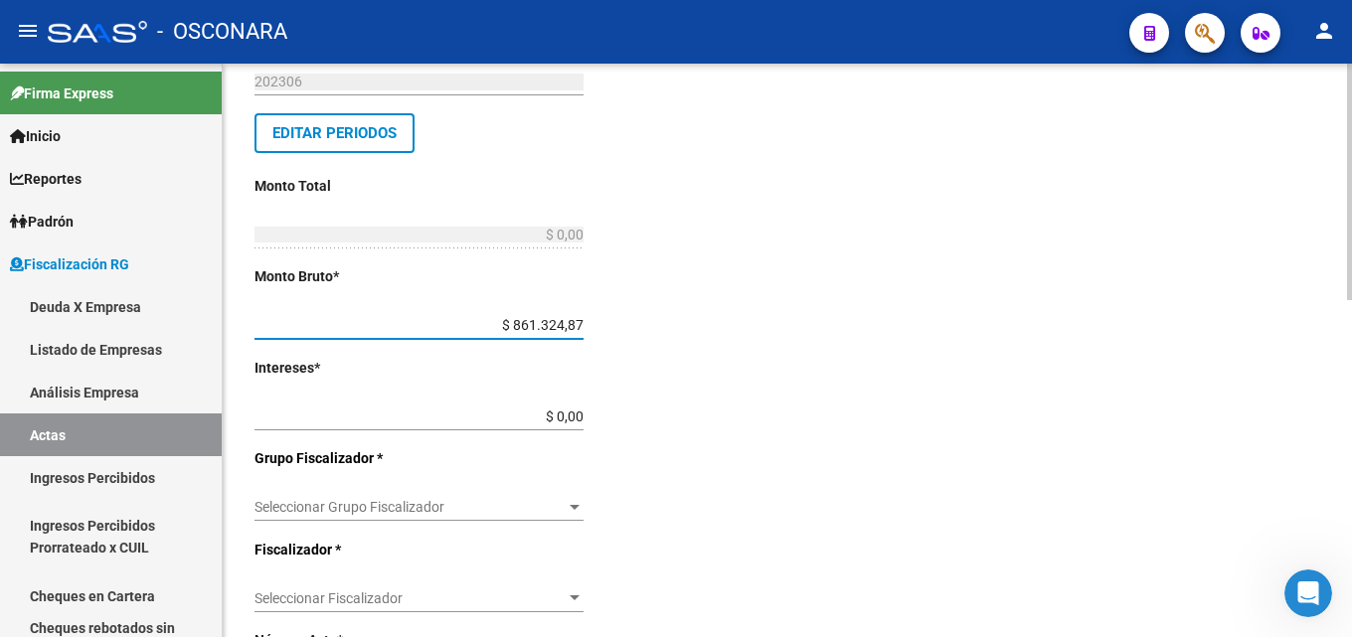
scroll to position [398, 0]
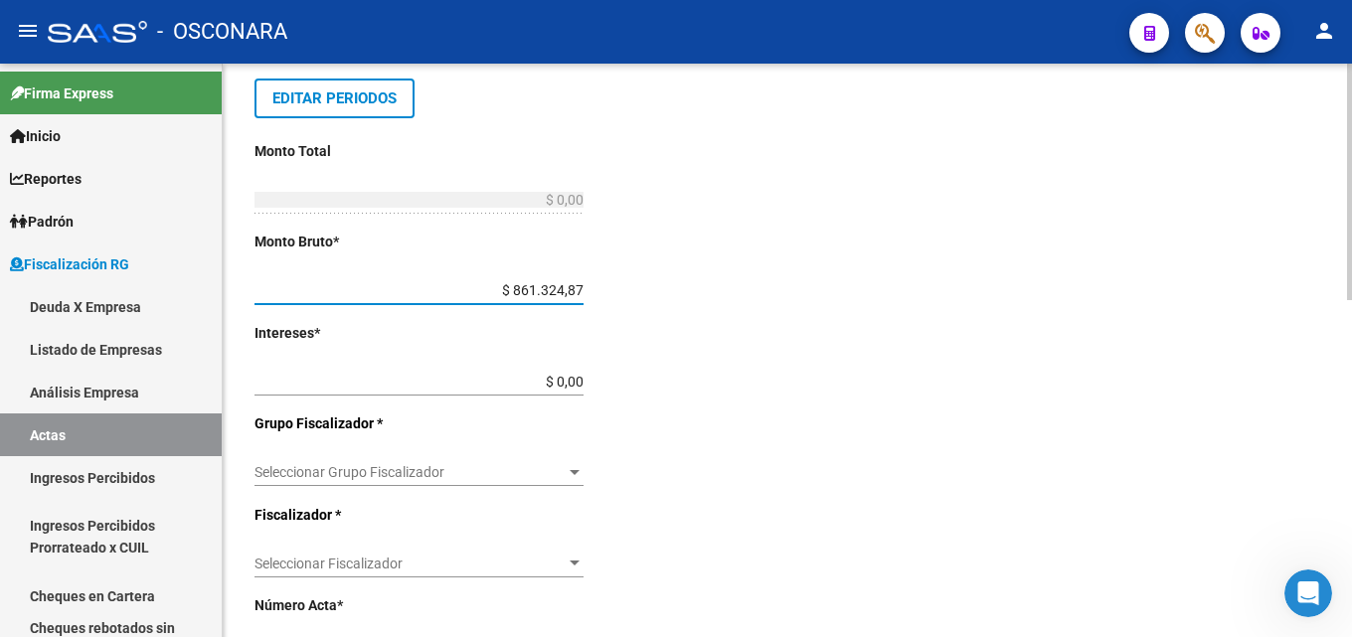
type input "$ 861.324,87"
drag, startPoint x: 548, startPoint y: 374, endPoint x: 783, endPoint y: 365, distance: 235.8
click at [748, 373] on div "Desde * 202105 Ej: 202201 Hasta * 202306 Ej: 202208 Editar Periodos Monto Total…" at bounding box center [516, 453] width 525 height 1112
type input "$ 1.580.451,12"
type input "$ 2.441.775,99"
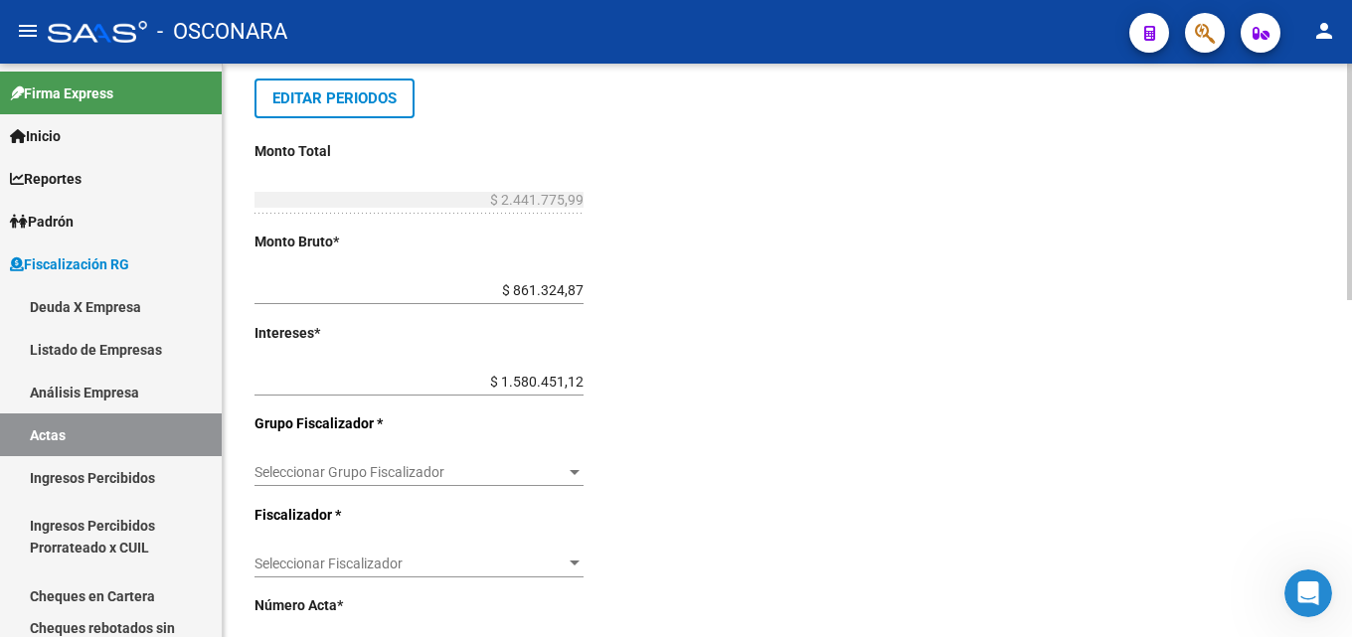
click at [529, 459] on div "Seleccionar Grupo Fiscalizador Seleccionar Grupo Fiscalizador" at bounding box center [418, 466] width 329 height 40
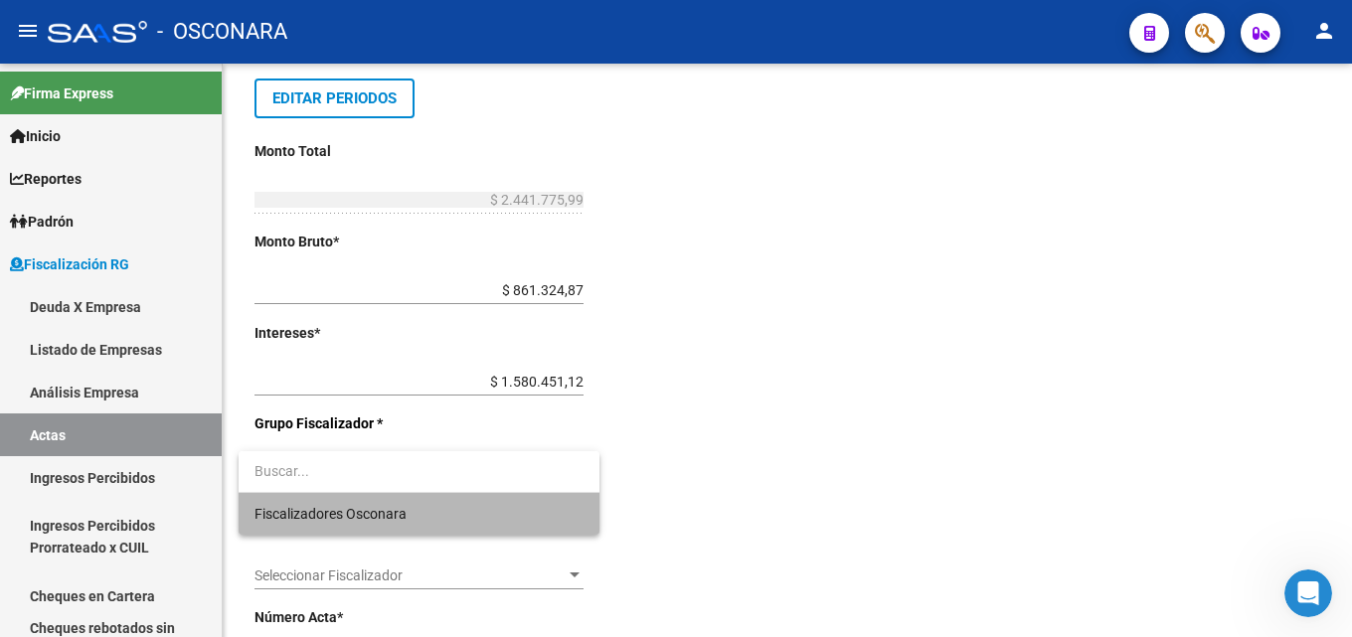
click at [498, 524] on span "Fiscalizadores Osconara" at bounding box center [418, 514] width 329 height 42
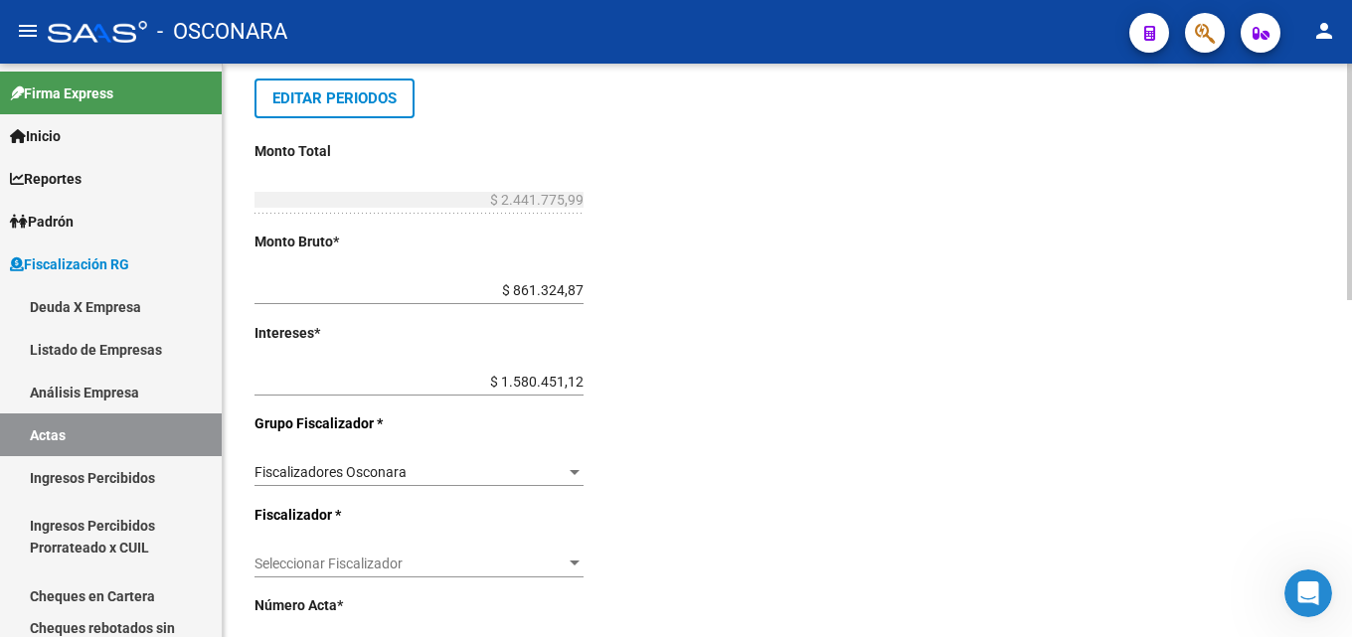
click at [461, 578] on div "Seleccionar Fiscalizador Seleccionar Fiscalizador" at bounding box center [418, 566] width 329 height 57
click at [456, 568] on span "Seleccionar Fiscalizador" at bounding box center [409, 564] width 311 height 17
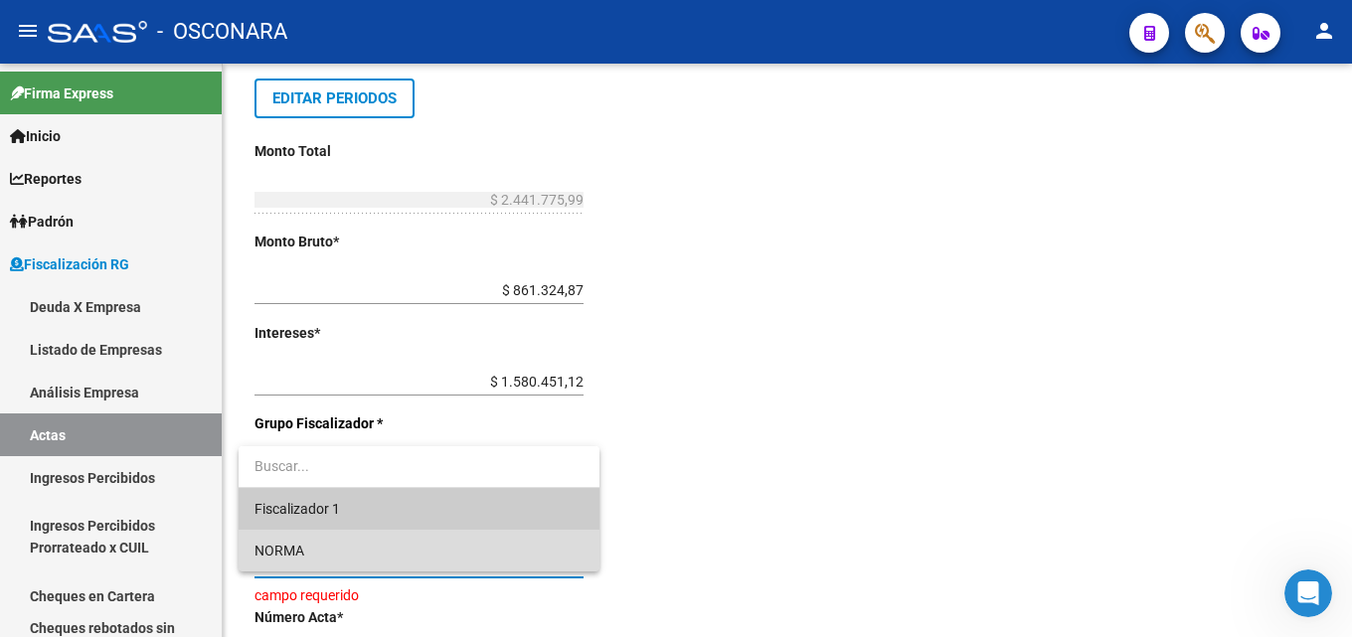
click at [439, 549] on span "NORMA" at bounding box center [418, 551] width 329 height 42
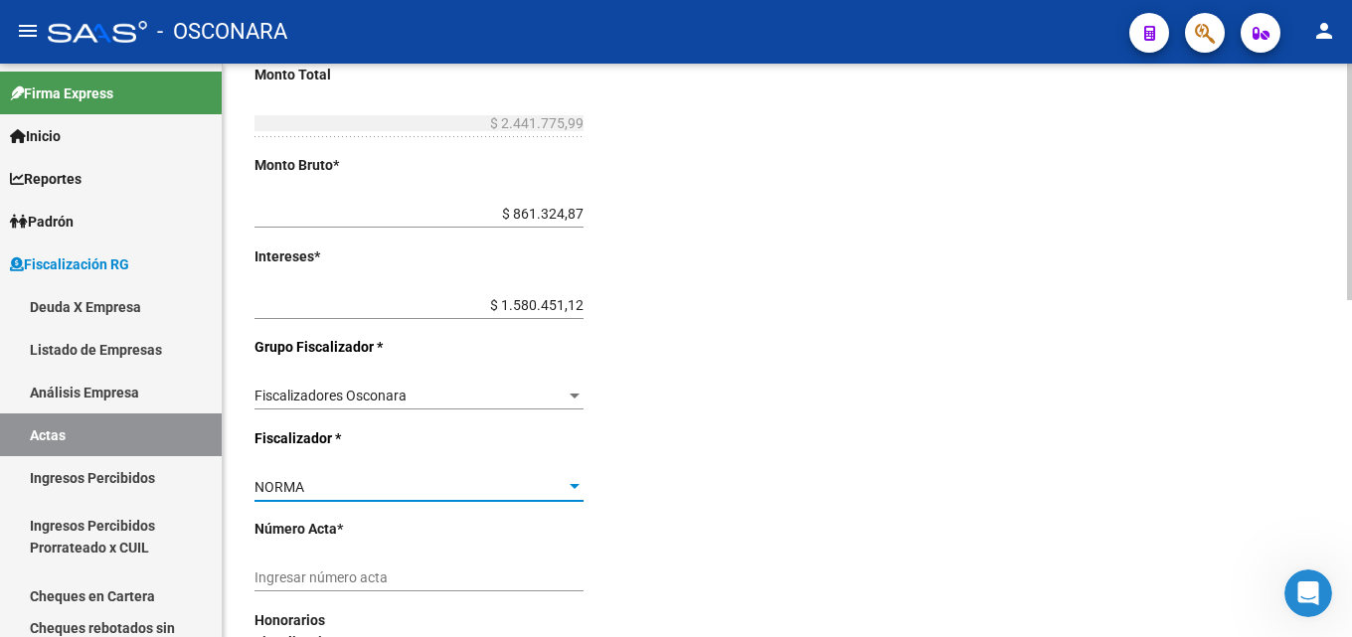
scroll to position [596, 0]
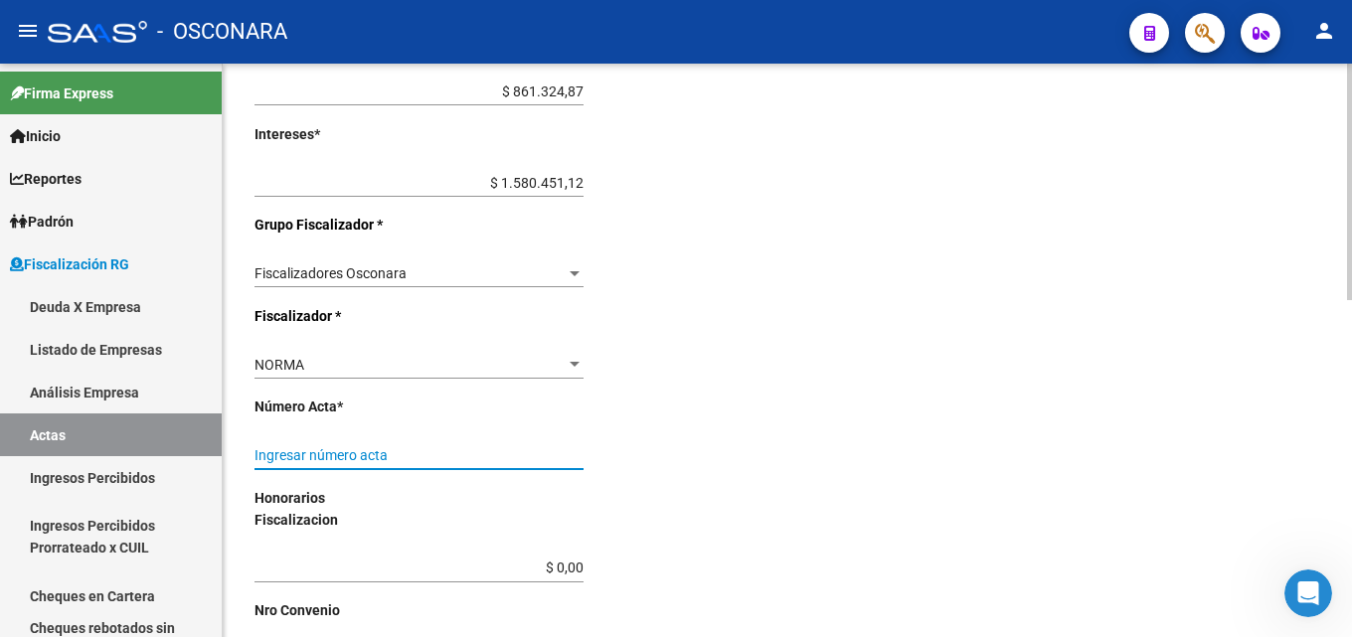
click at [357, 456] on input "Ingresar número acta" at bounding box center [418, 455] width 329 height 17
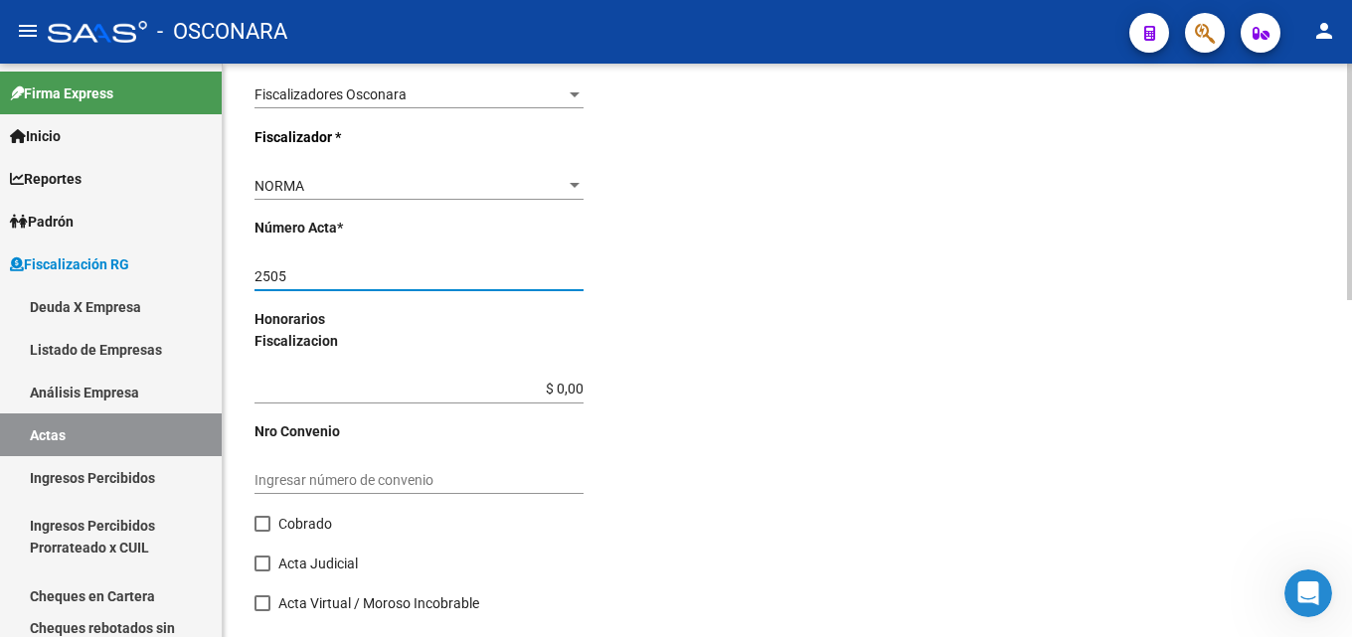
scroll to position [817, 0]
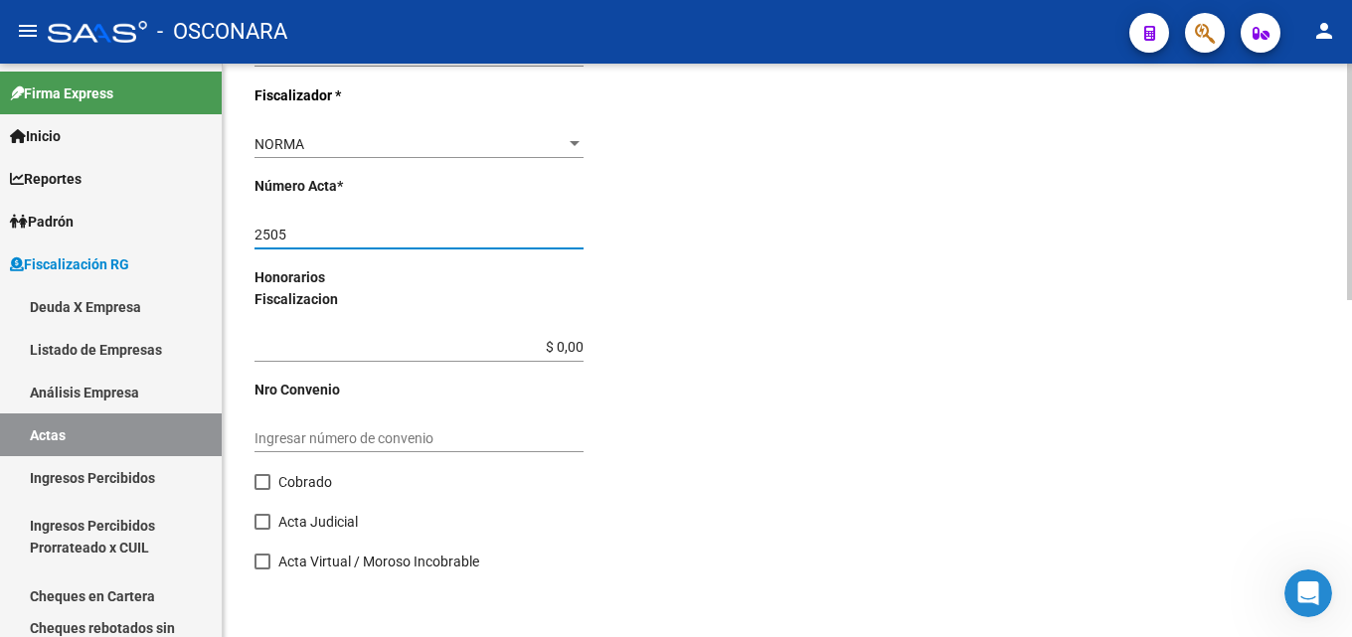
type input "2505"
click at [256, 481] on span at bounding box center [262, 482] width 16 height 16
click at [261, 490] on input "Cobrado" at bounding box center [261, 490] width 1 height 1
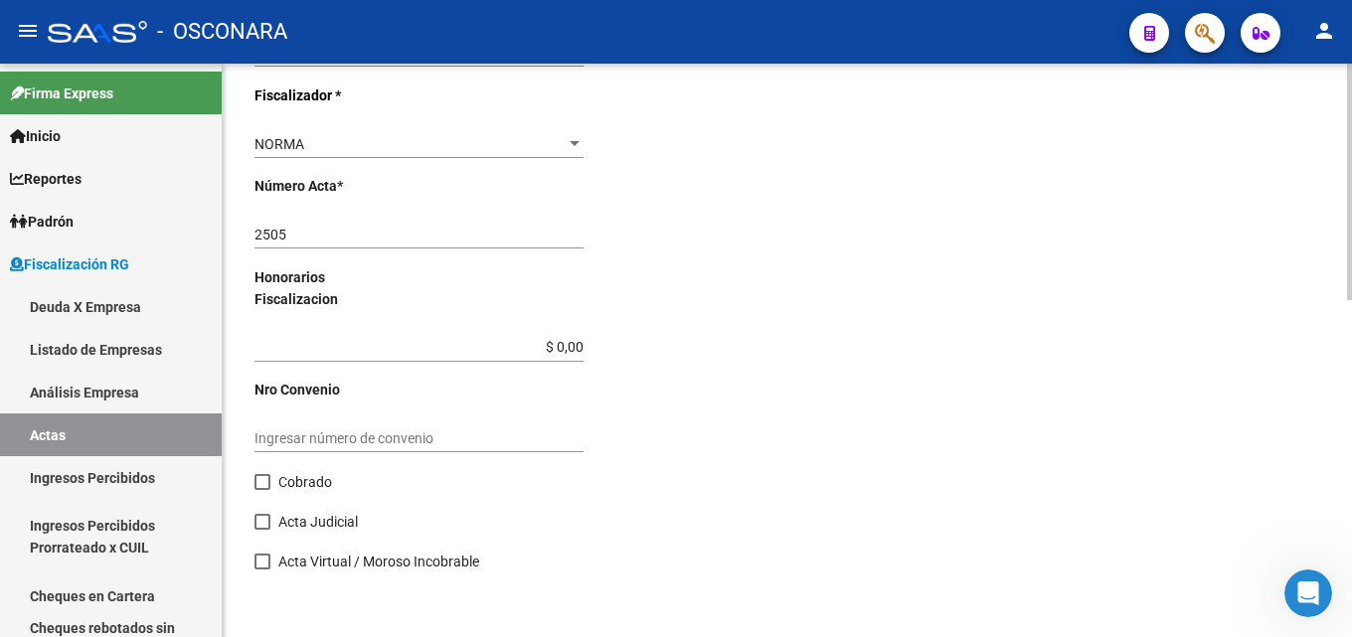
checkbox input "true"
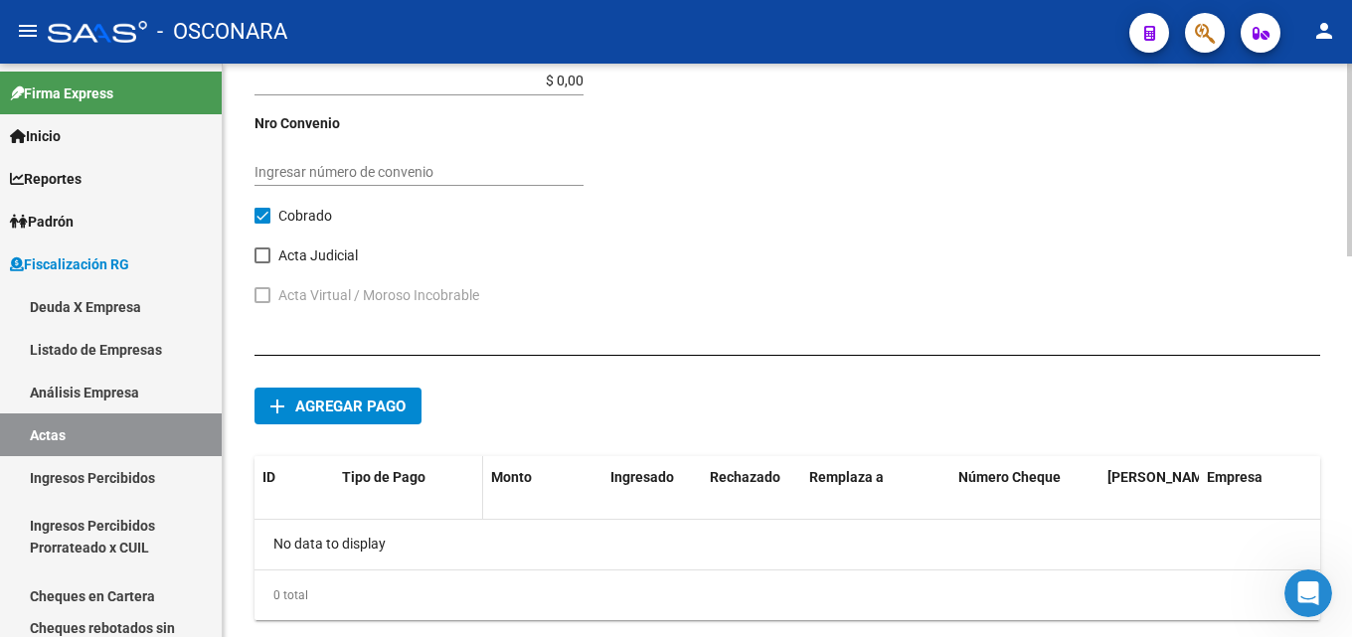
scroll to position [1115, 0]
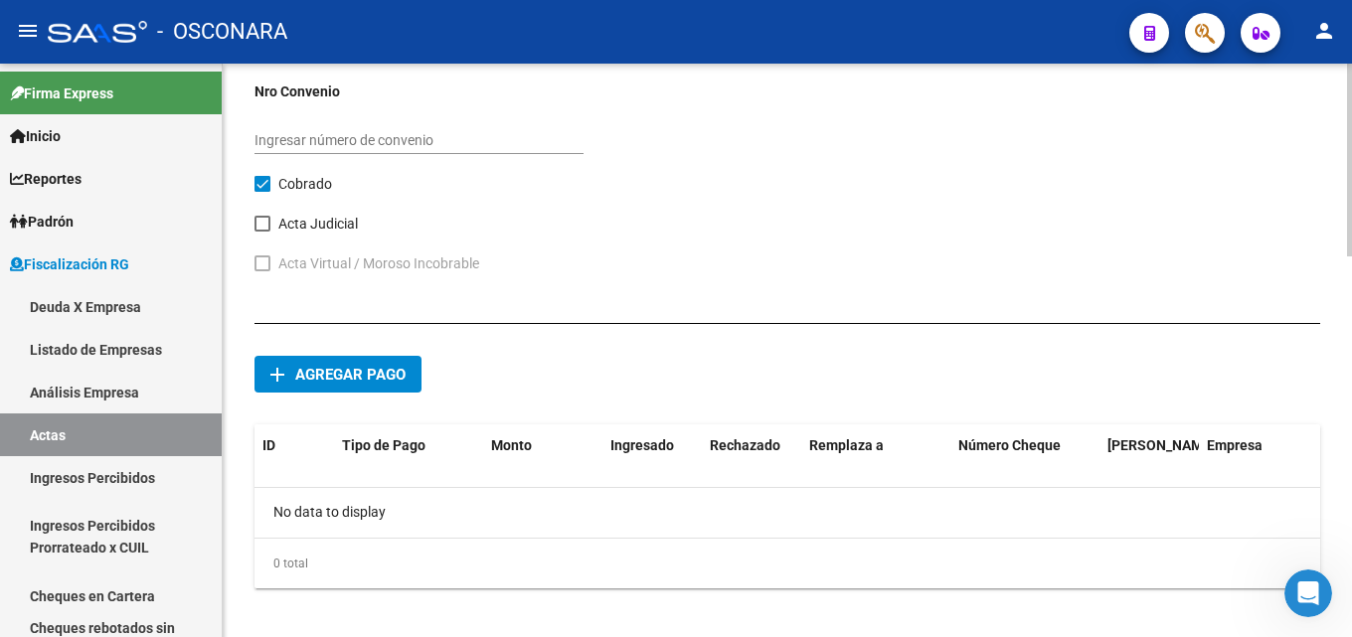
click at [359, 376] on span "Agregar pago" at bounding box center [350, 375] width 110 height 18
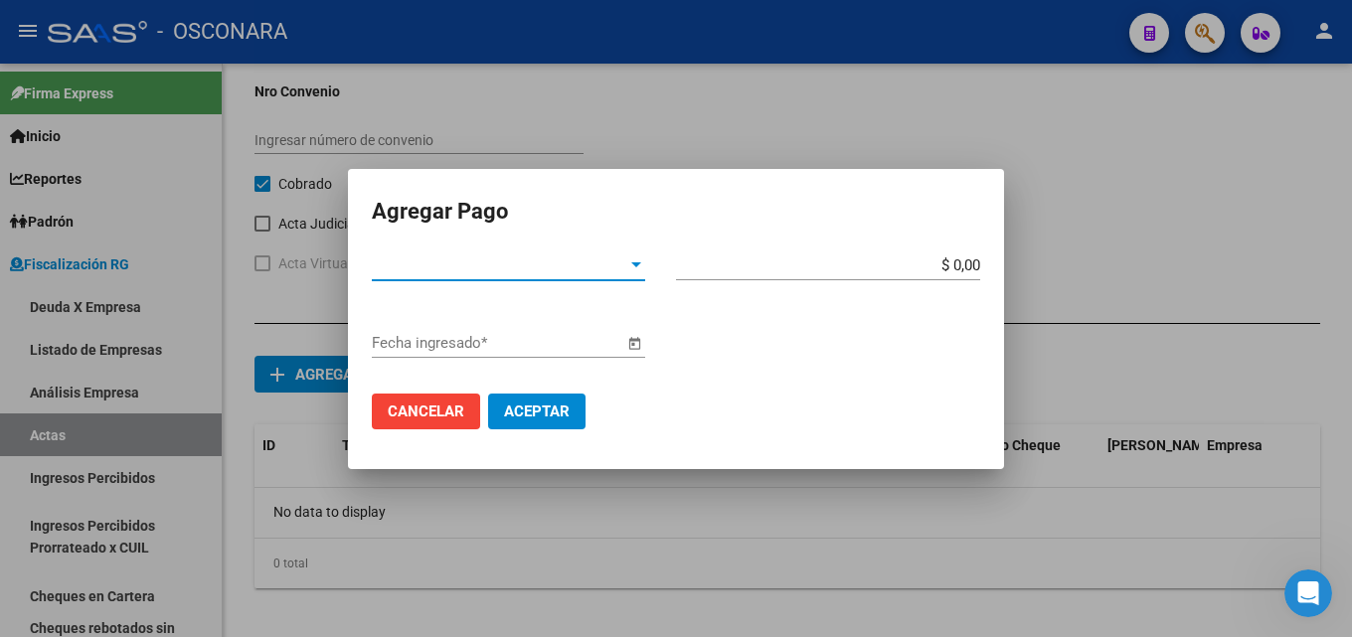
click at [459, 262] on span "Tipo de Pago *" at bounding box center [499, 265] width 255 height 18
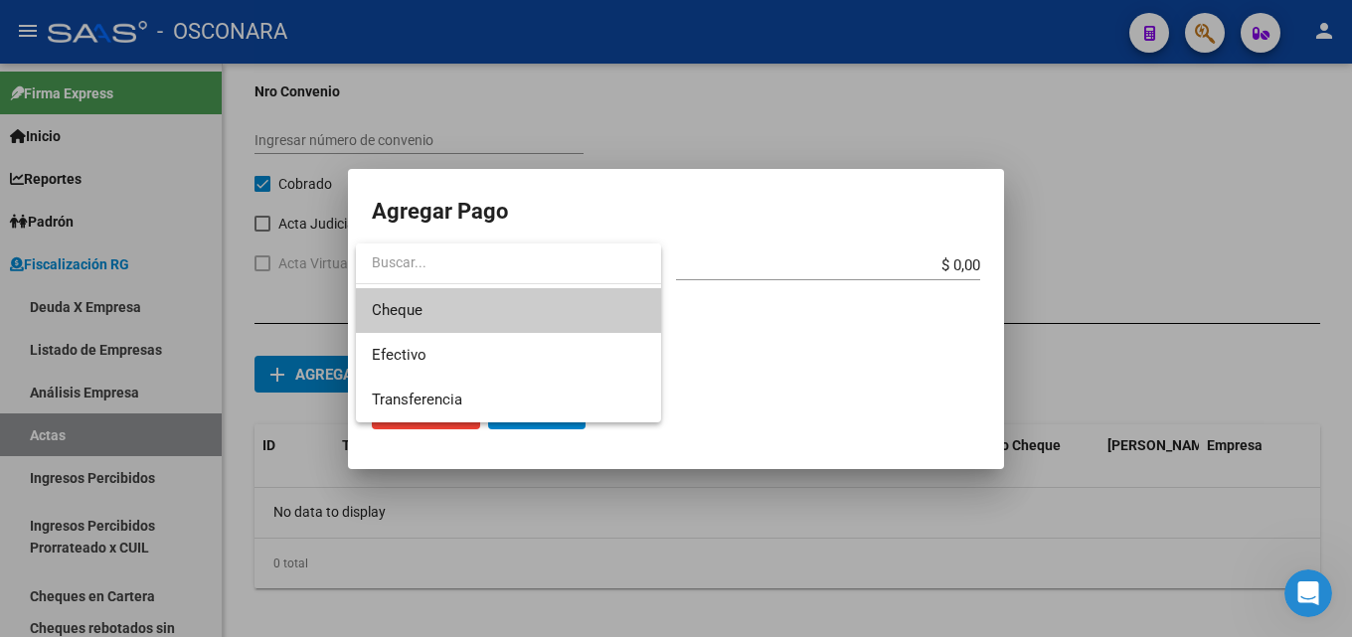
click at [448, 316] on span "Cheque" at bounding box center [508, 310] width 273 height 45
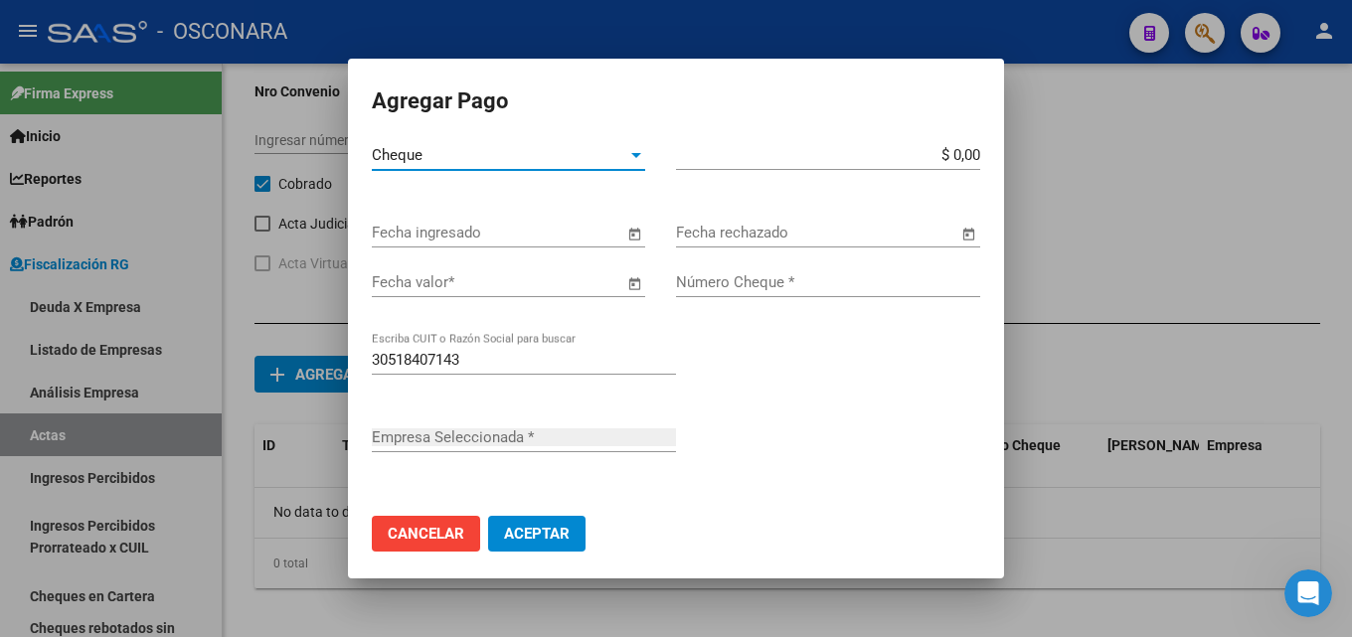
type input "CLINICA VIEDMA S A"
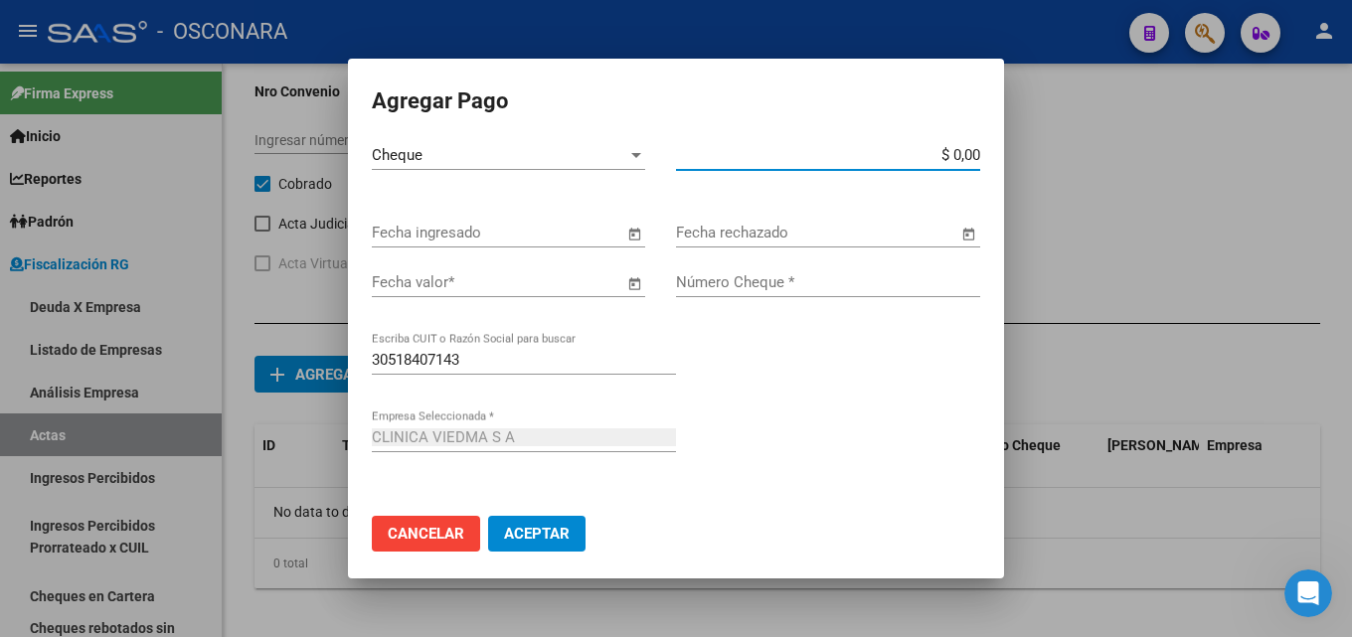
drag, startPoint x: 898, startPoint y: 153, endPoint x: 1085, endPoint y: 157, distance: 187.9
click at [1084, 157] on div "Agregar Pago Cheque Tipo de Pago * $ 0,00 Monto bruto * Fecha ingresado Fecha r…" at bounding box center [676, 318] width 1352 height 637
type input "$ 813.925,33"
click at [494, 282] on input "Fecha valor *" at bounding box center [497, 282] width 251 height 18
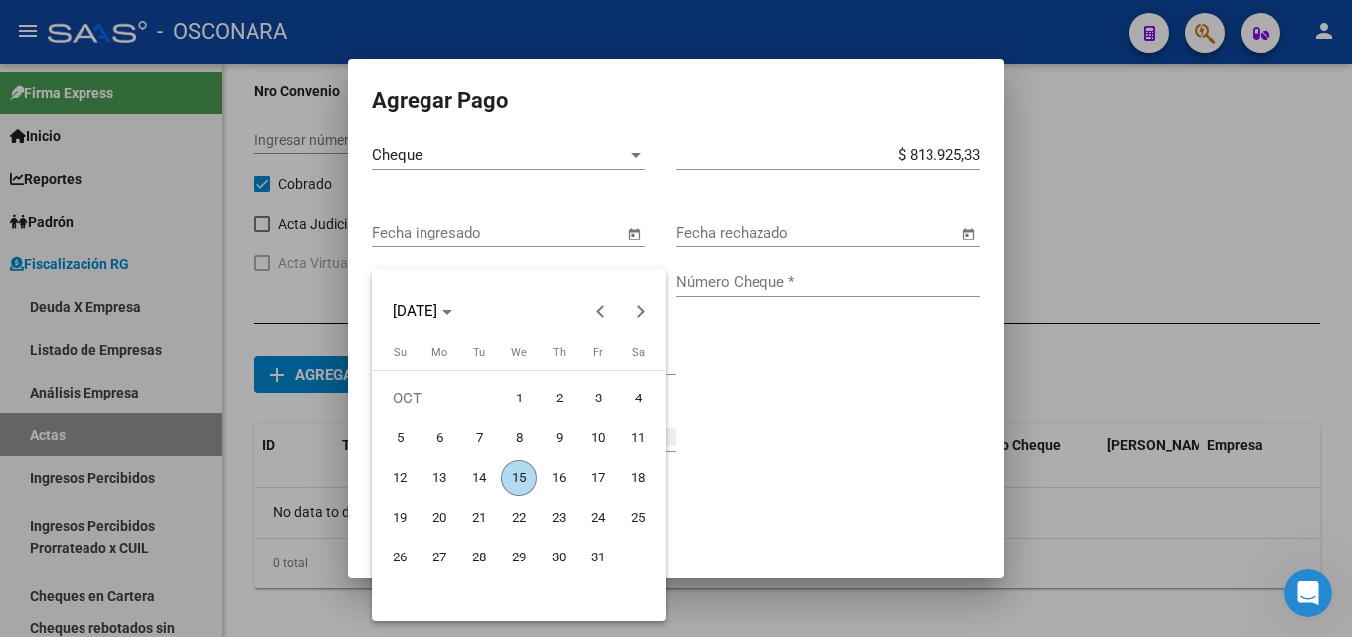
click at [434, 474] on span "13" at bounding box center [439, 478] width 36 height 36
type input "[DATE]"
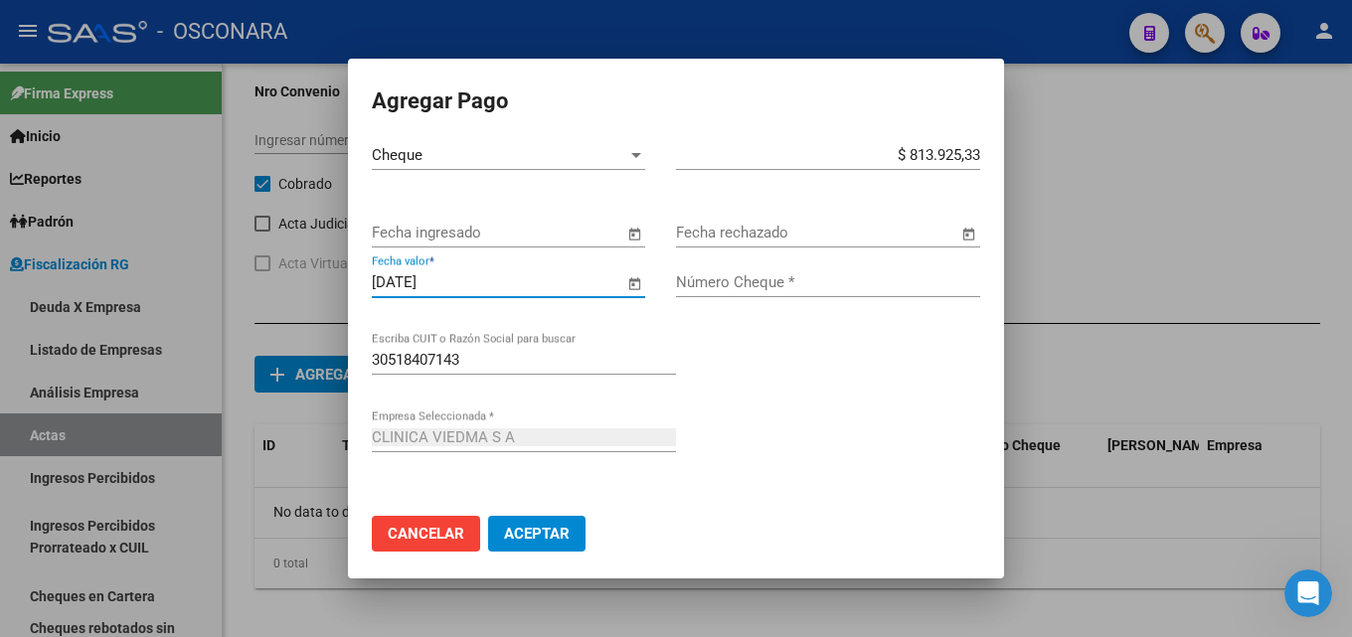
click at [703, 279] on input "Número Cheque *" at bounding box center [828, 282] width 304 height 18
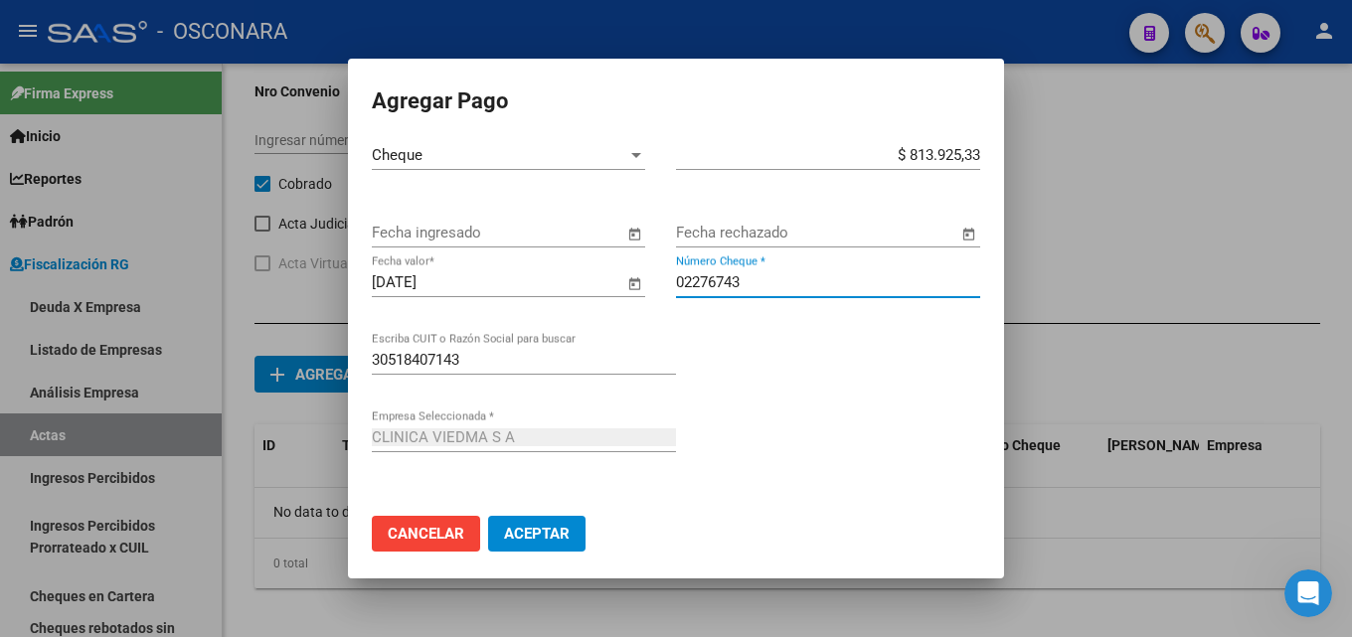
type input "02276743"
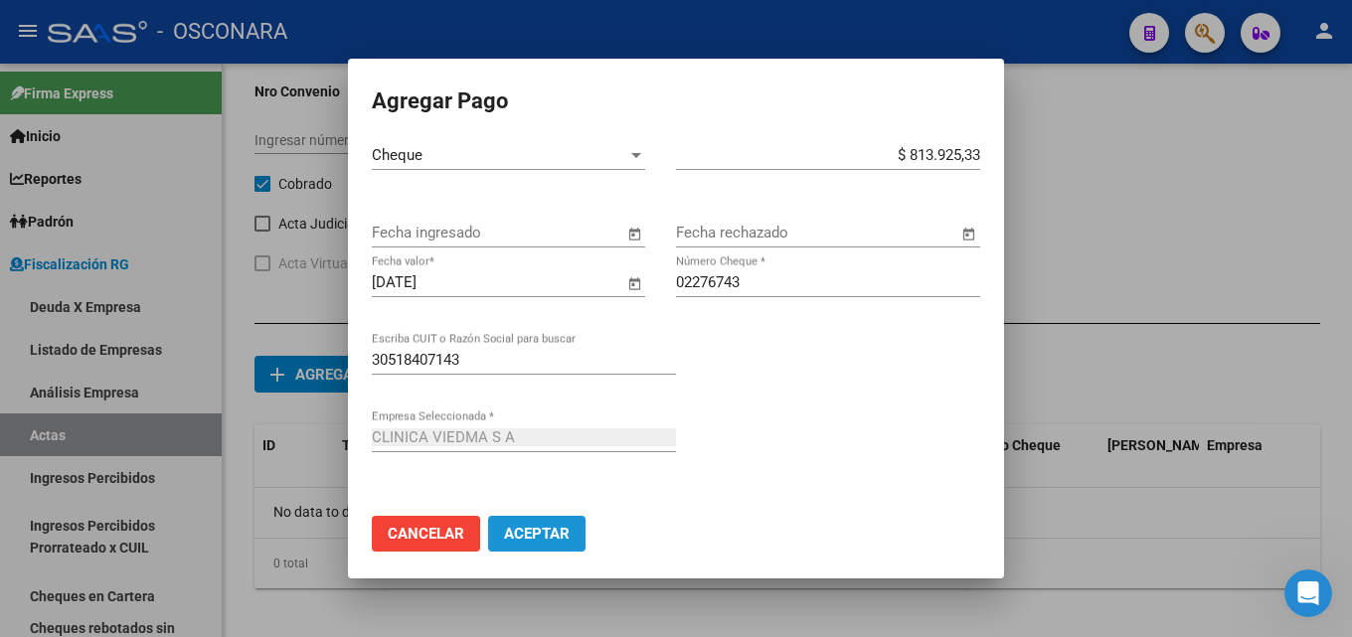
click at [516, 532] on span "Aceptar" at bounding box center [537, 534] width 66 height 18
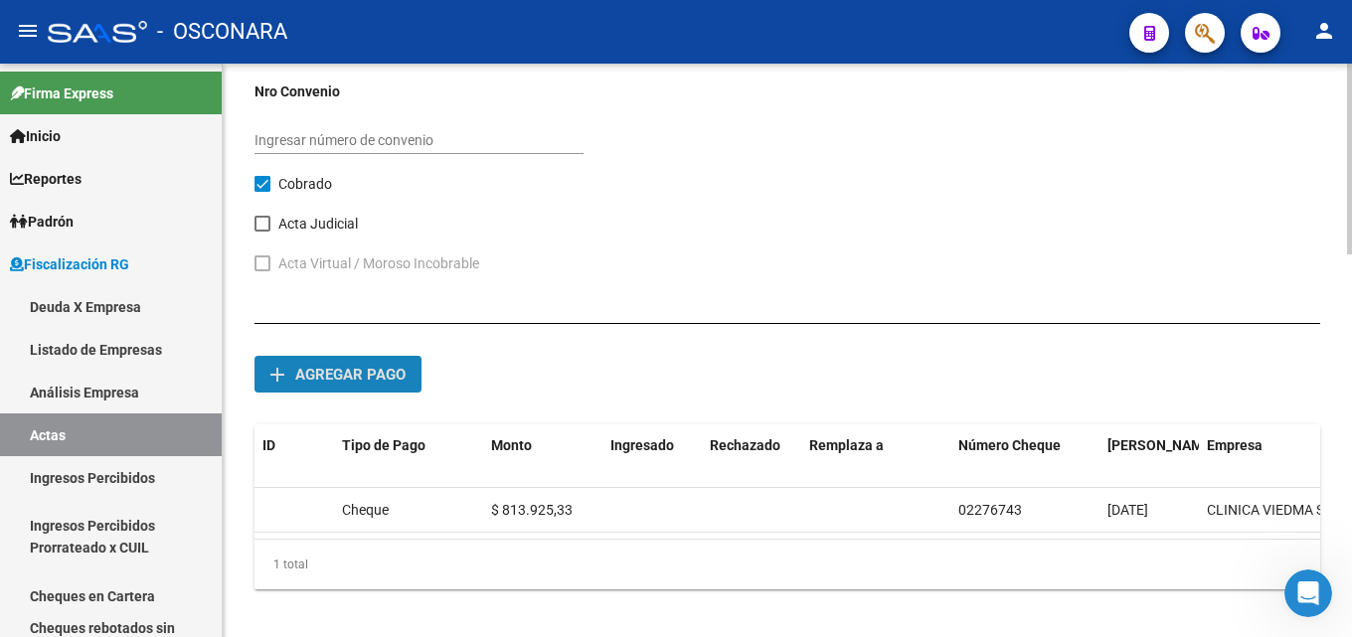
click at [322, 373] on span "Agregar pago" at bounding box center [350, 375] width 110 height 18
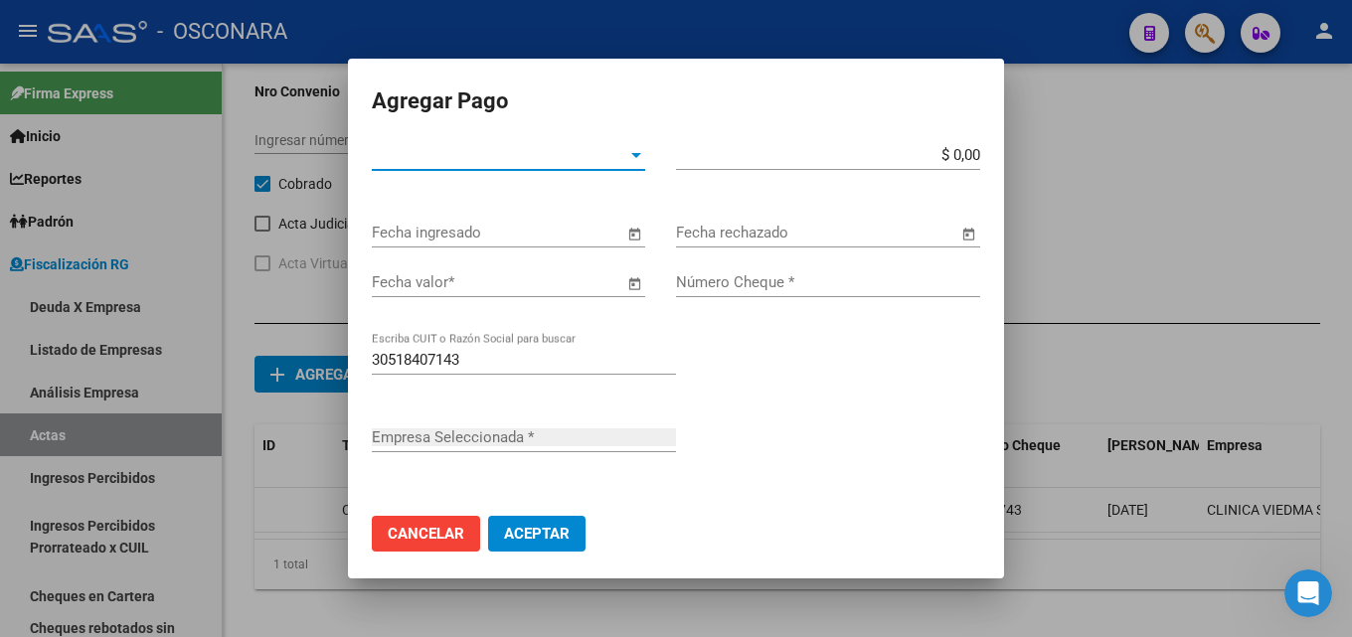
type input "CLINICA VIEDMA S A"
click at [421, 169] on div "Tipo de Pago * Tipo de Pago *" at bounding box center [508, 155] width 273 height 30
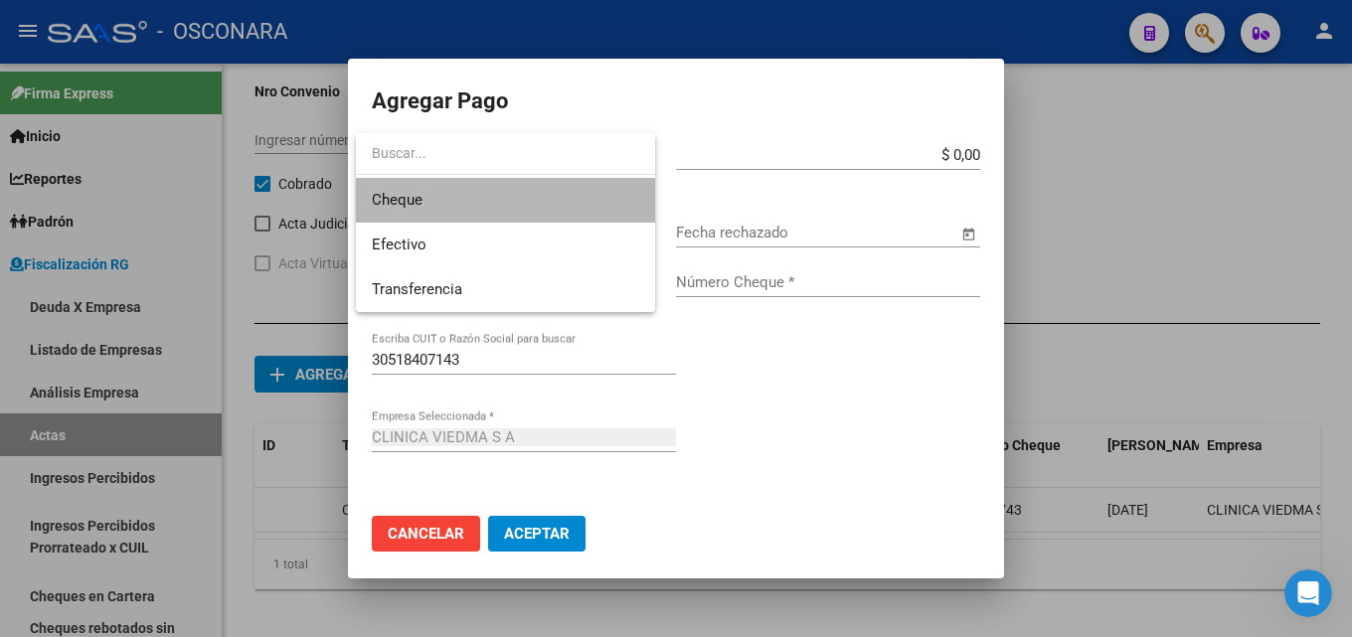
click at [428, 209] on span "Cheque" at bounding box center [505, 200] width 267 height 45
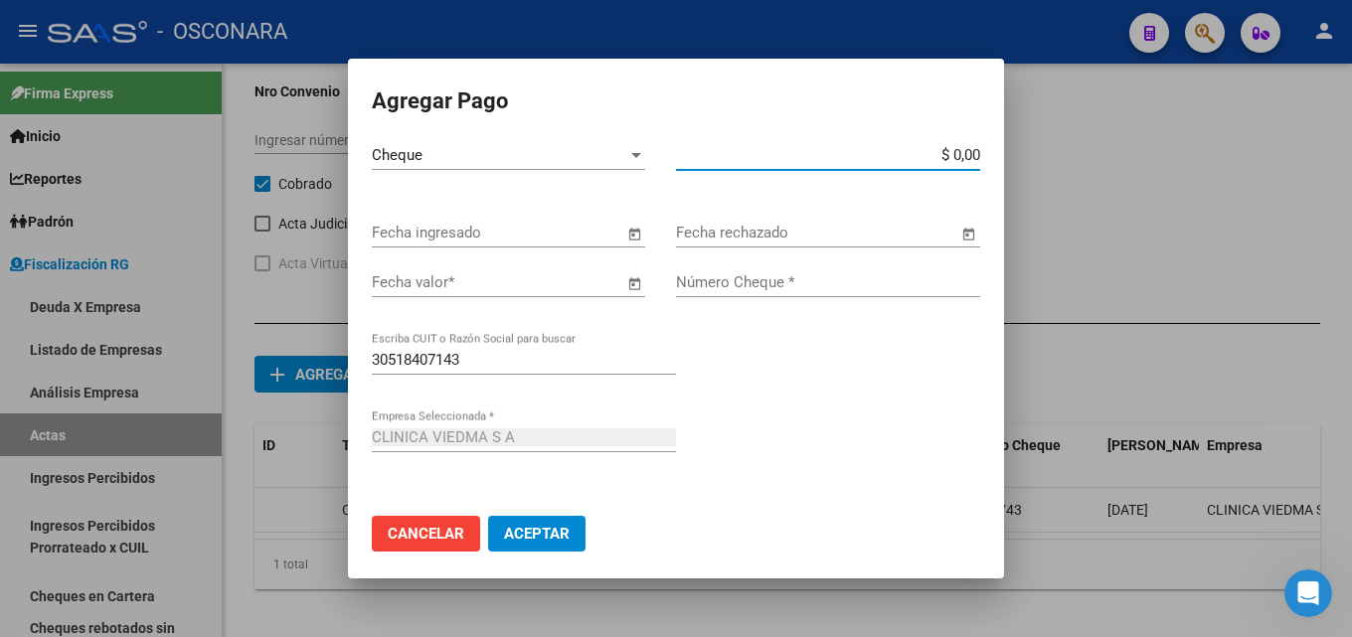
drag, startPoint x: 900, startPoint y: 153, endPoint x: 1280, endPoint y: 141, distance: 380.9
click at [1240, 138] on div "Agregar Pago Cheque Tipo de Pago * $ 0,00 Monto bruto * Fecha ingresado Fecha r…" at bounding box center [676, 318] width 1352 height 637
type input "$ 813.925,33"
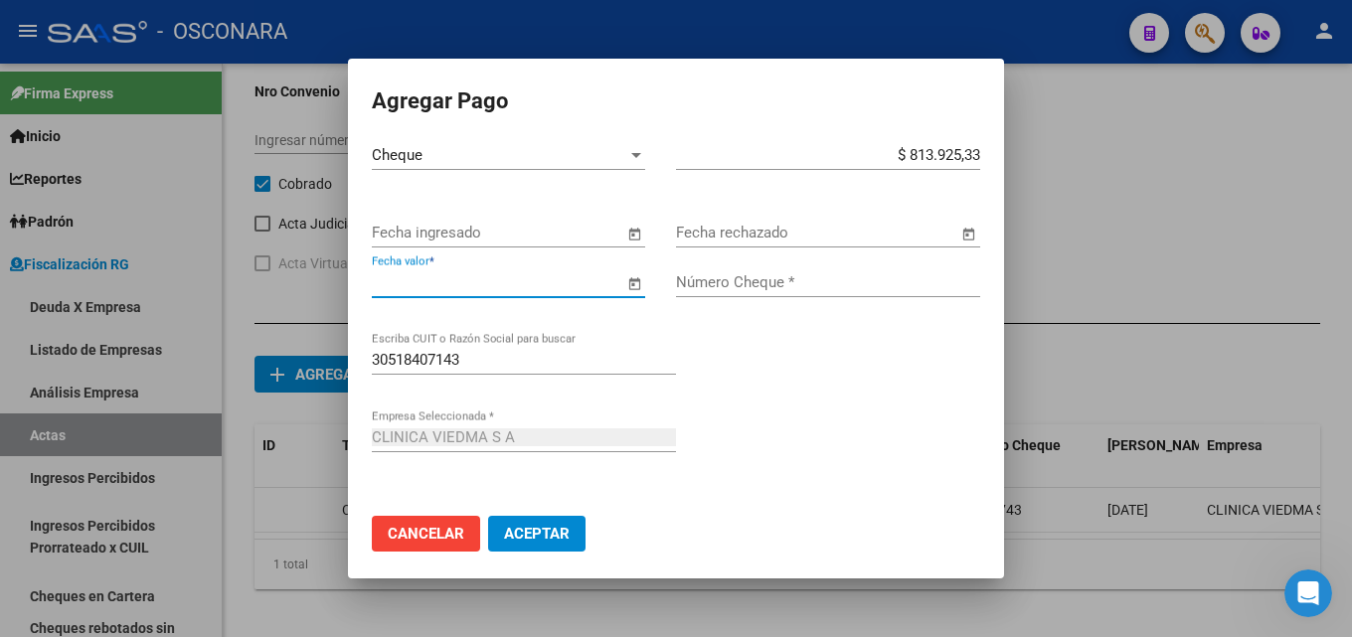
click at [494, 284] on input "Fecha valor *" at bounding box center [497, 282] width 251 height 18
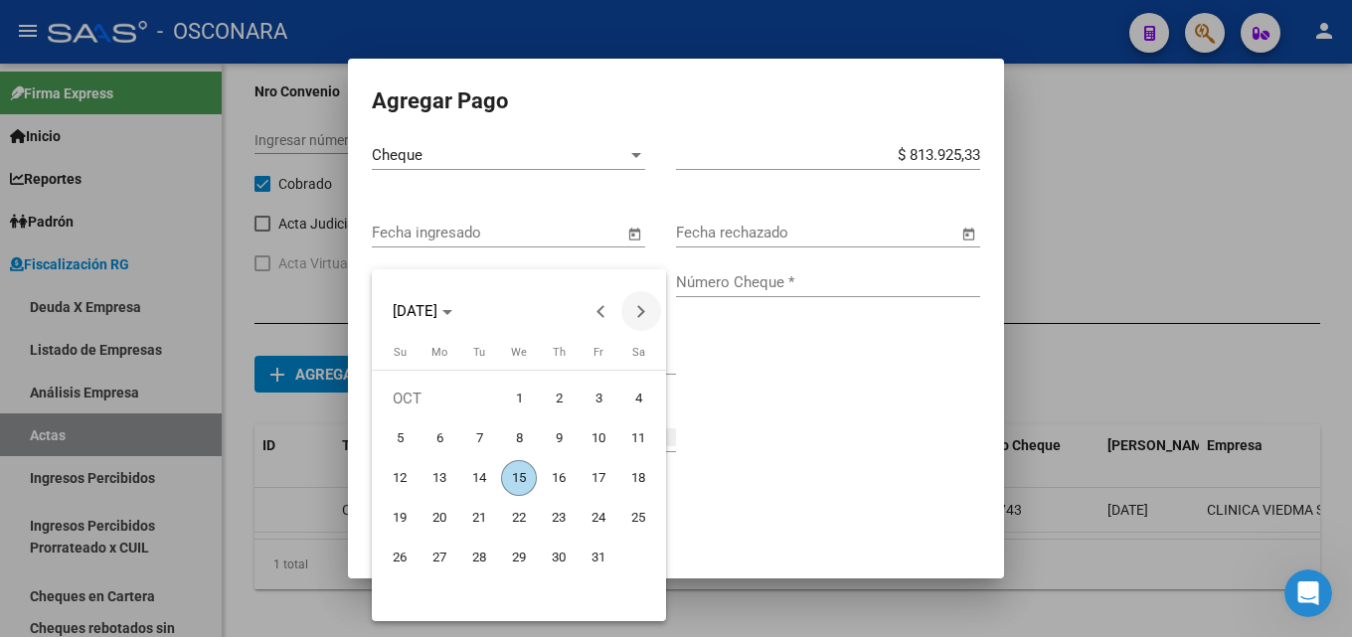
click at [639, 313] on button "Next month" at bounding box center [641, 311] width 40 height 40
click at [552, 477] on span "13" at bounding box center [559, 478] width 36 height 36
type input "13/11/2025"
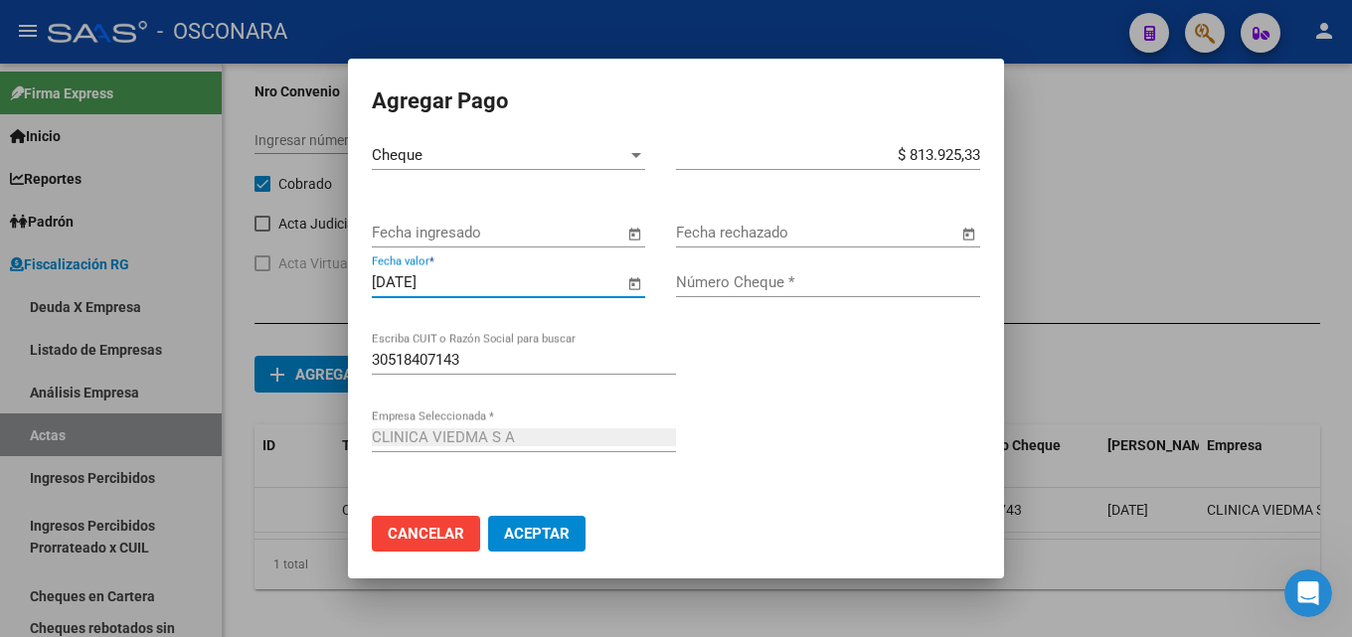
click at [696, 280] on input "Número Cheque *" at bounding box center [828, 282] width 304 height 18
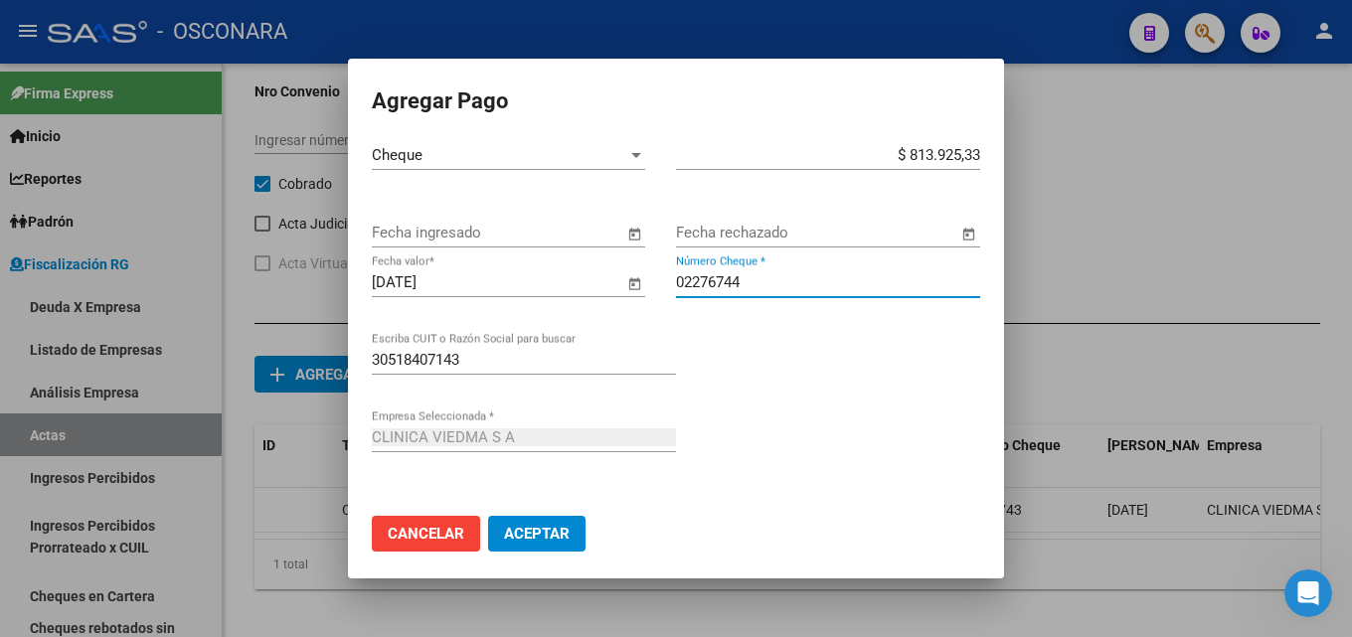
type input "02276744"
click at [513, 533] on span "Aceptar" at bounding box center [537, 534] width 66 height 18
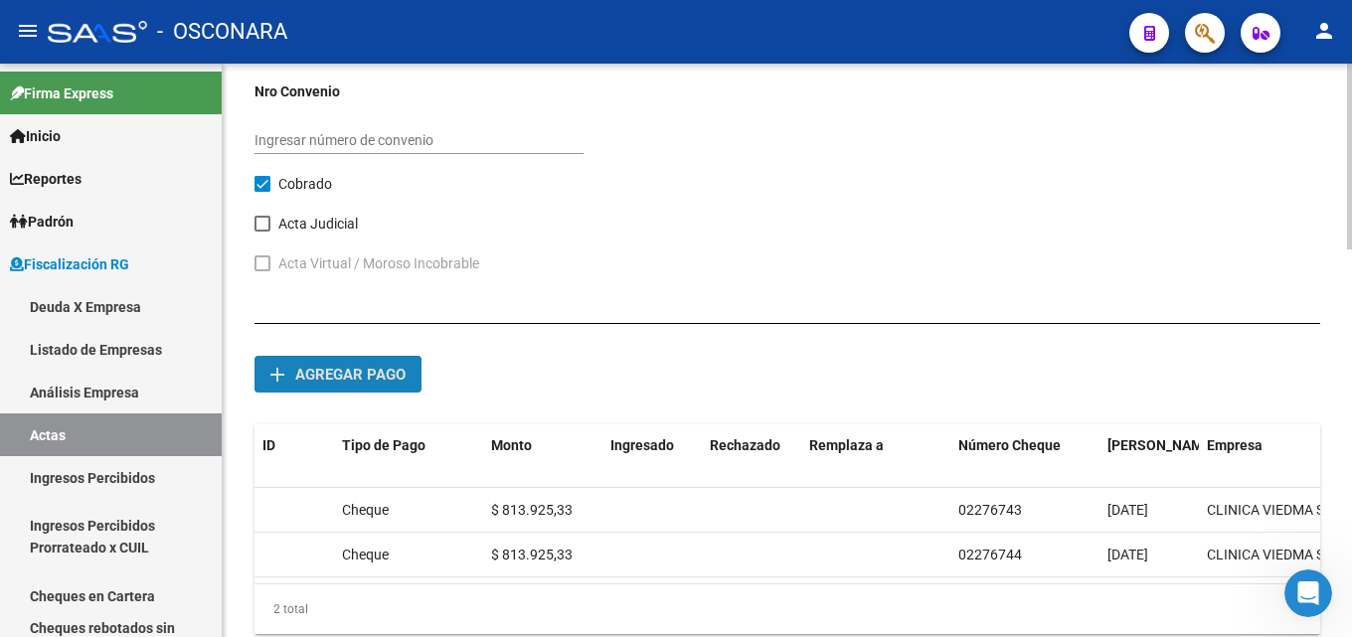
click at [343, 379] on span "Agregar pago" at bounding box center [350, 375] width 110 height 18
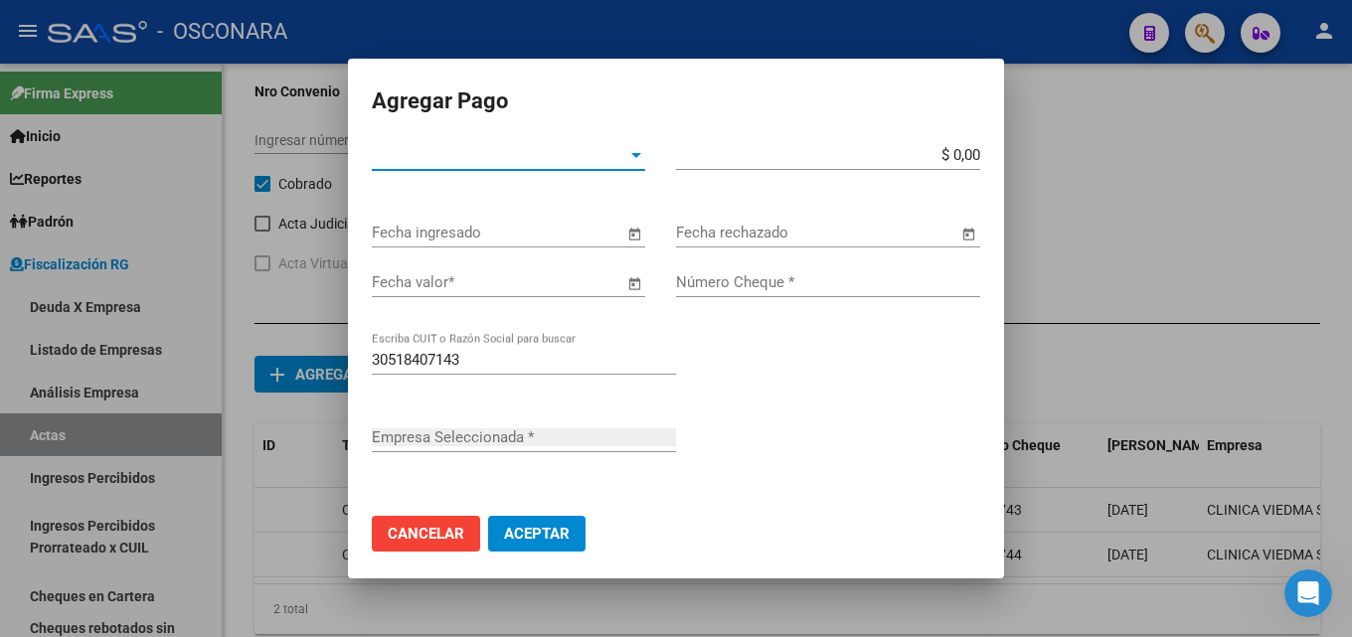
type input "CLINICA VIEDMA S A"
click at [425, 161] on span "Tipo de Pago *" at bounding box center [499, 155] width 255 height 18
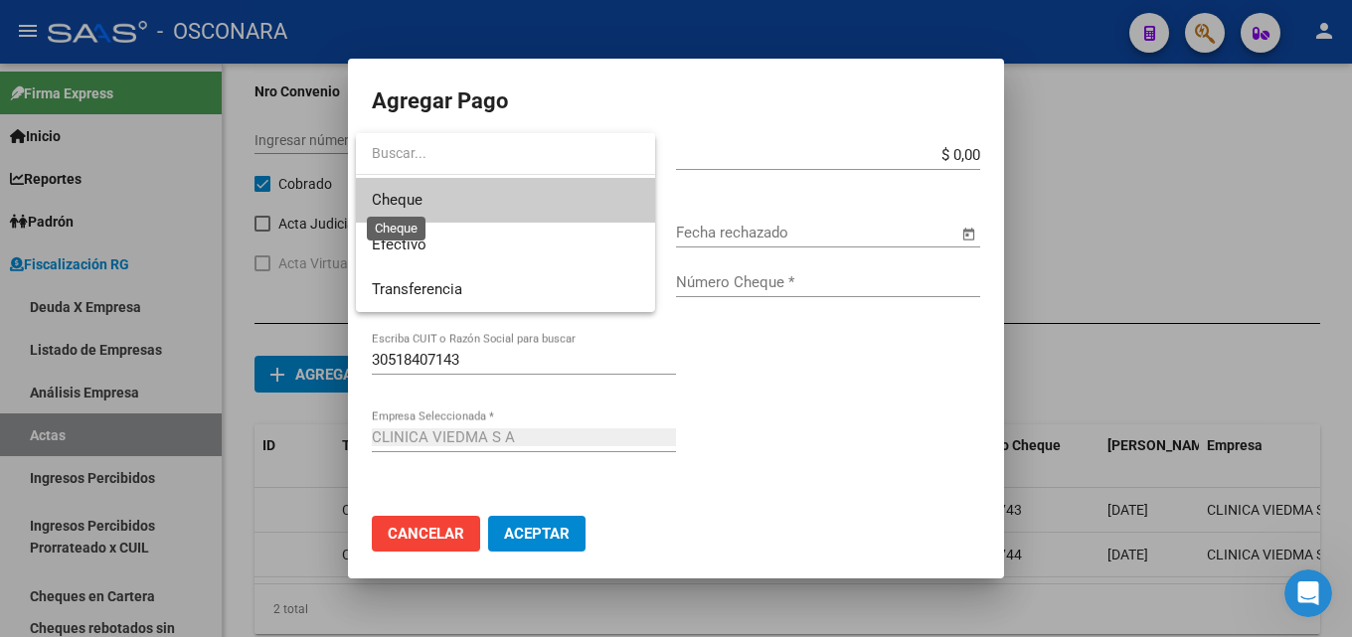
click at [420, 191] on span "Cheque" at bounding box center [397, 200] width 51 height 18
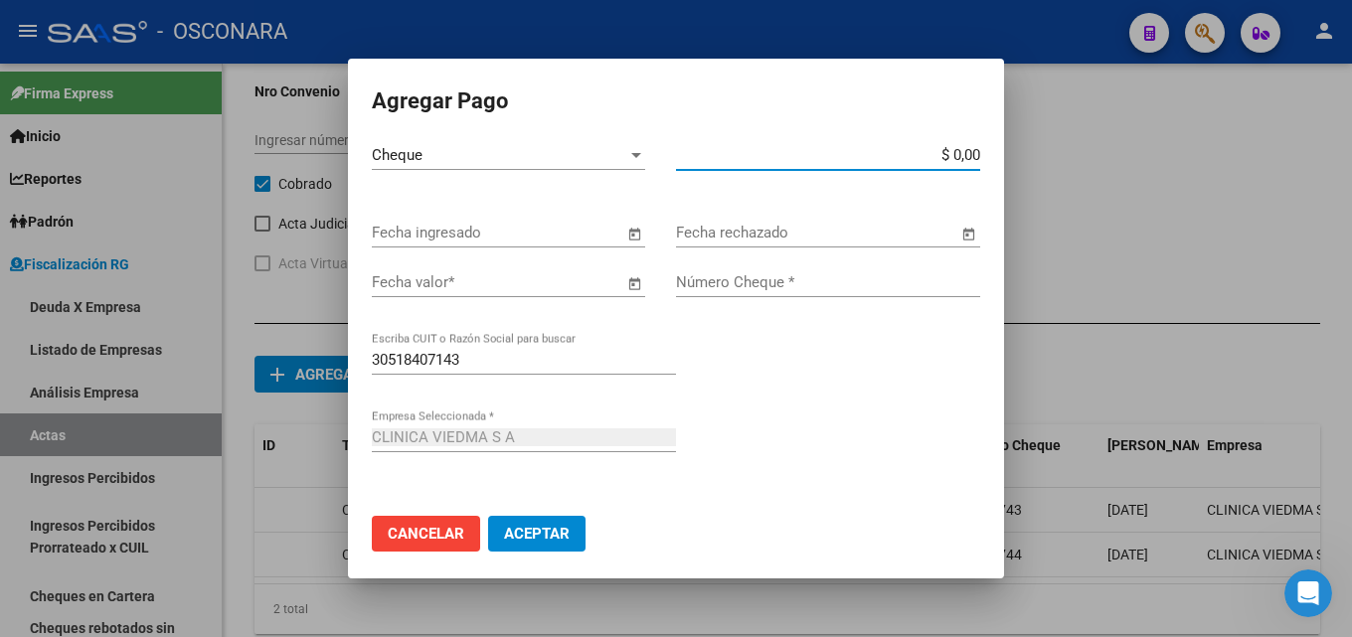
drag, startPoint x: 906, startPoint y: 155, endPoint x: 1073, endPoint y: 141, distance: 167.6
click at [1036, 137] on div "Agregar Pago Cheque Tipo de Pago * $ 0,00 Monto bruto * Fecha ingresado Fecha r…" at bounding box center [676, 318] width 1352 height 637
type input "$ 813.925,33"
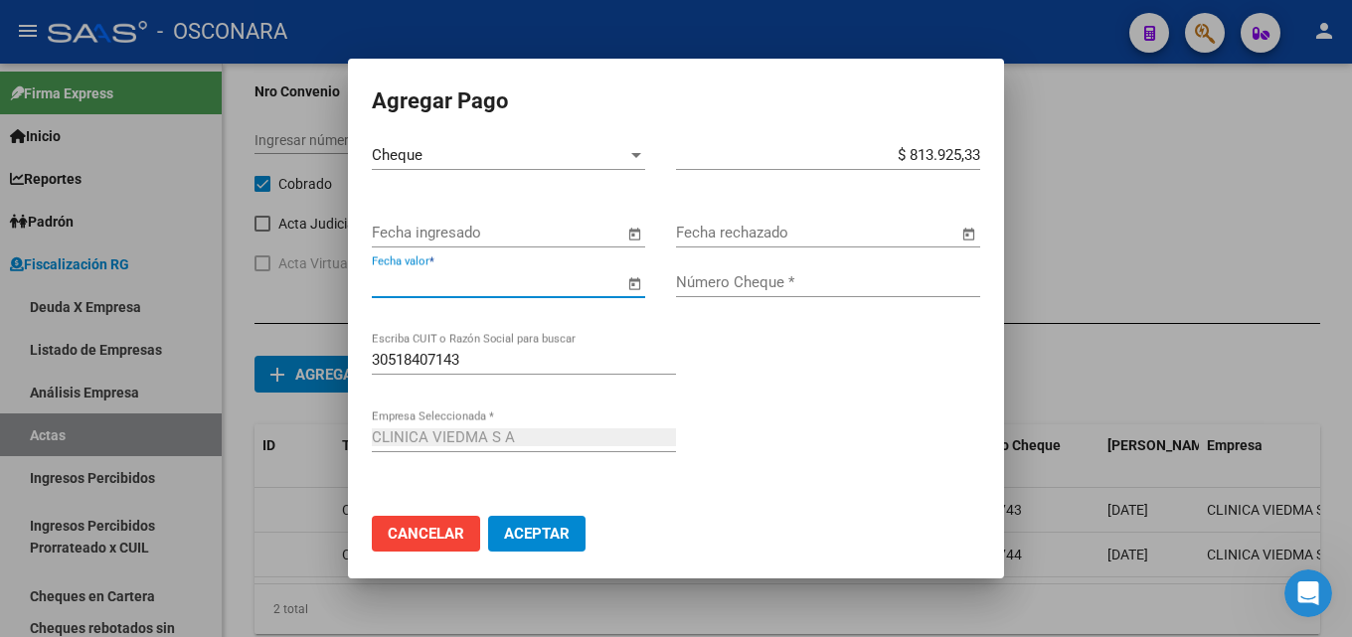
click at [500, 281] on input "Fecha valor *" at bounding box center [497, 282] width 251 height 18
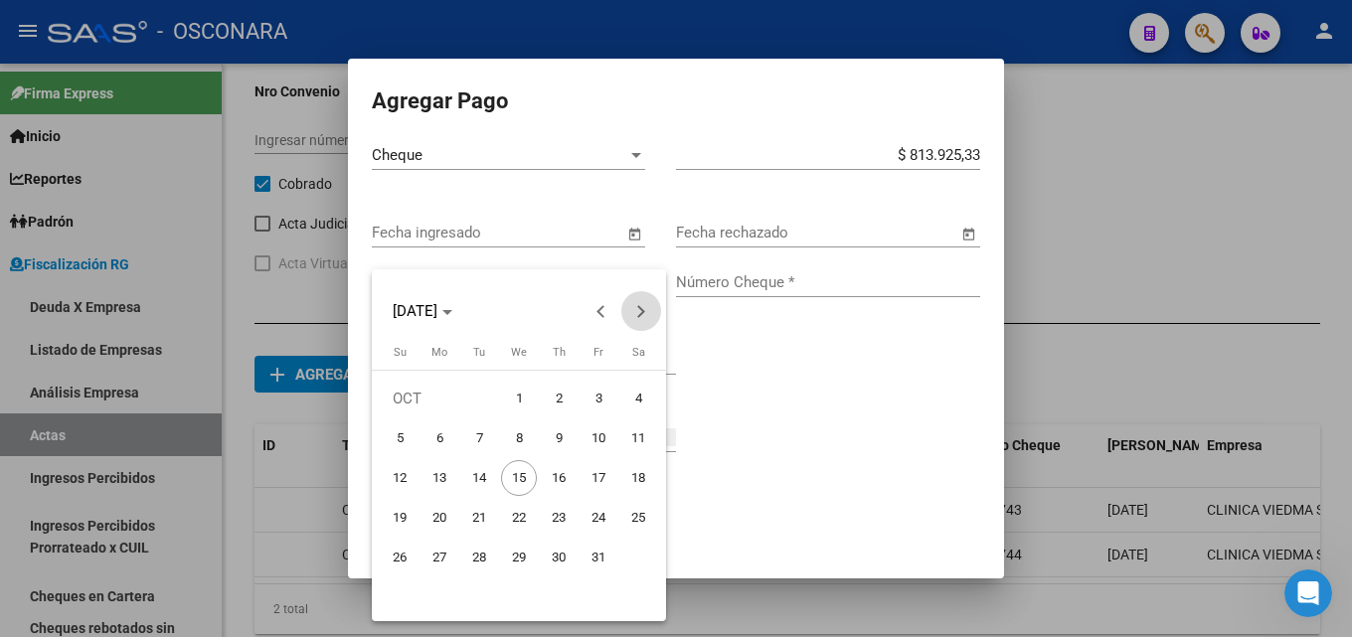
click at [638, 315] on button "Next month" at bounding box center [641, 311] width 40 height 40
click at [592, 471] on span "12" at bounding box center [599, 478] width 36 height 36
type input "12/12/2025"
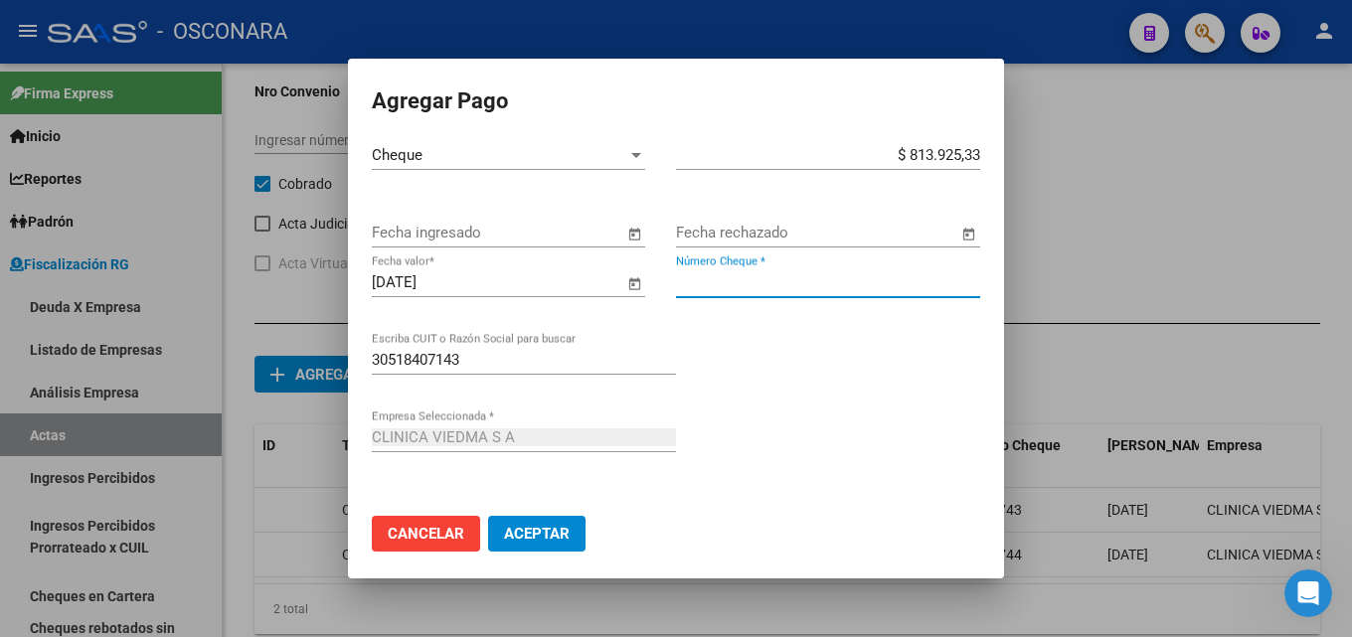
click at [732, 279] on input "Número Cheque *" at bounding box center [828, 282] width 304 height 18
type input "02276745"
click at [554, 520] on button "Aceptar" at bounding box center [536, 534] width 97 height 36
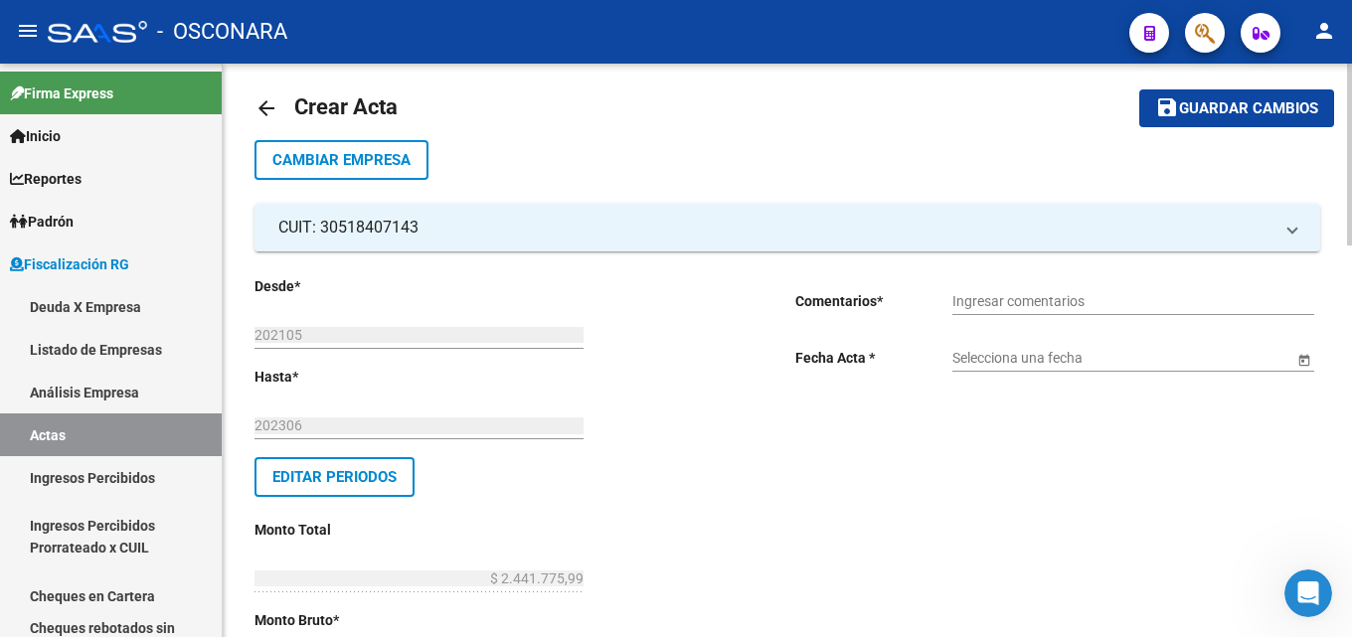
scroll to position [0, 0]
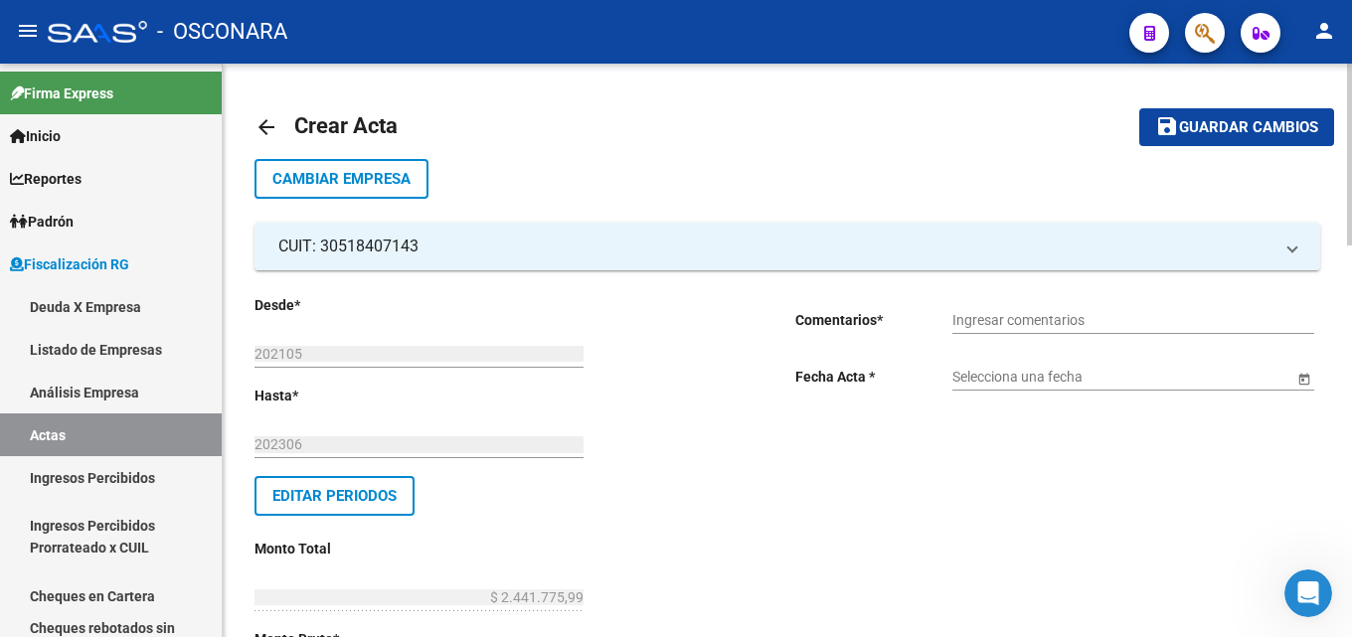
click at [1014, 329] on div "Ingresar comentarios" at bounding box center [1133, 314] width 362 height 40
click at [1015, 321] on input "Ingresar comentarios" at bounding box center [1133, 320] width 362 height 17
type input "c"
type input "COBRANZA NORMA TISORIERO"
click at [1032, 369] on input "Selecciona una fecha" at bounding box center [1122, 377] width 341 height 17
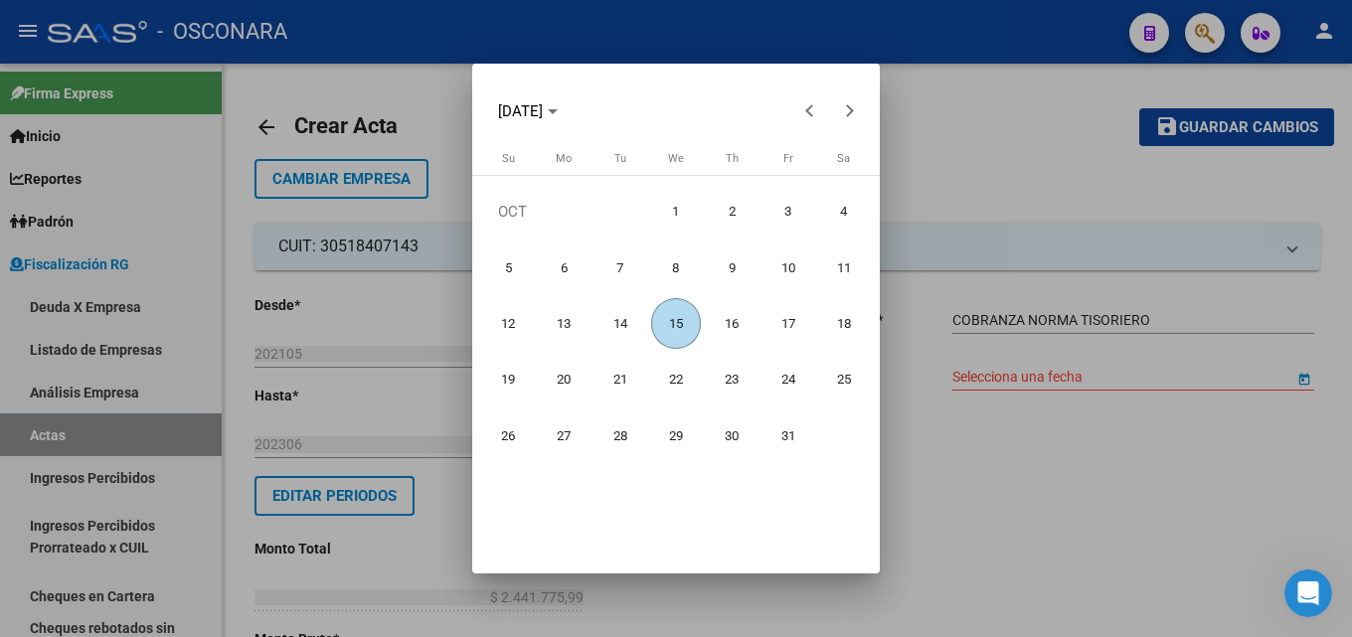
click at [661, 327] on span "15" at bounding box center [676, 323] width 51 height 51
type input "15/10/2025"
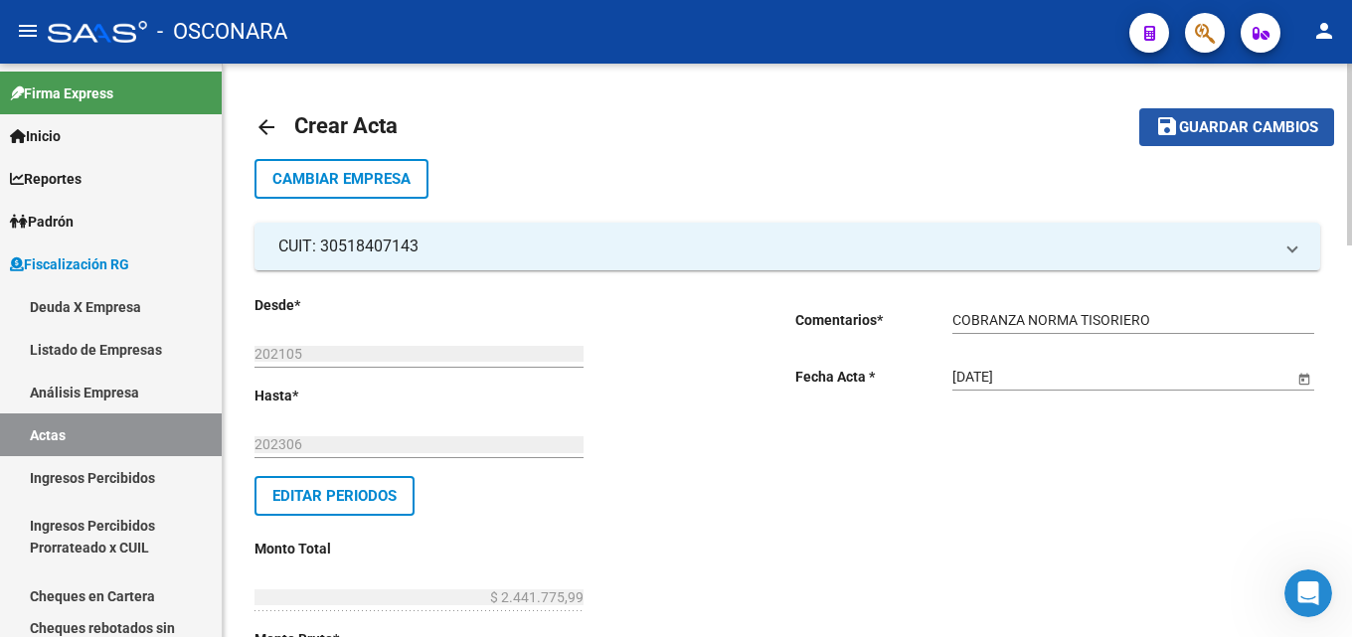
click at [1272, 120] on span "Guardar cambios" at bounding box center [1248, 128] width 139 height 18
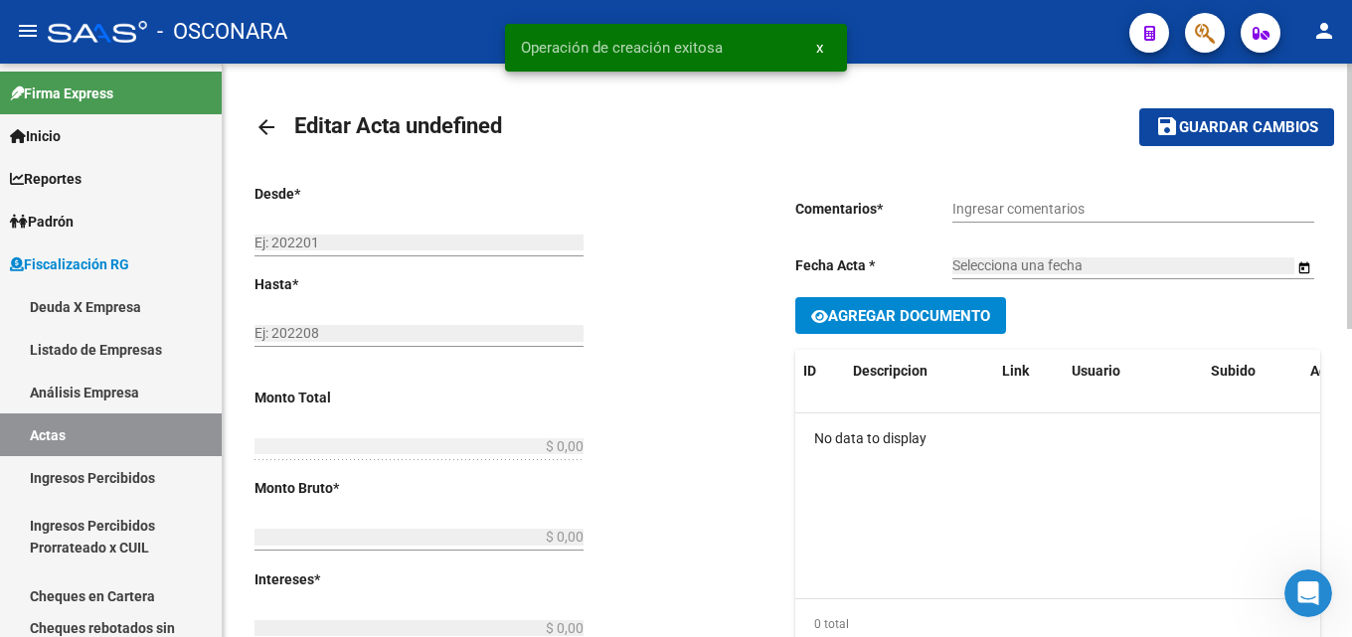
type input "202105"
type input "202306"
type input "$ 2.441.775,99"
type input "$ 861.324,87"
type input "$ 1.580.451,12"
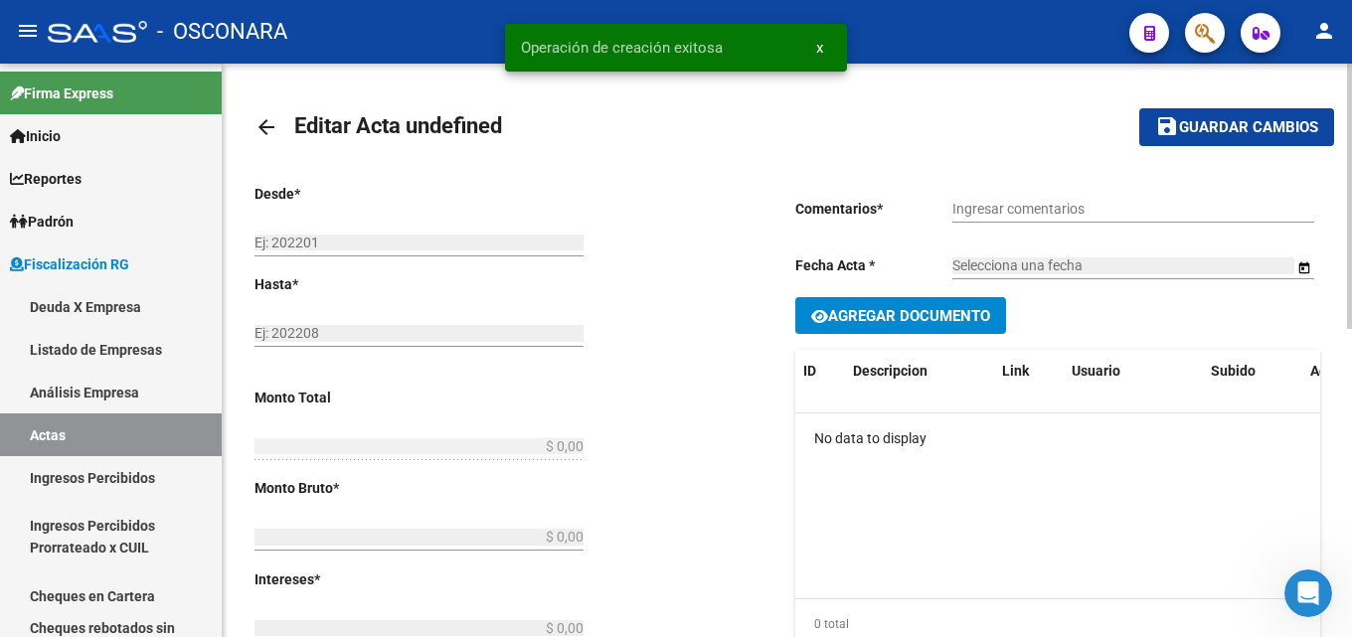
type input "2505"
checkbox input "true"
type input "COBRANZA NORMA TISORIERO"
type input "15/10/2025"
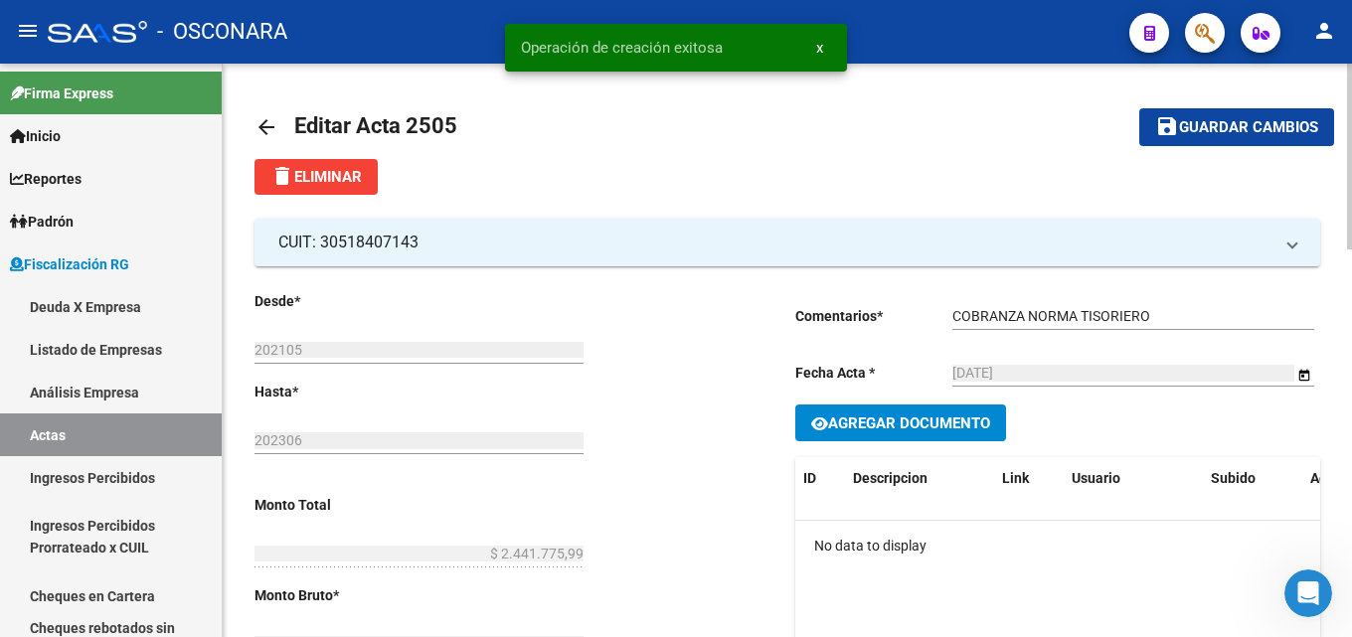
click at [275, 116] on mat-icon "arrow_back" at bounding box center [266, 127] width 24 height 24
